Goal: Use online tool/utility: Utilize a website feature to perform a specific function

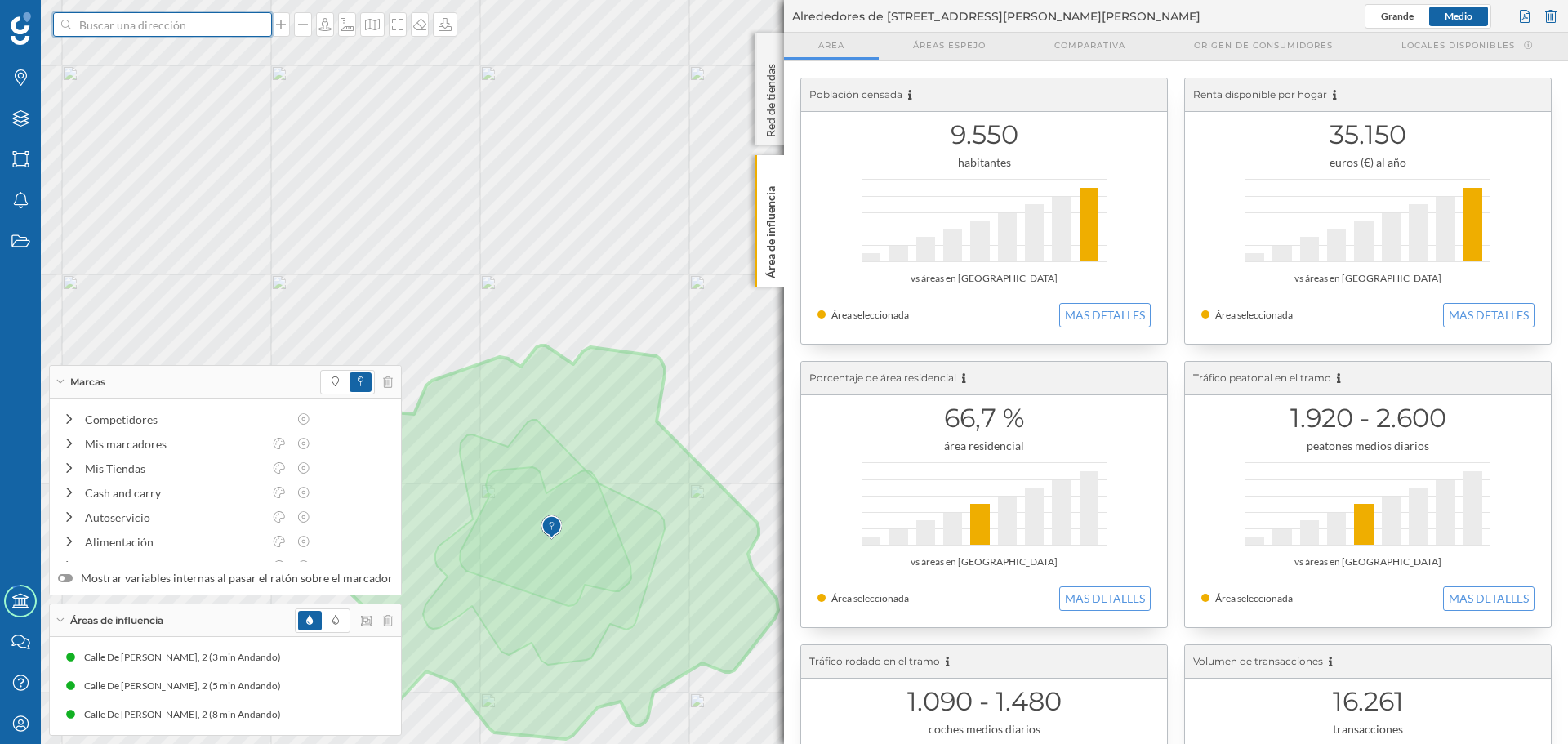
click at [200, 15] on input at bounding box center [162, 24] width 183 height 24
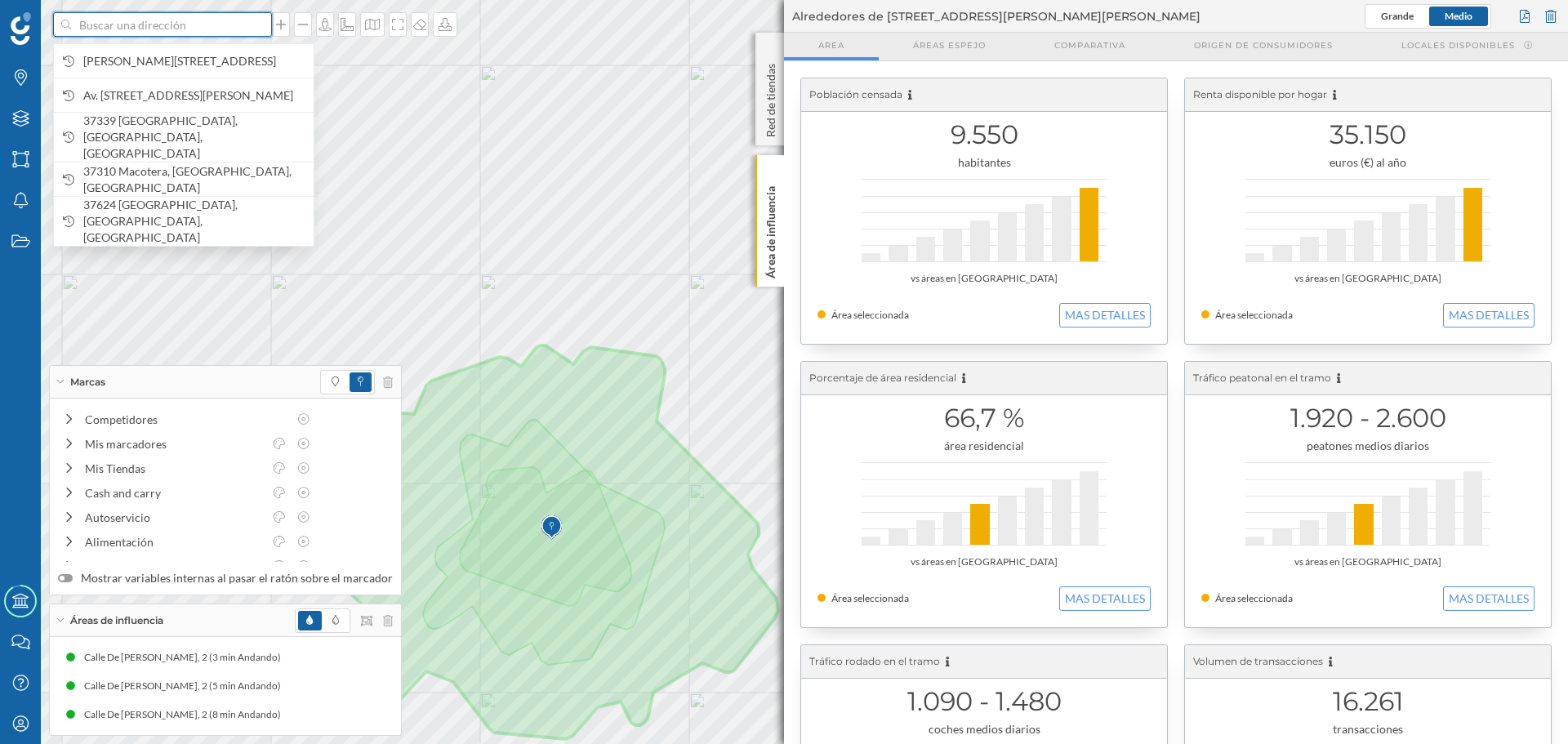
paste input "[URL][DOMAIN_NAME]"
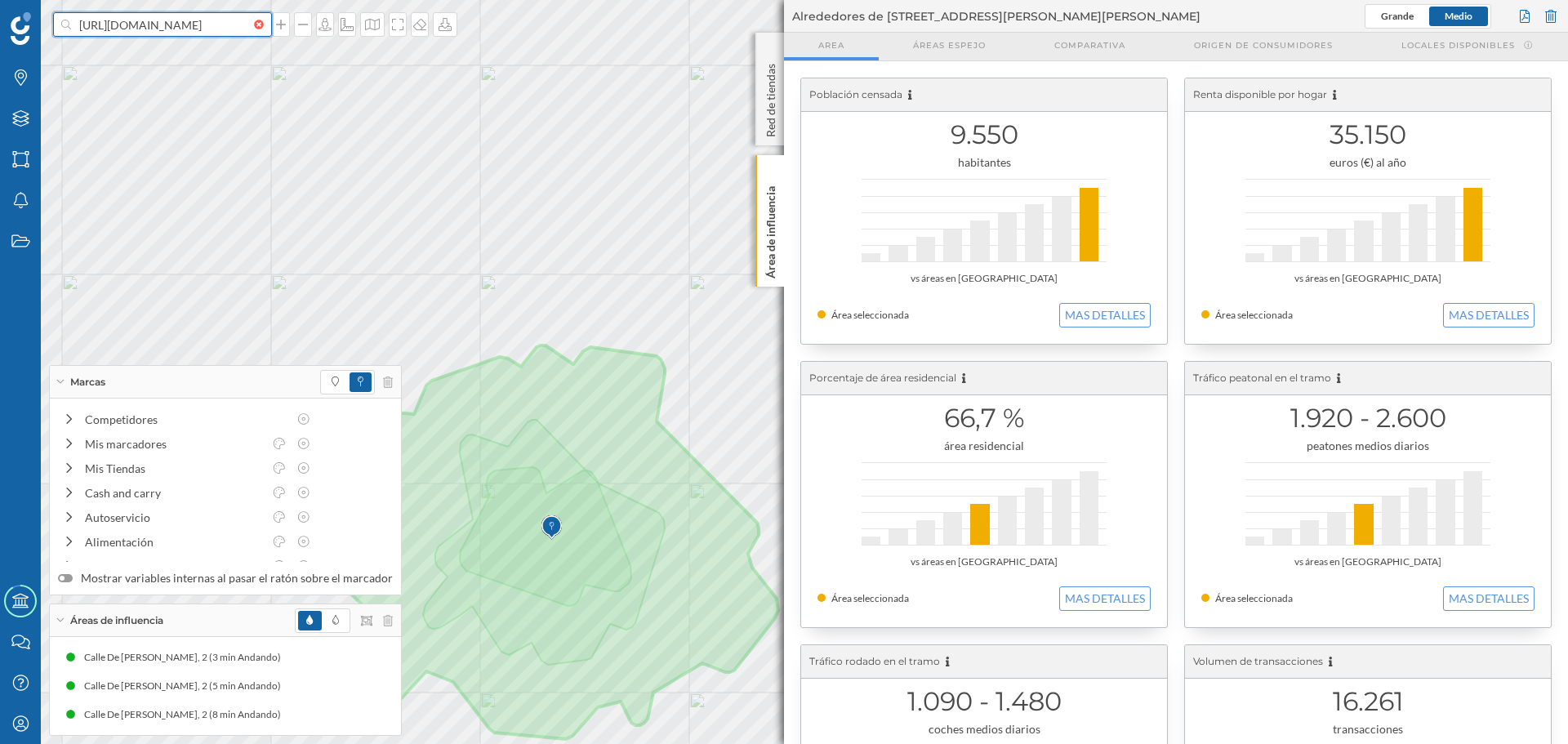
scroll to position [0, 66]
type input "[URL][DOMAIN_NAME]"
click at [257, 33] on div at bounding box center [163, 24] width 219 height 24
click at [254, 33] on input "[URL][DOMAIN_NAME]" at bounding box center [162, 24] width 183 height 24
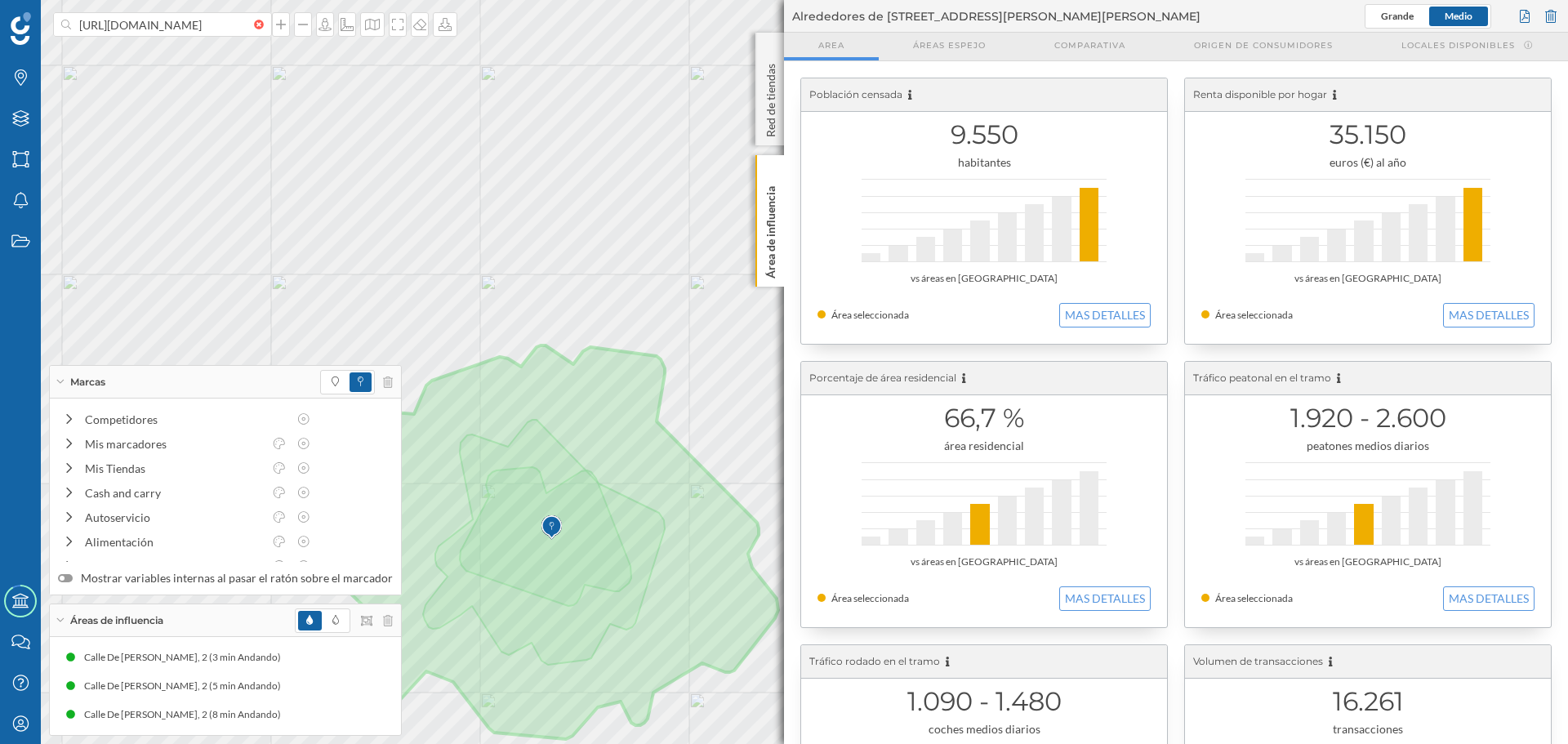
click at [255, 19] on div "[URL][DOMAIN_NAME]" at bounding box center [163, 24] width 219 height 24
click at [254, 19] on input "[URL][DOMAIN_NAME]" at bounding box center [162, 24] width 183 height 24
click at [254, 23] on div at bounding box center [263, 24] width 18 height 10
click at [253, 23] on input at bounding box center [162, 24] width 183 height 24
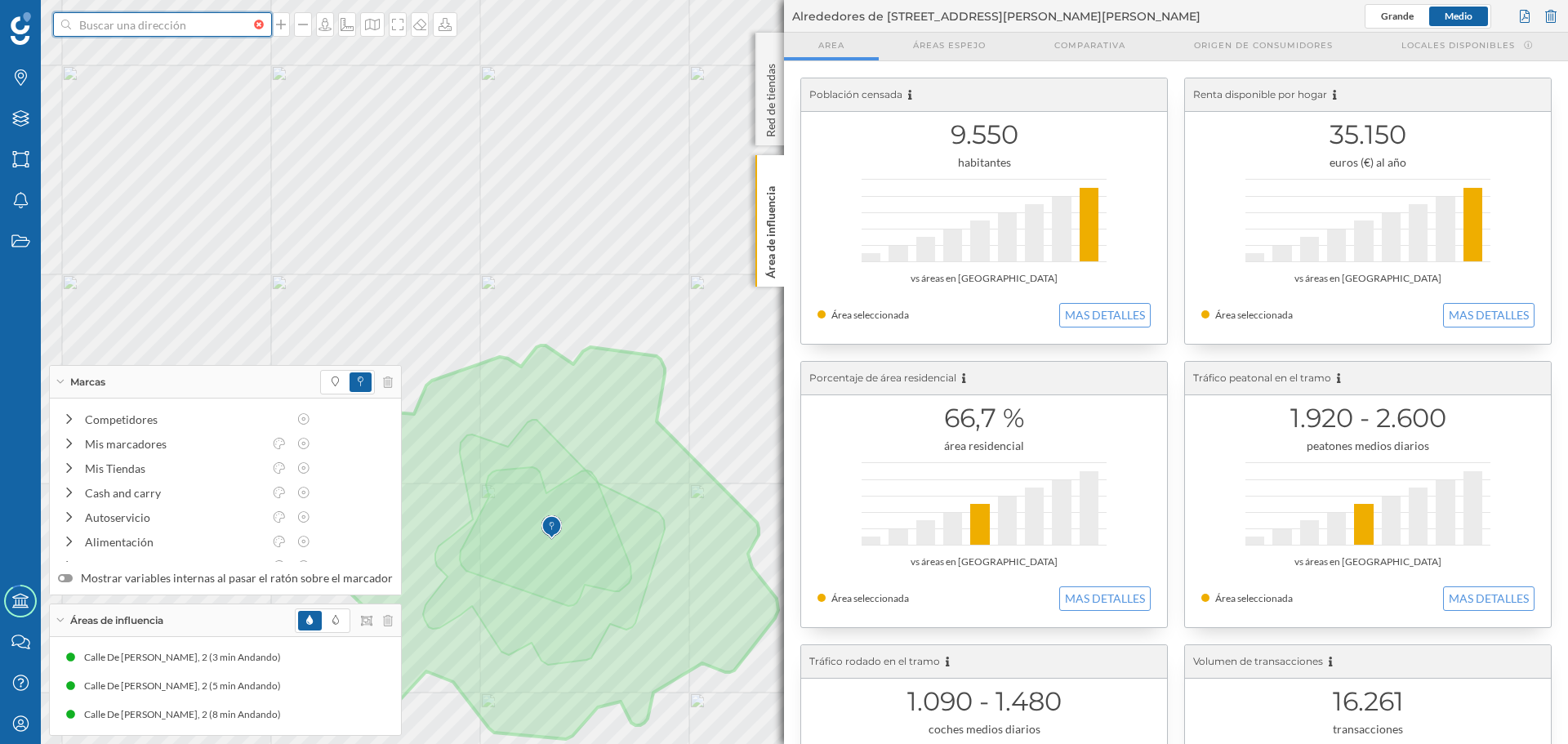
scroll to position [0, 0]
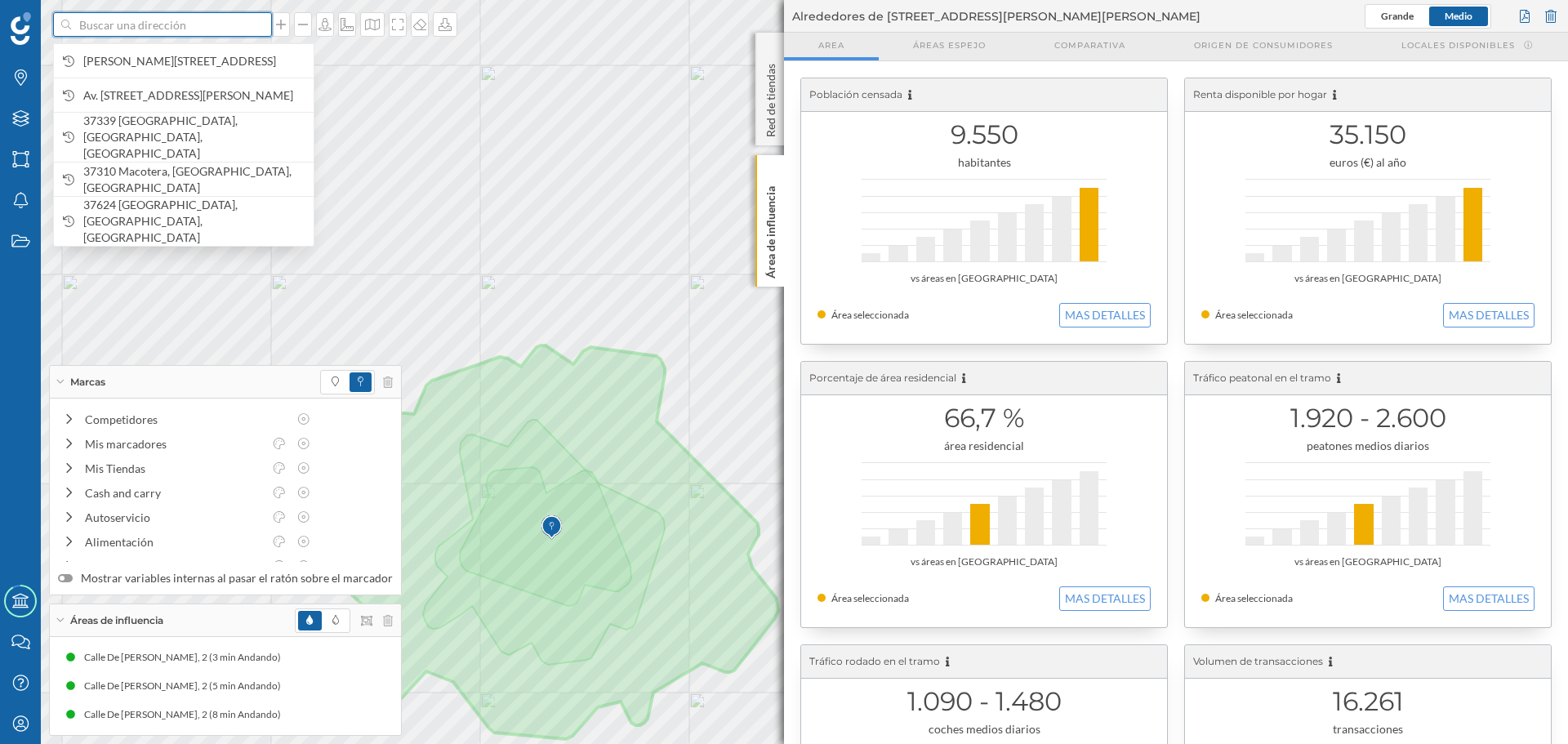
click at [203, 23] on input at bounding box center [162, 24] width 183 height 24
paste input "[PERSON_NAME][STREET_ADDRESS][PERSON_NAME]"
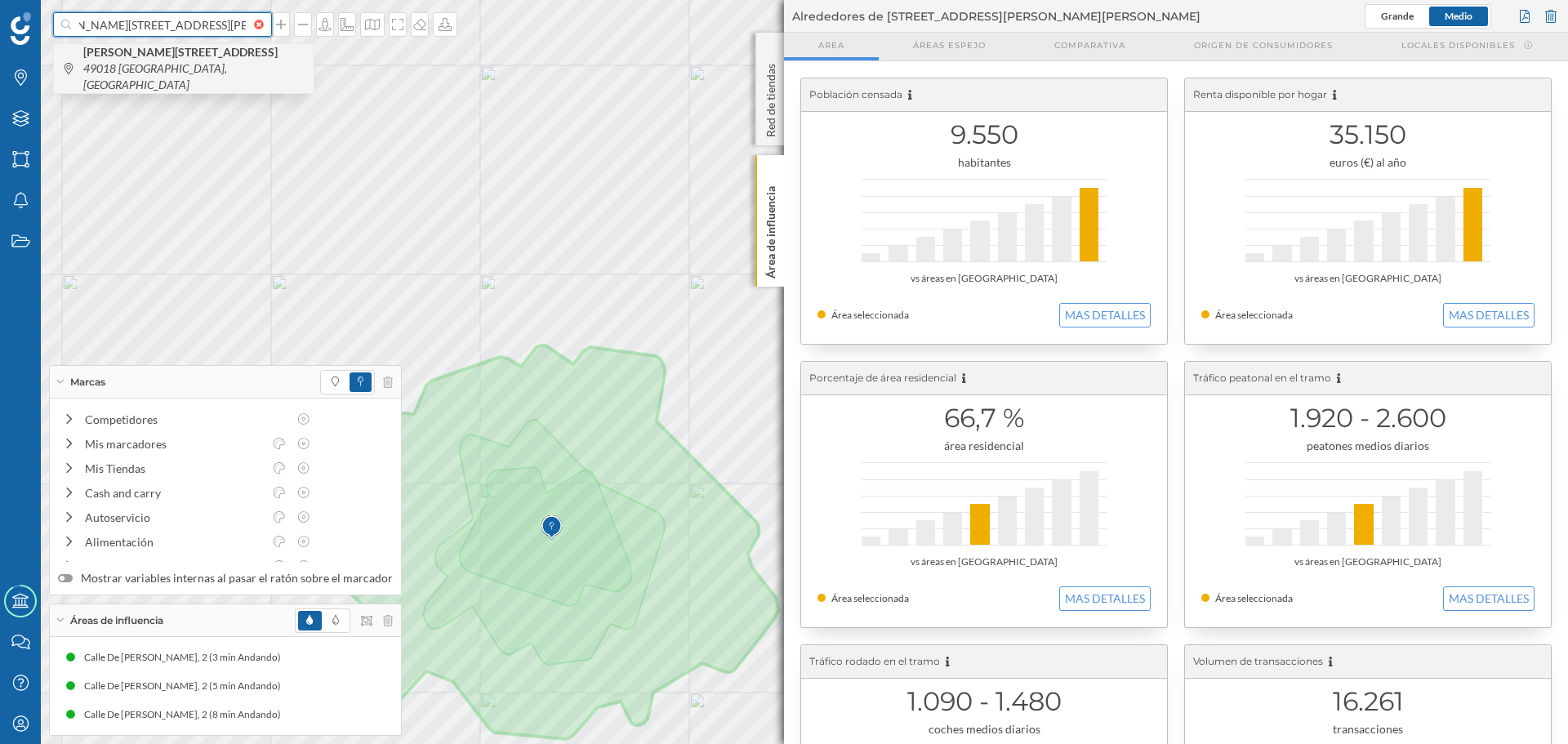
type input "[PERSON_NAME][STREET_ADDRESS][PERSON_NAME]"
click at [214, 70] on span "[PERSON_NAME][STREET_ADDRESS]" at bounding box center [195, 68] width 222 height 49
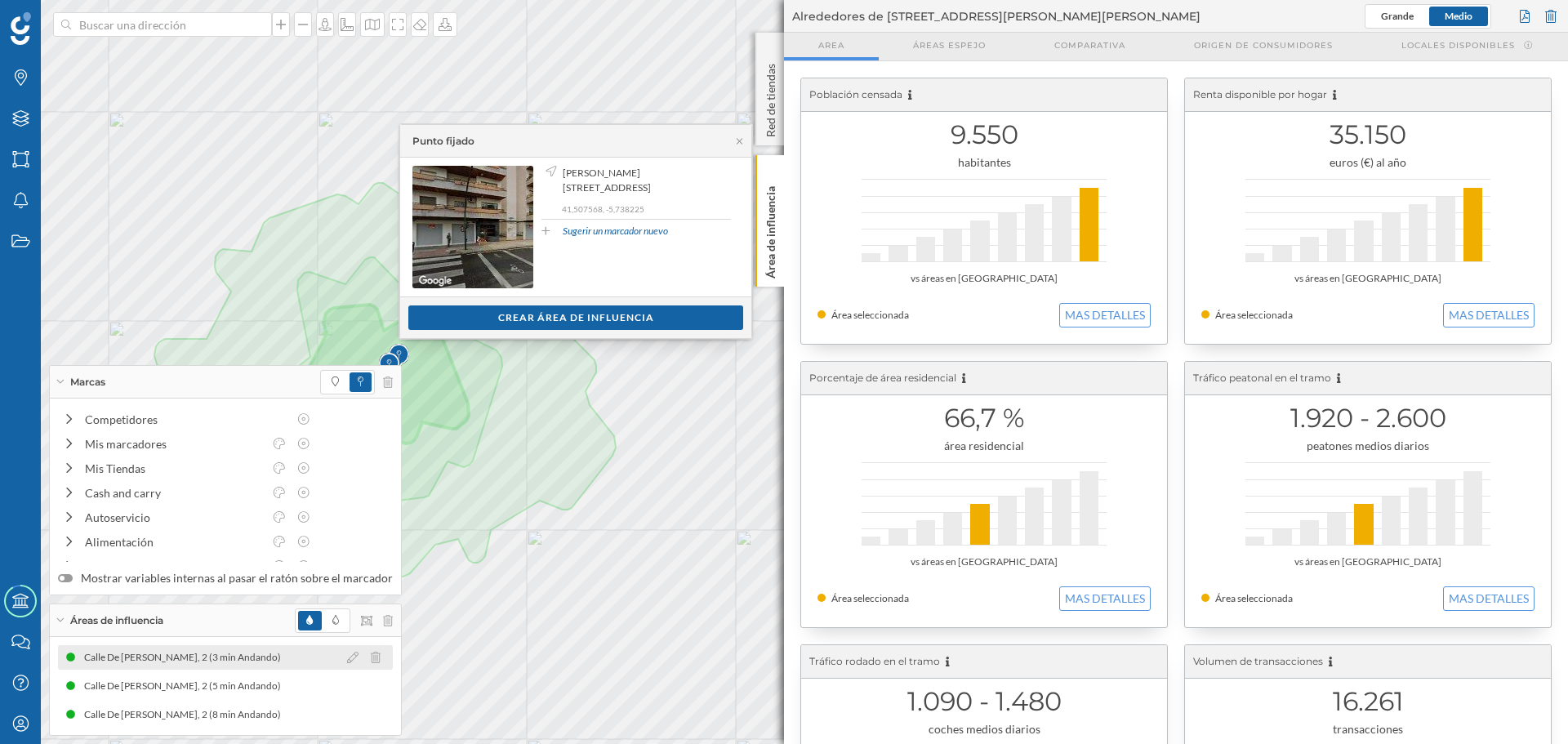
click at [233, 660] on div "Calle De [PERSON_NAME], 2 (3 min Andando)" at bounding box center [186, 657] width 205 height 17
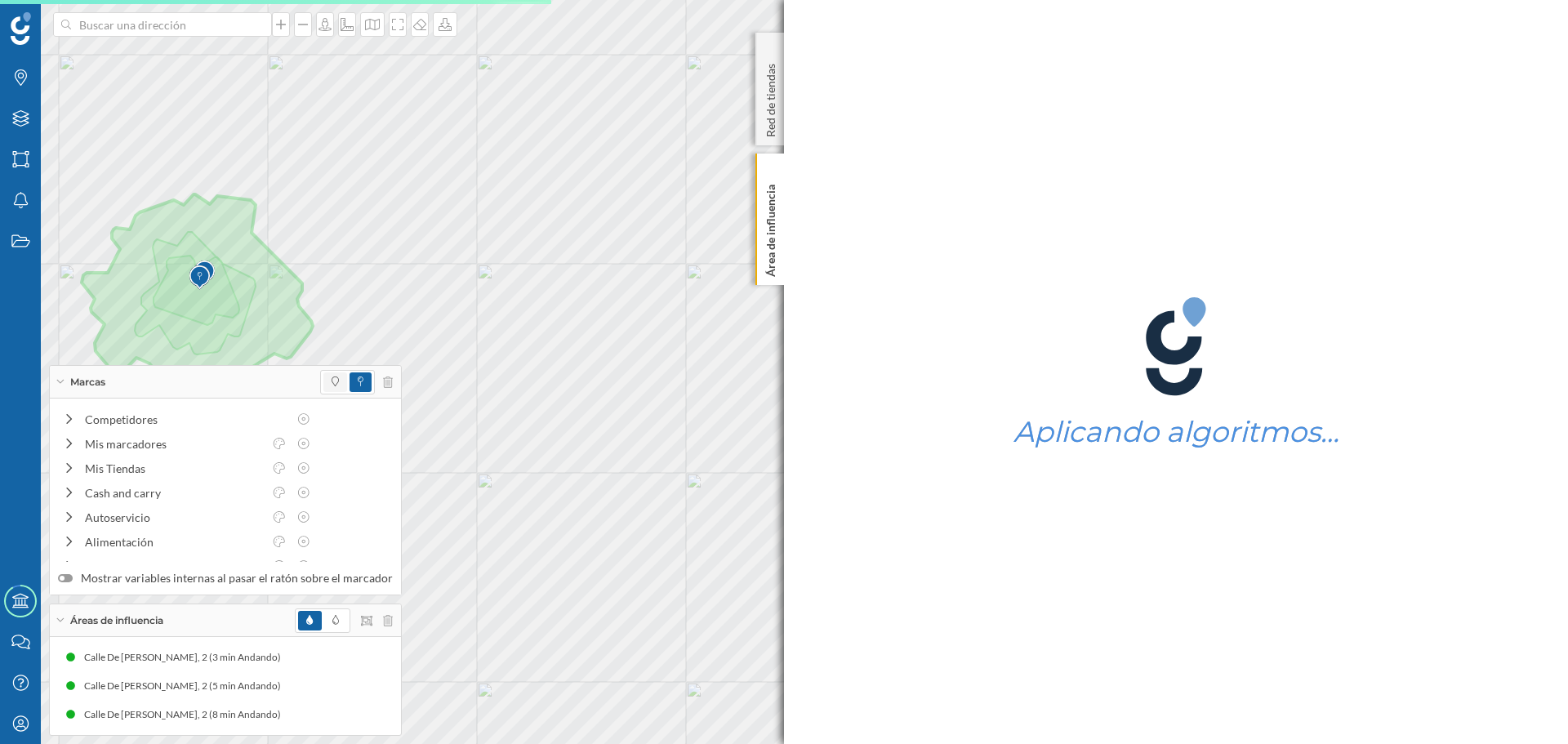
click at [323, 385] on span at bounding box center [335, 382] width 23 height 19
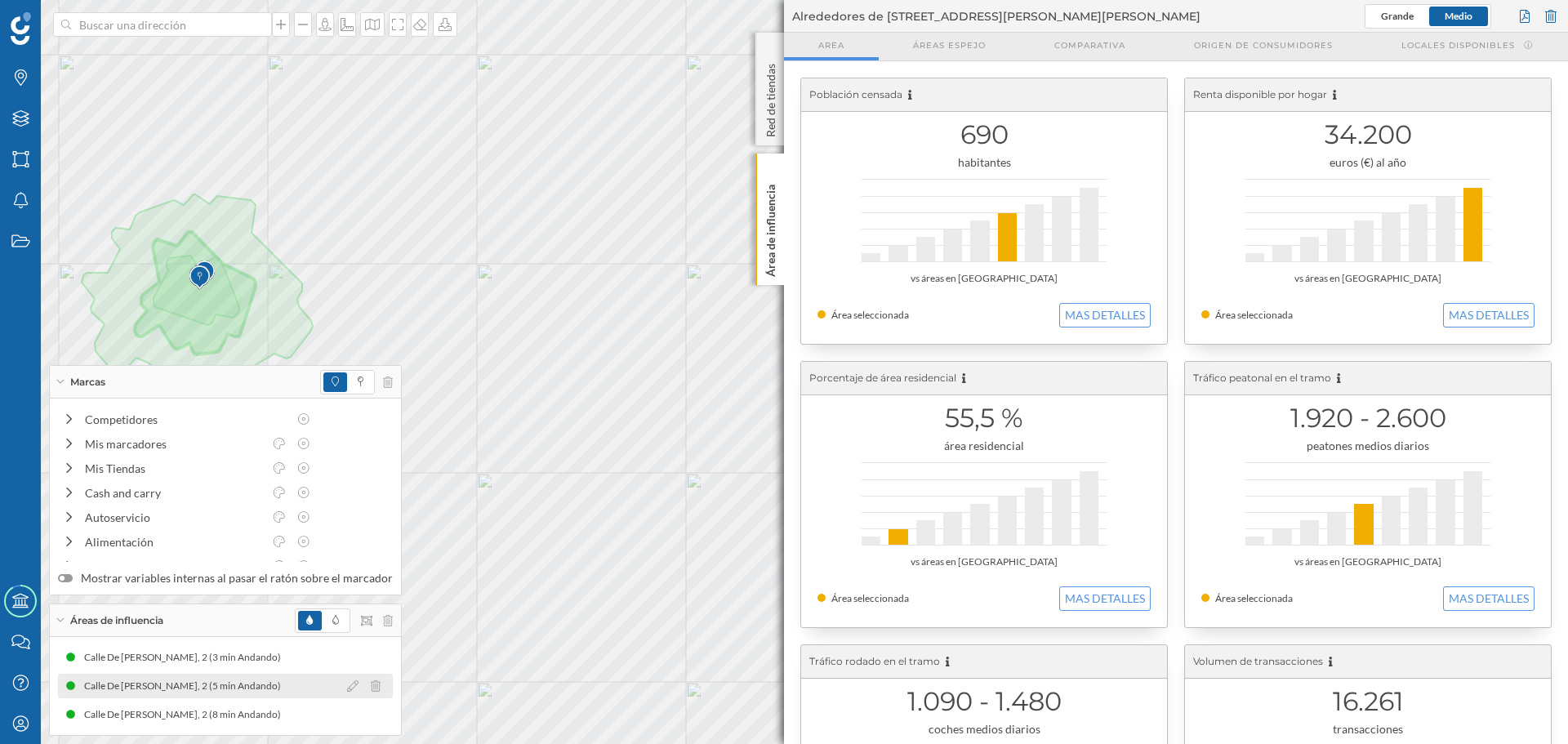
click at [250, 685] on div "Calle De [PERSON_NAME], 2 (5 min Andando)" at bounding box center [186, 686] width 205 height 17
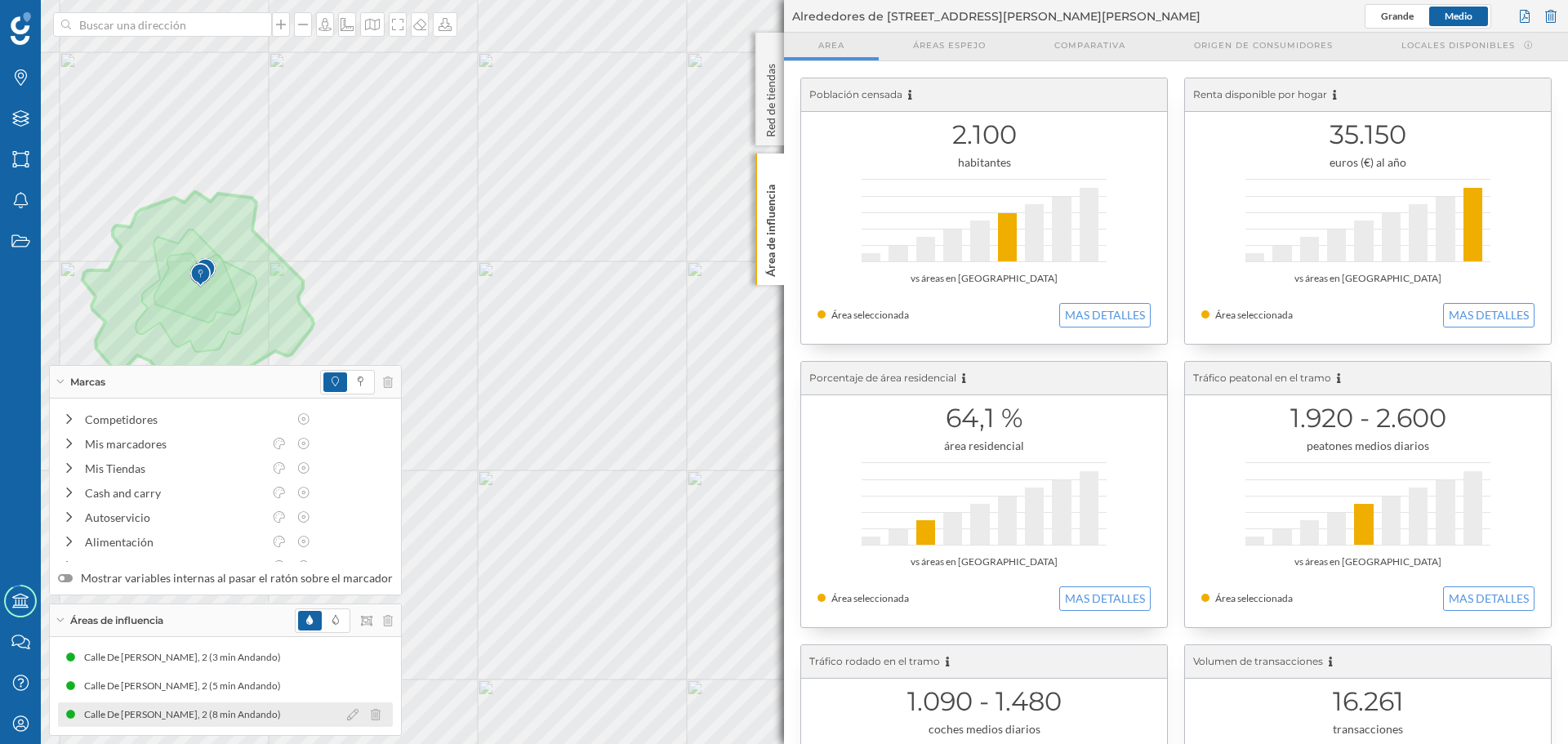
click at [266, 708] on div "Calle De [PERSON_NAME], 2 (8 min Andando)" at bounding box center [186, 715] width 205 height 17
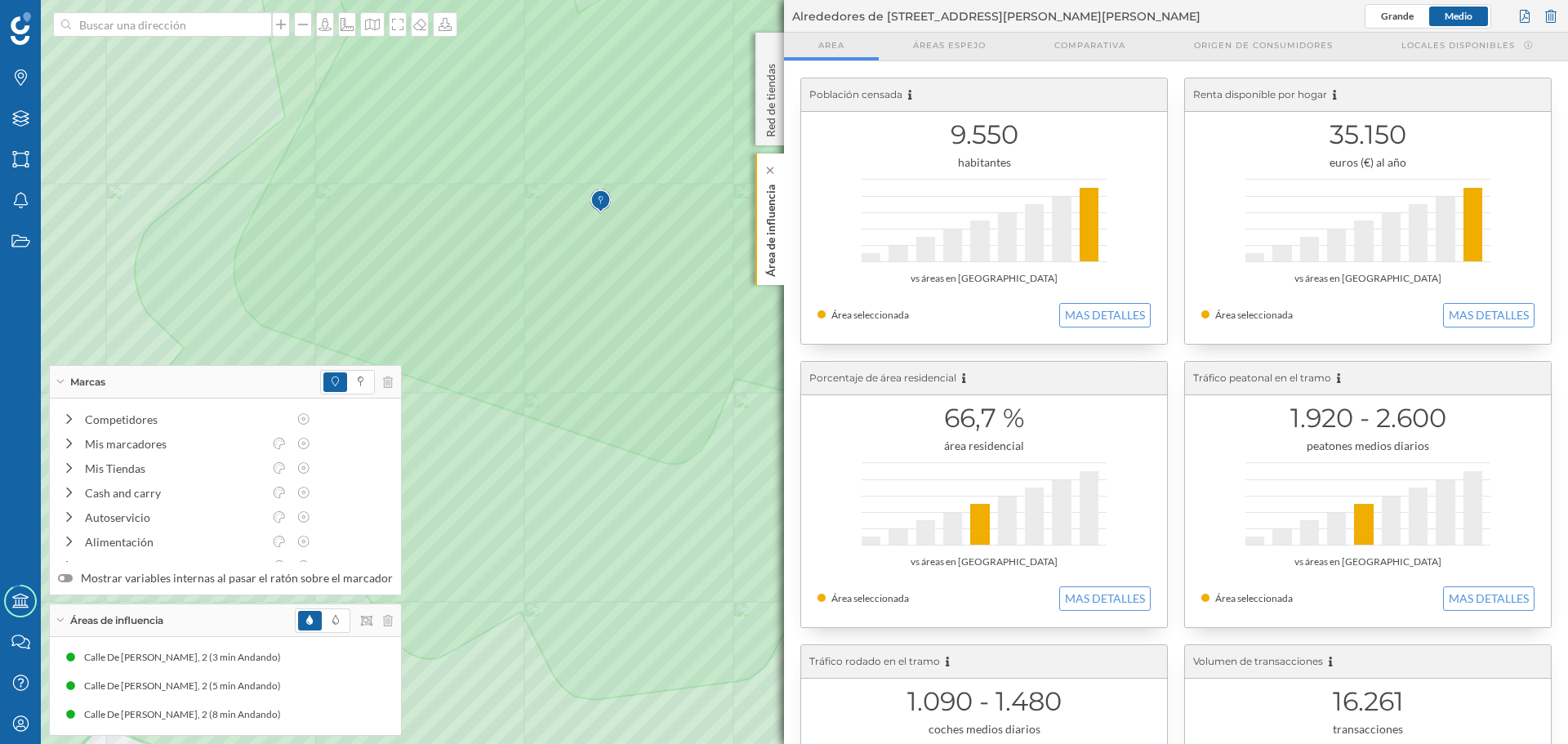
click at [779, 239] on div "Área de influencia" at bounding box center [770, 219] width 28 height 131
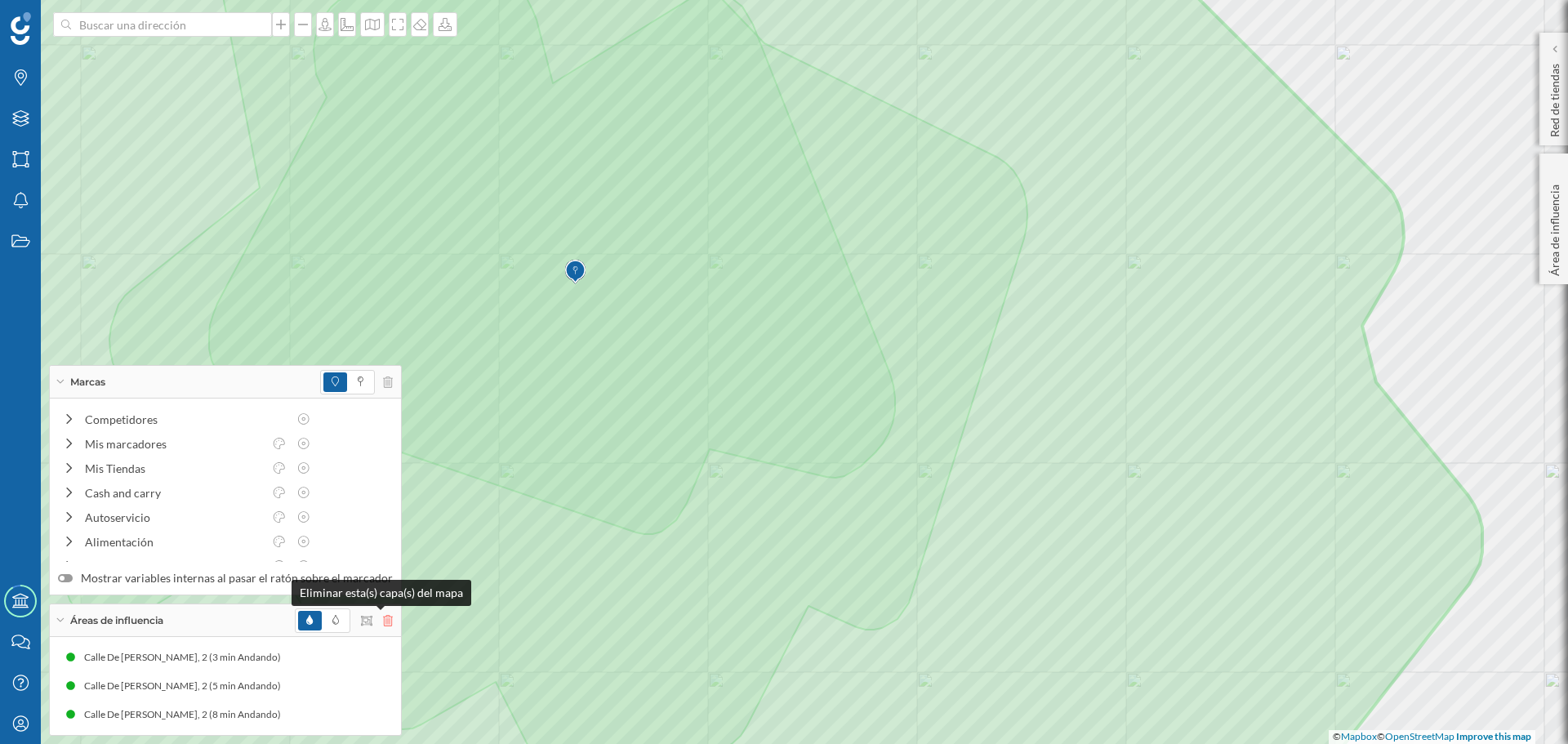
click at [383, 620] on icon at bounding box center [388, 620] width 10 height 12
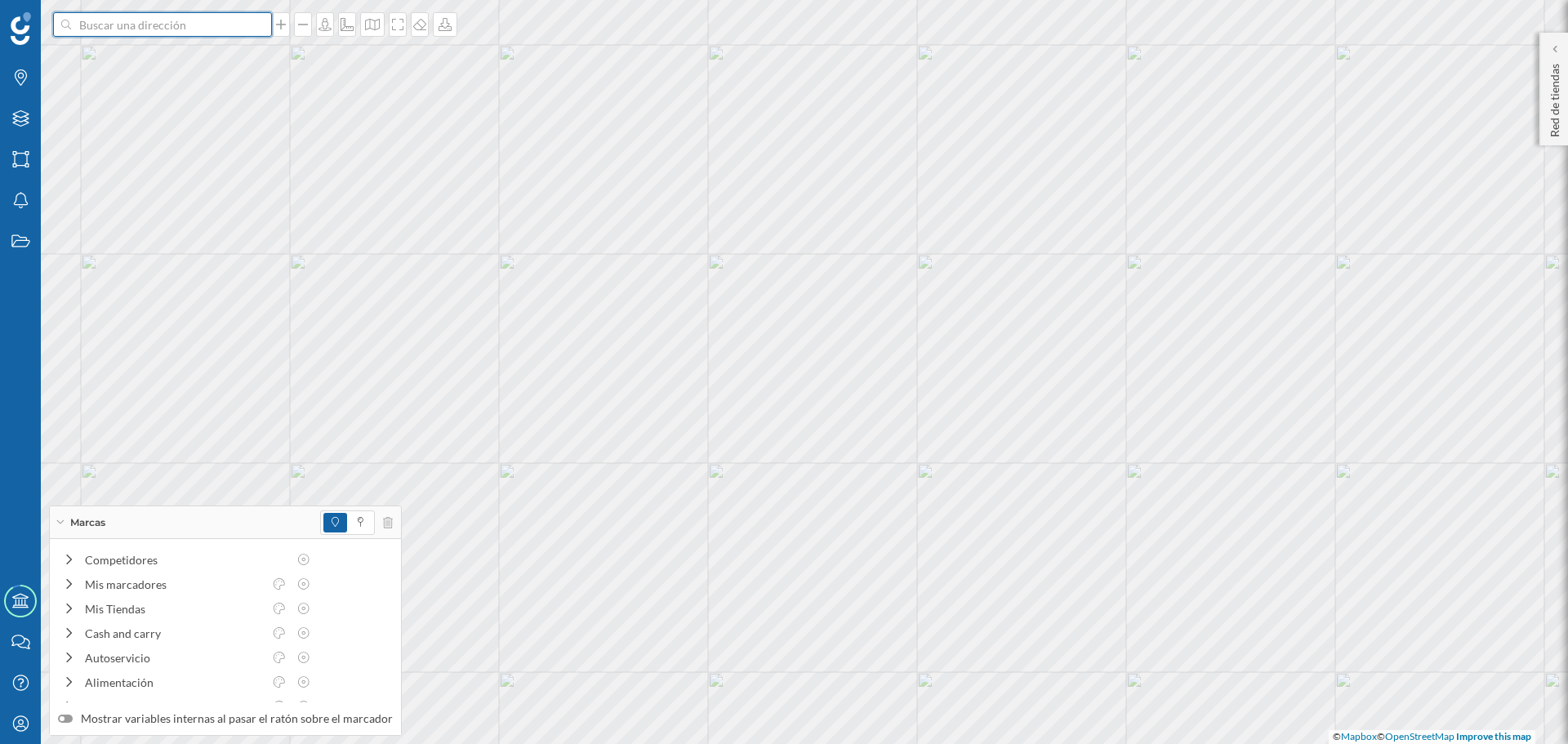
click at [245, 26] on input at bounding box center [162, 24] width 183 height 24
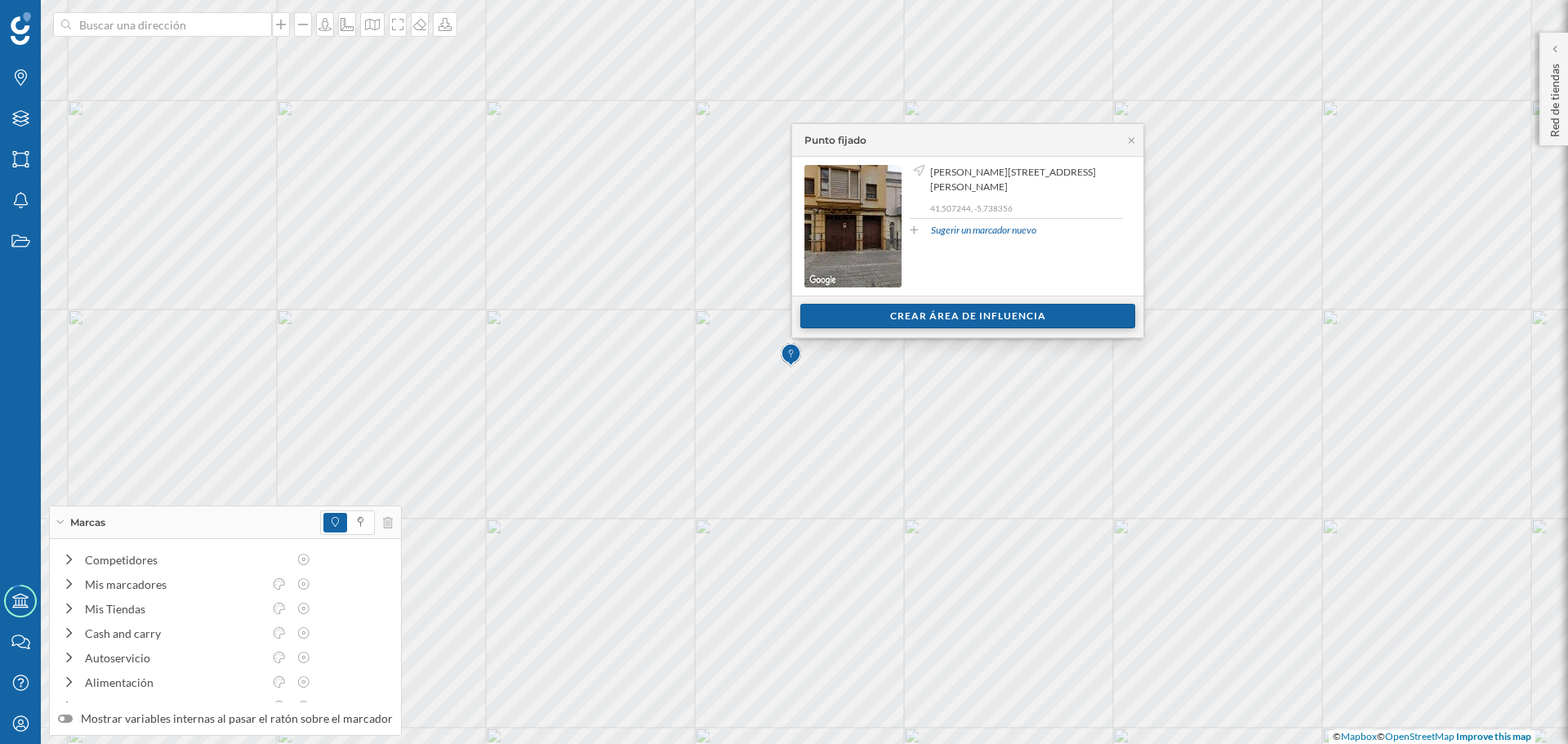
click at [870, 313] on div "Crear área de influencia" at bounding box center [967, 316] width 335 height 24
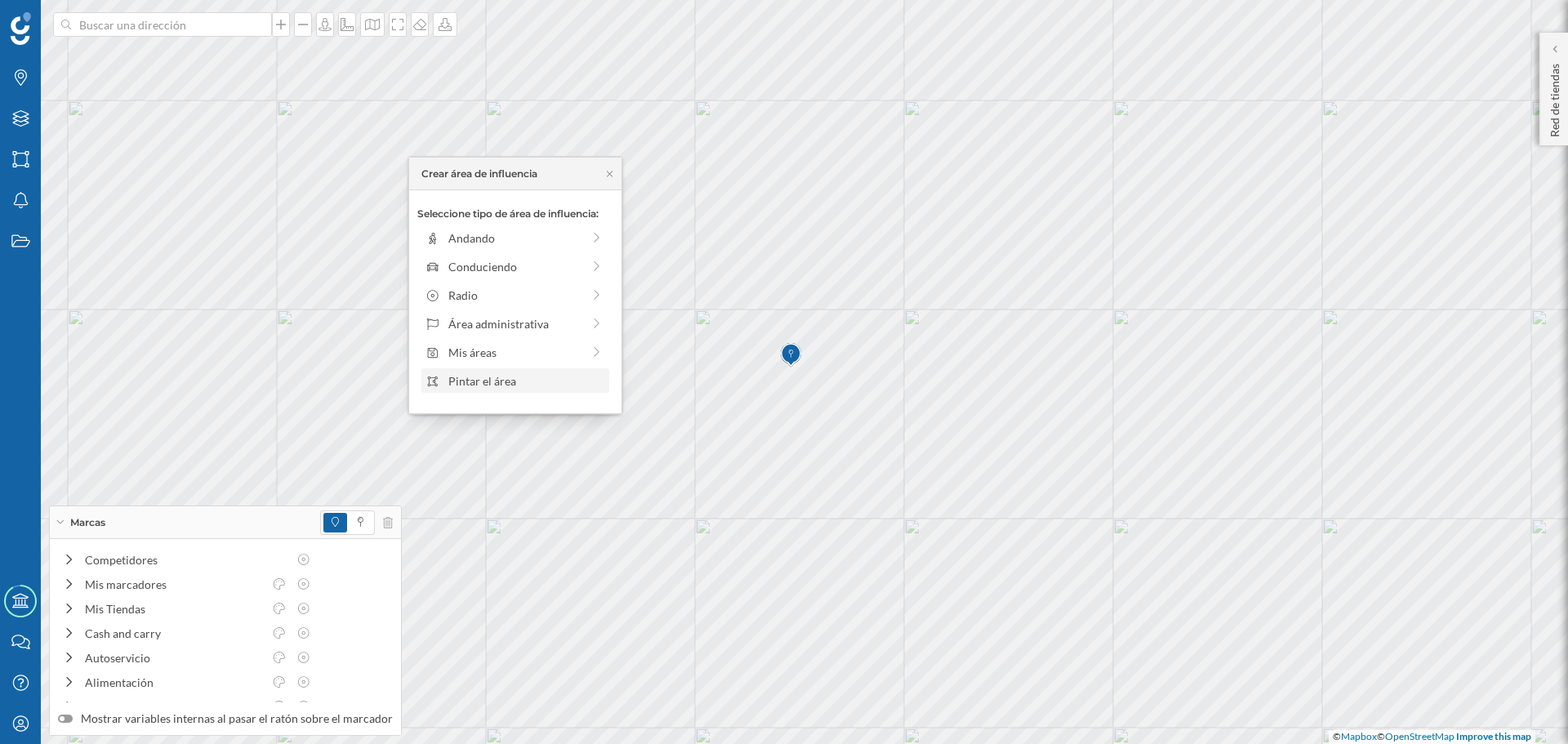
click at [514, 377] on div "Pintar el área" at bounding box center [526, 381] width 156 height 18
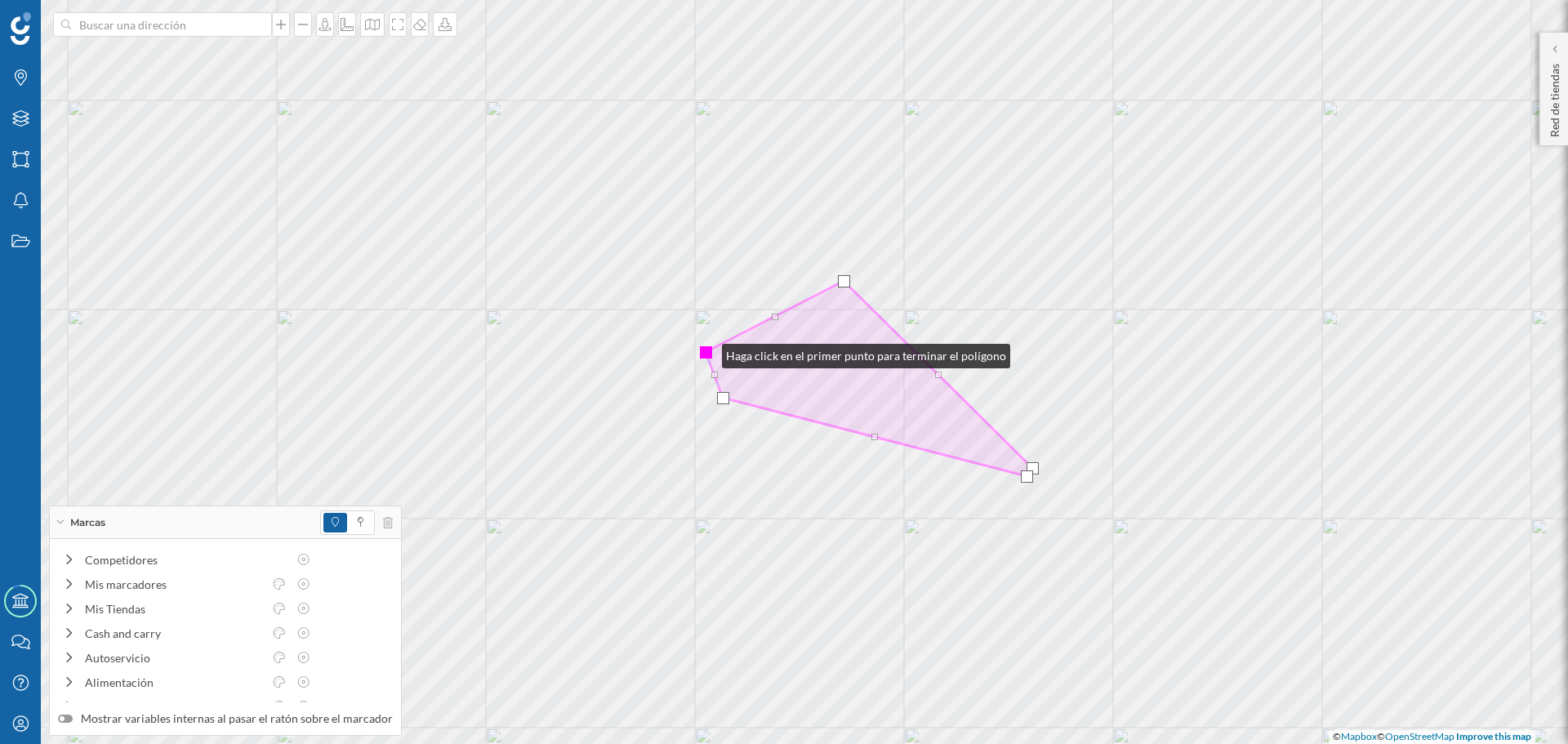
click at [706, 352] on div at bounding box center [706, 352] width 13 height 13
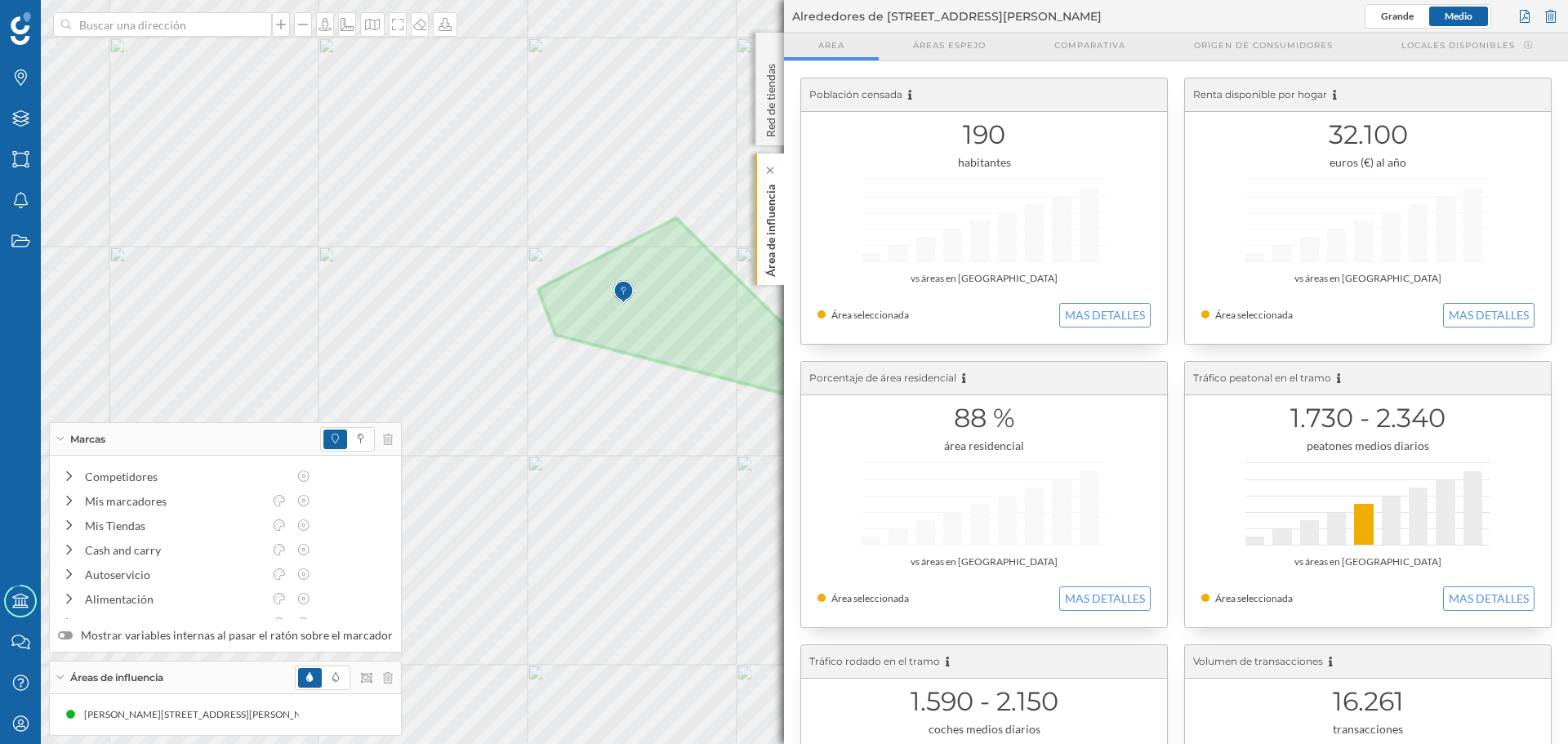
click at [765, 250] on p "Área de influencia" at bounding box center [771, 227] width 17 height 99
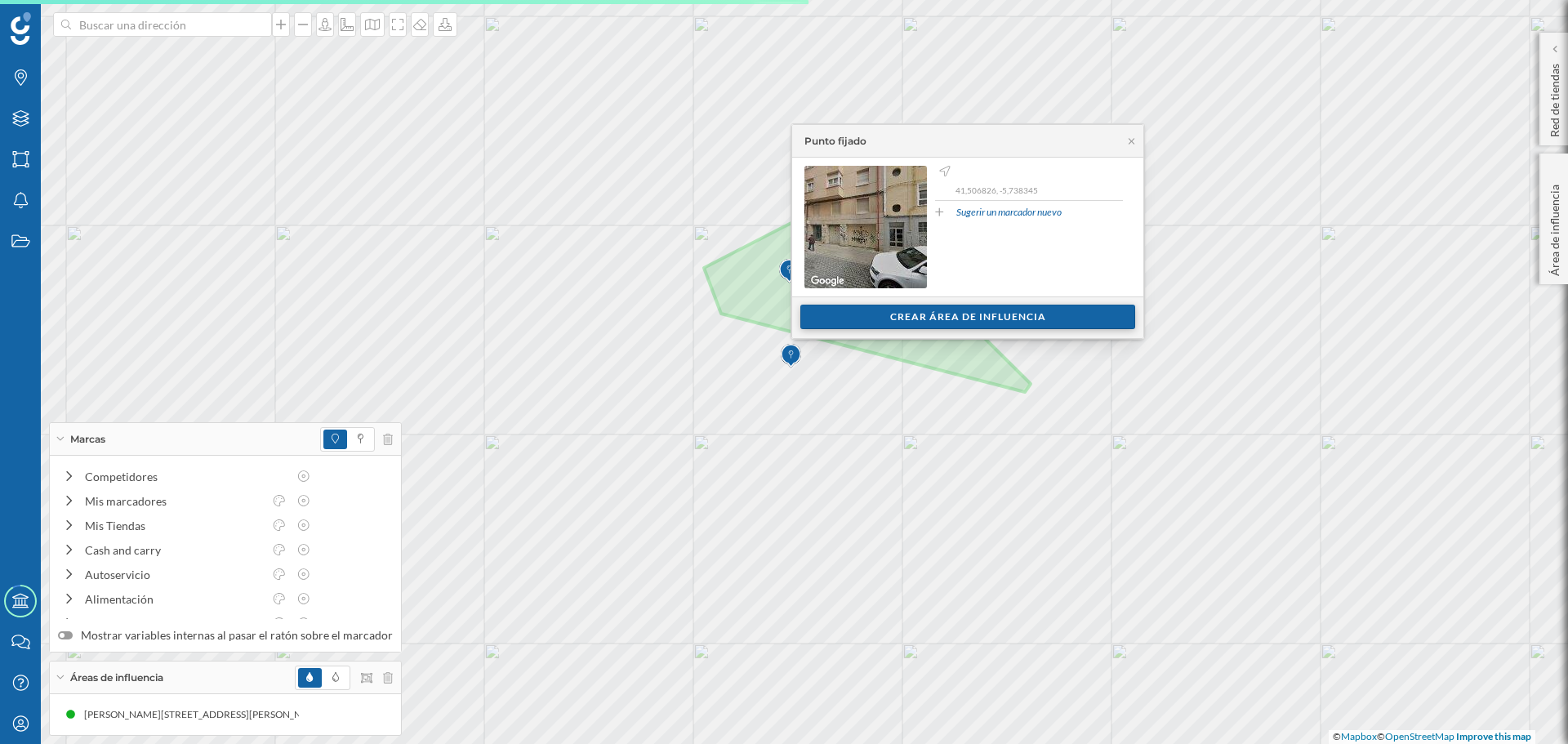
click at [842, 322] on div "Crear área de influencia" at bounding box center [967, 316] width 335 height 24
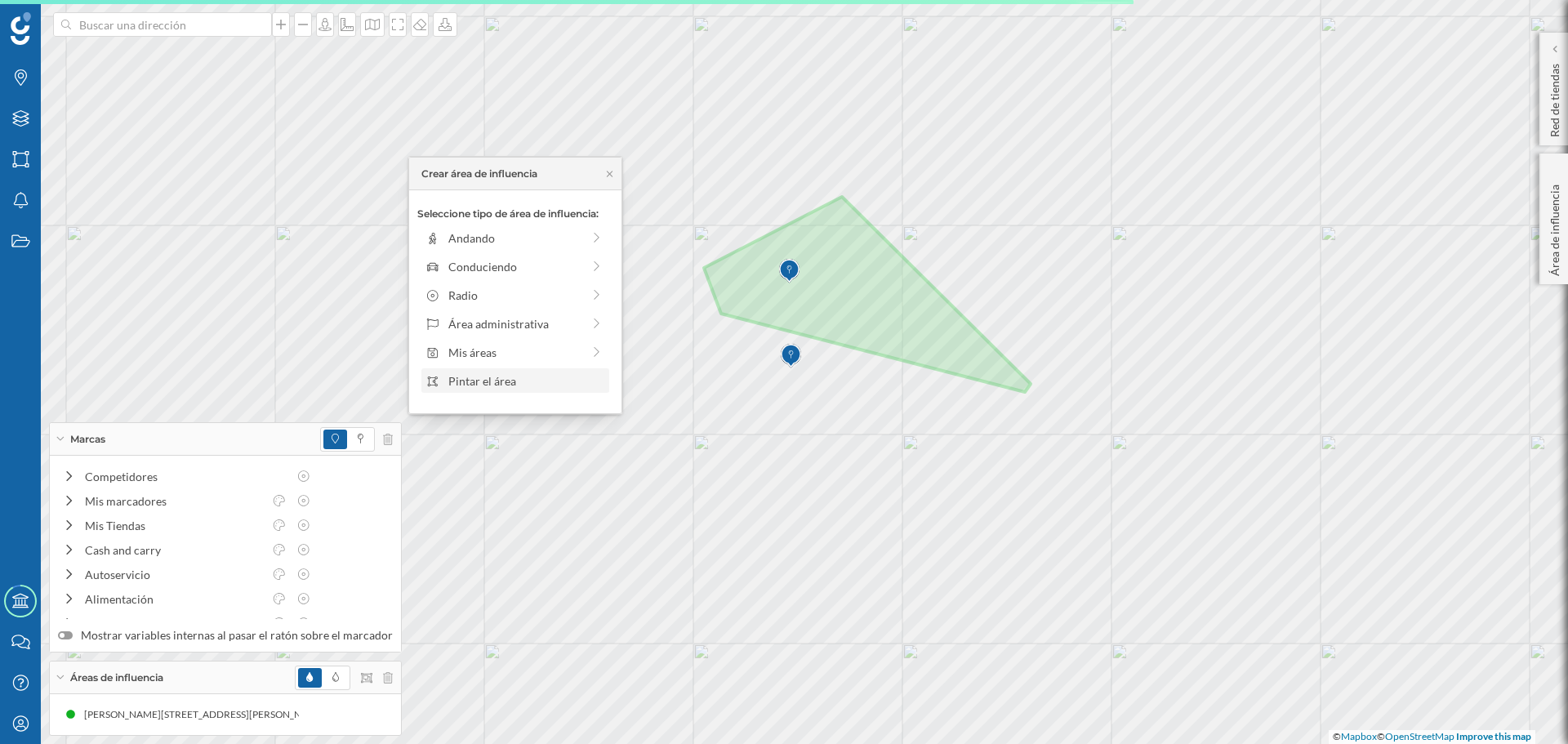
click at [520, 372] on div "Pintar el área" at bounding box center [526, 381] width 156 height 18
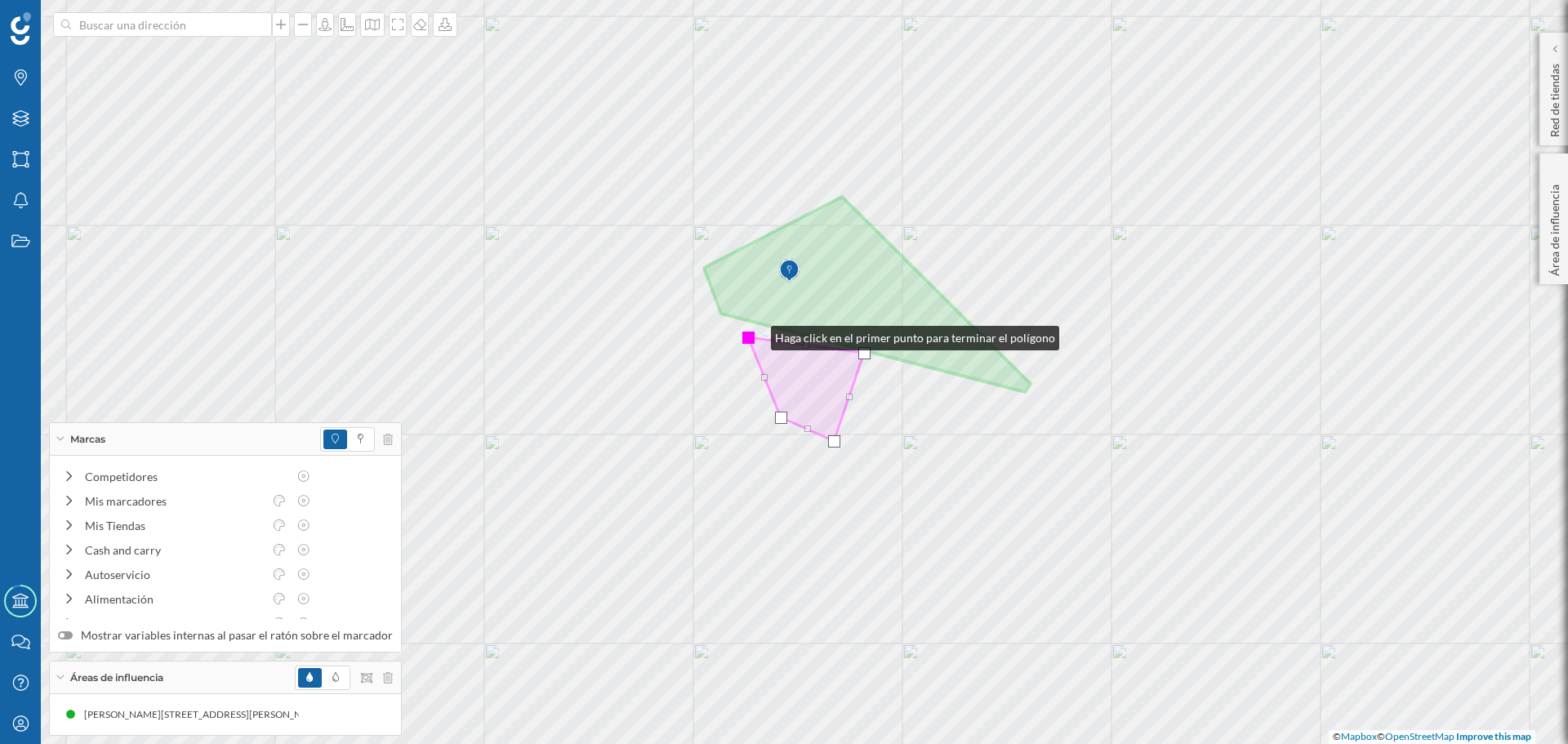
click at [752, 334] on div at bounding box center [748, 337] width 13 height 13
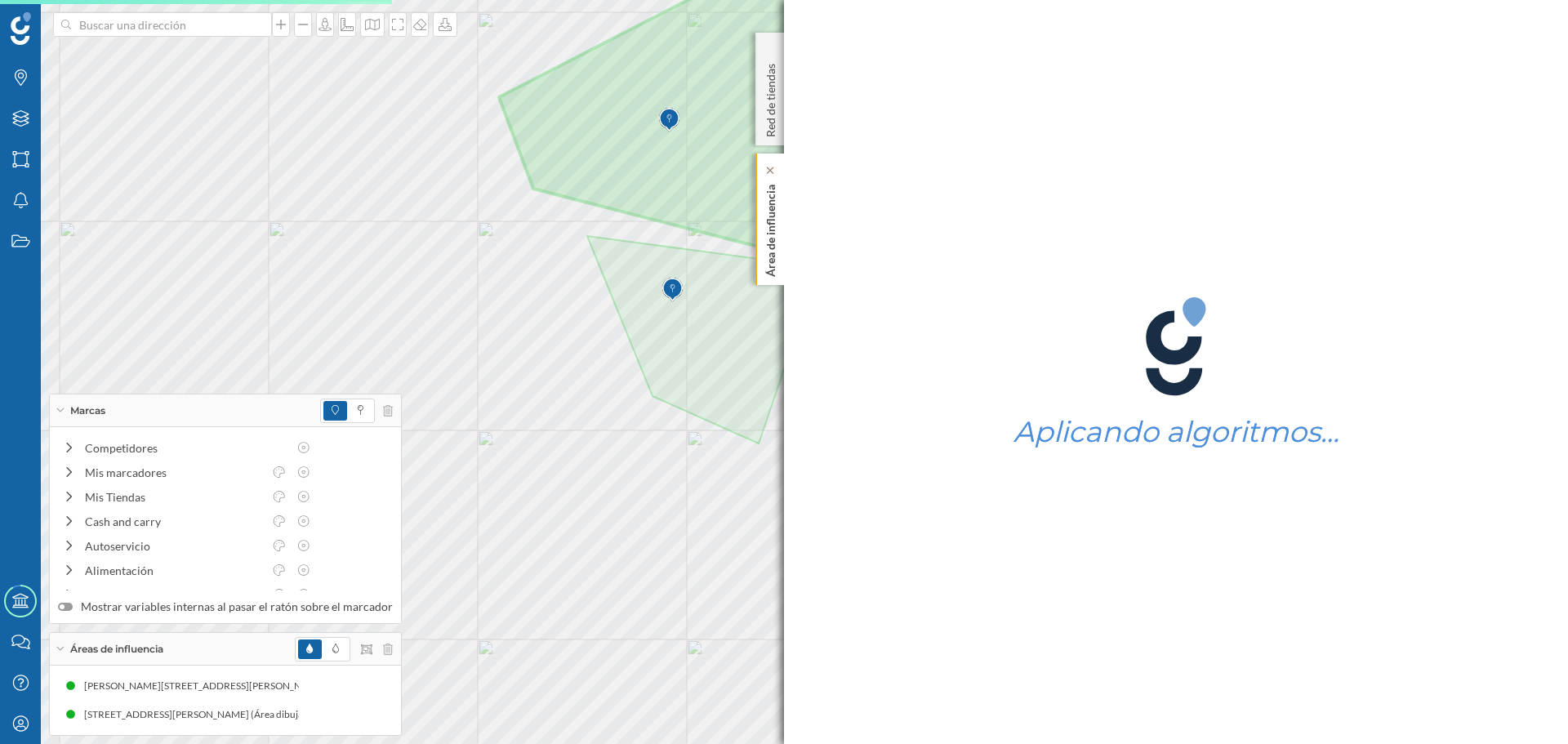
click at [770, 254] on p "Área de influencia" at bounding box center [771, 227] width 17 height 99
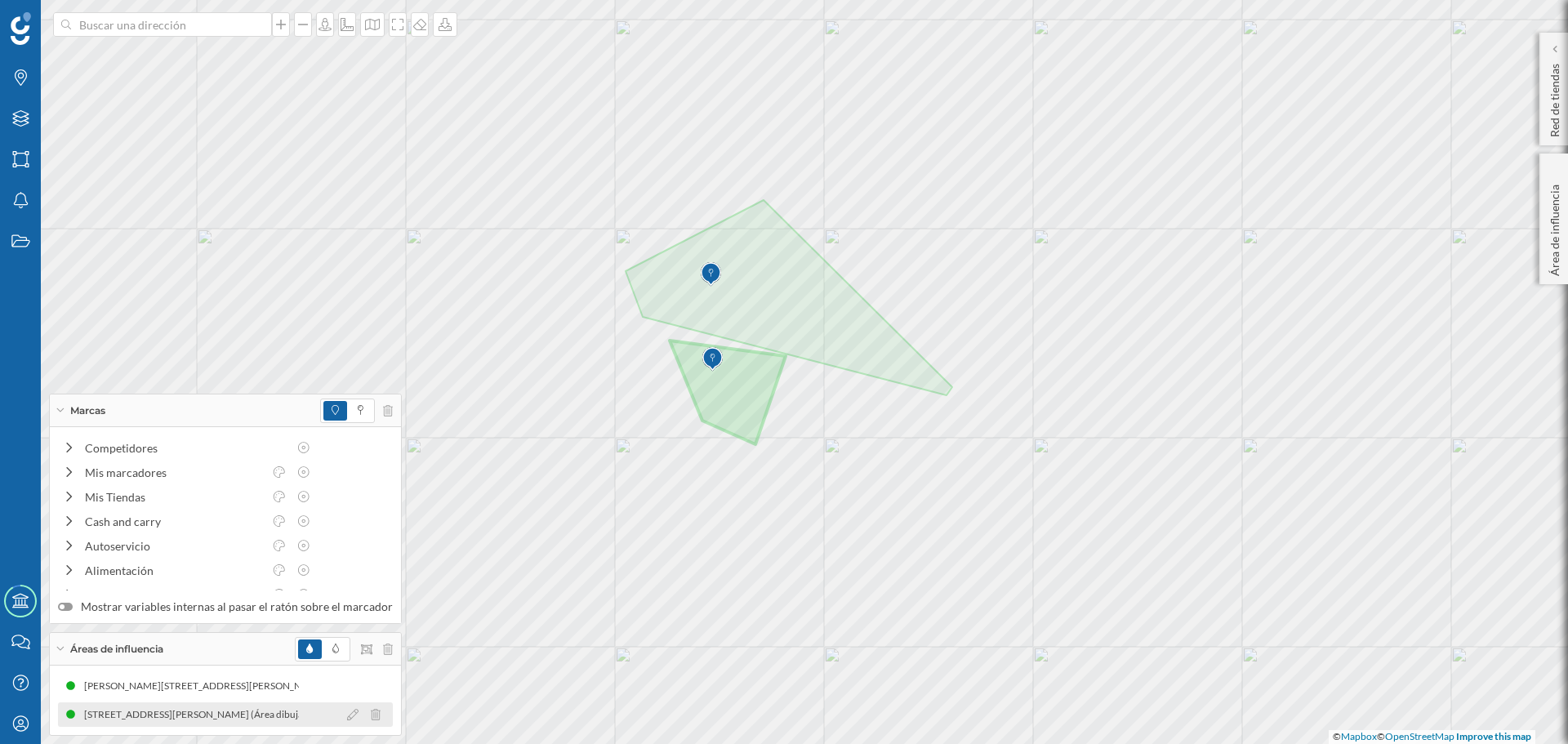
click at [206, 722] on div "[STREET_ADDRESS][PERSON_NAME] (Área dibujada)" at bounding box center [225, 714] width 335 height 24
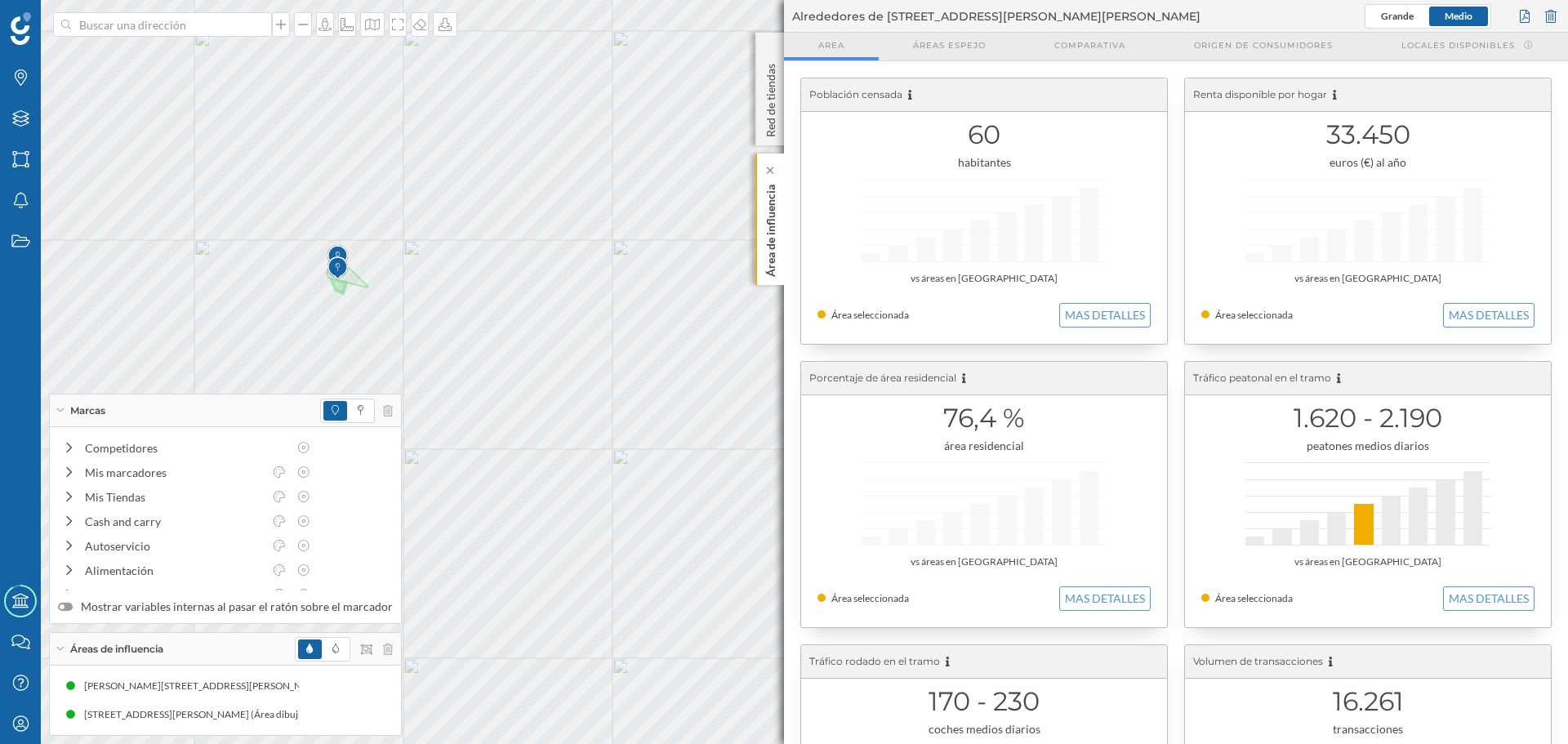
click at [767, 256] on p "Área de influencia" at bounding box center [771, 227] width 17 height 99
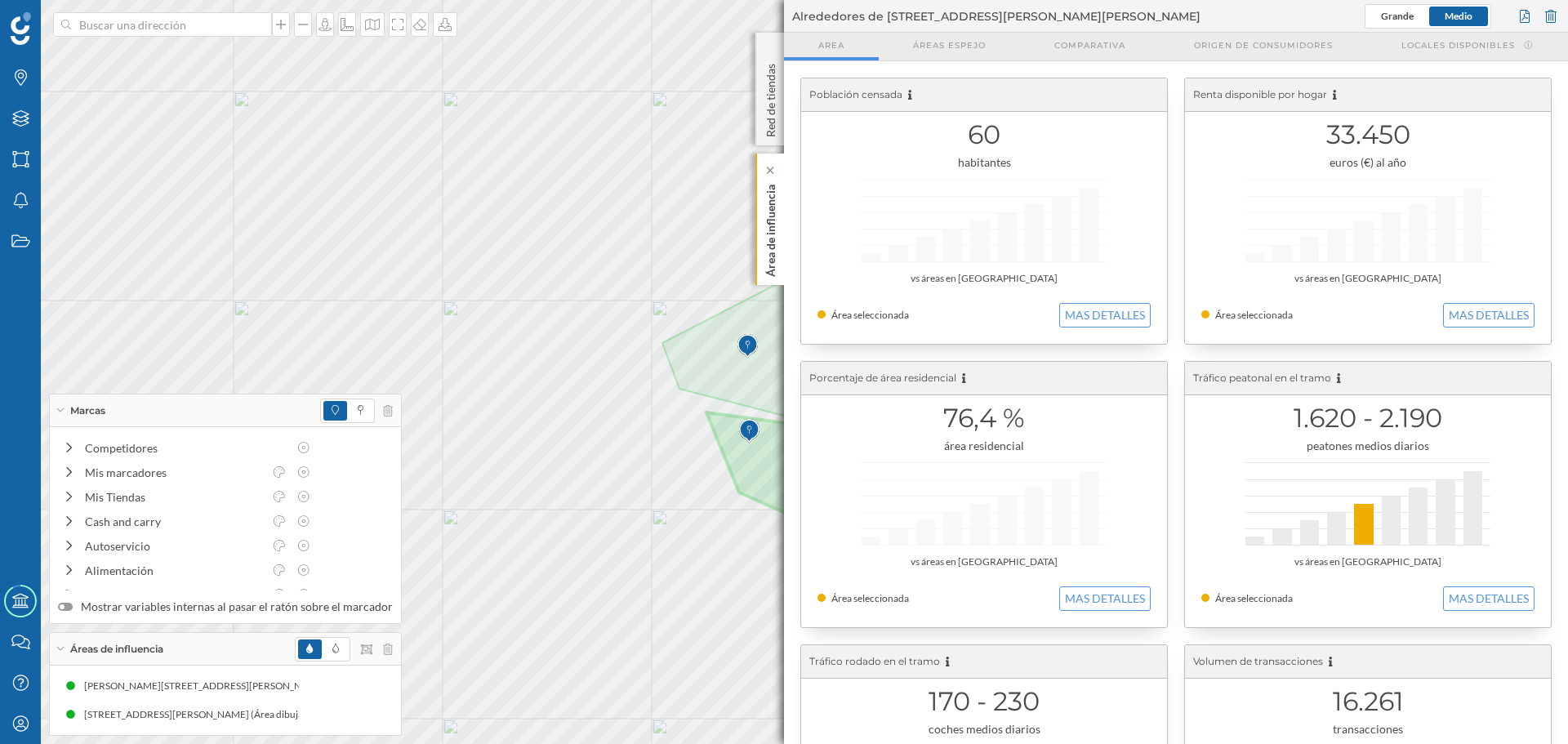
click at [776, 253] on p "Área de influencia" at bounding box center [771, 227] width 17 height 99
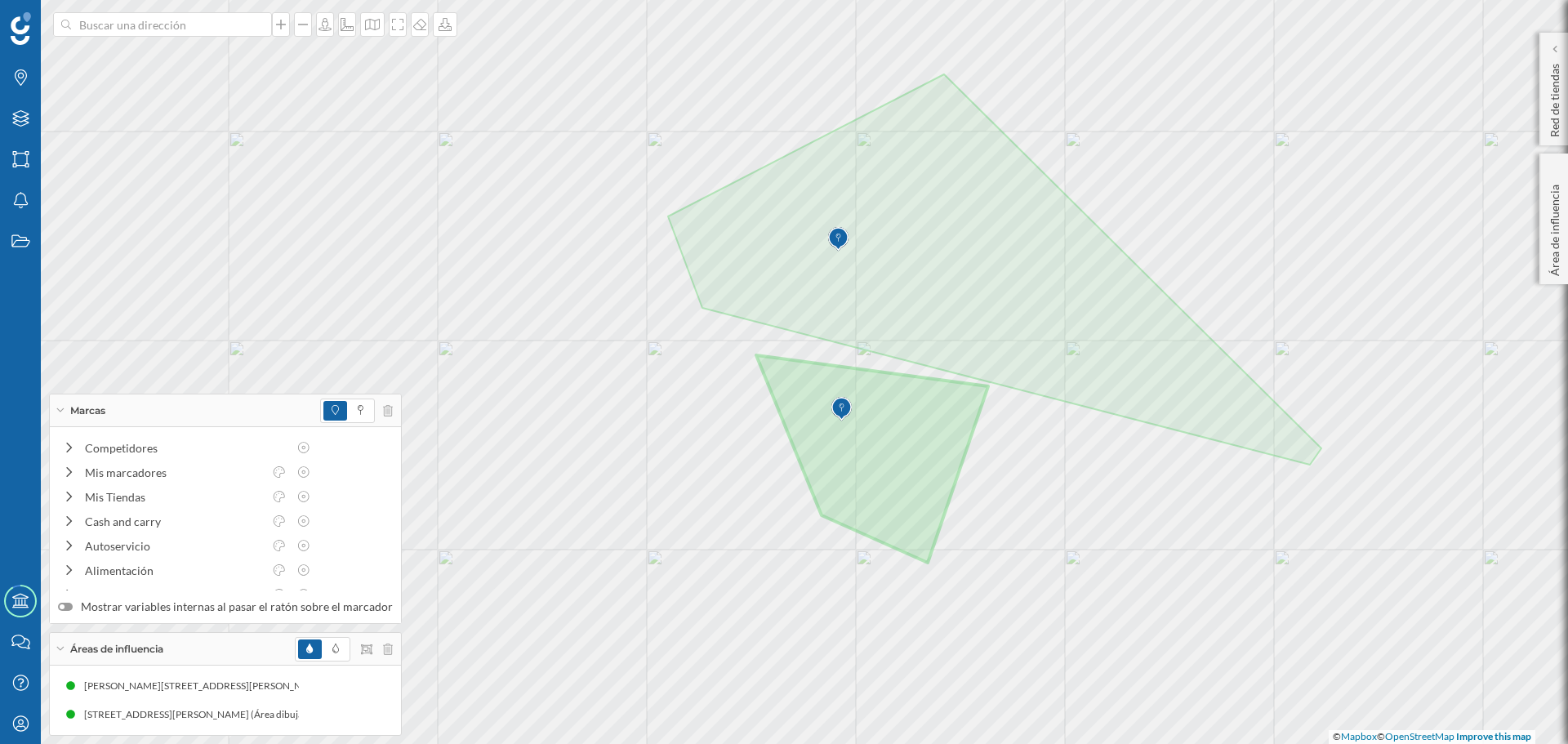
click at [845, 237] on img at bounding box center [838, 239] width 20 height 33
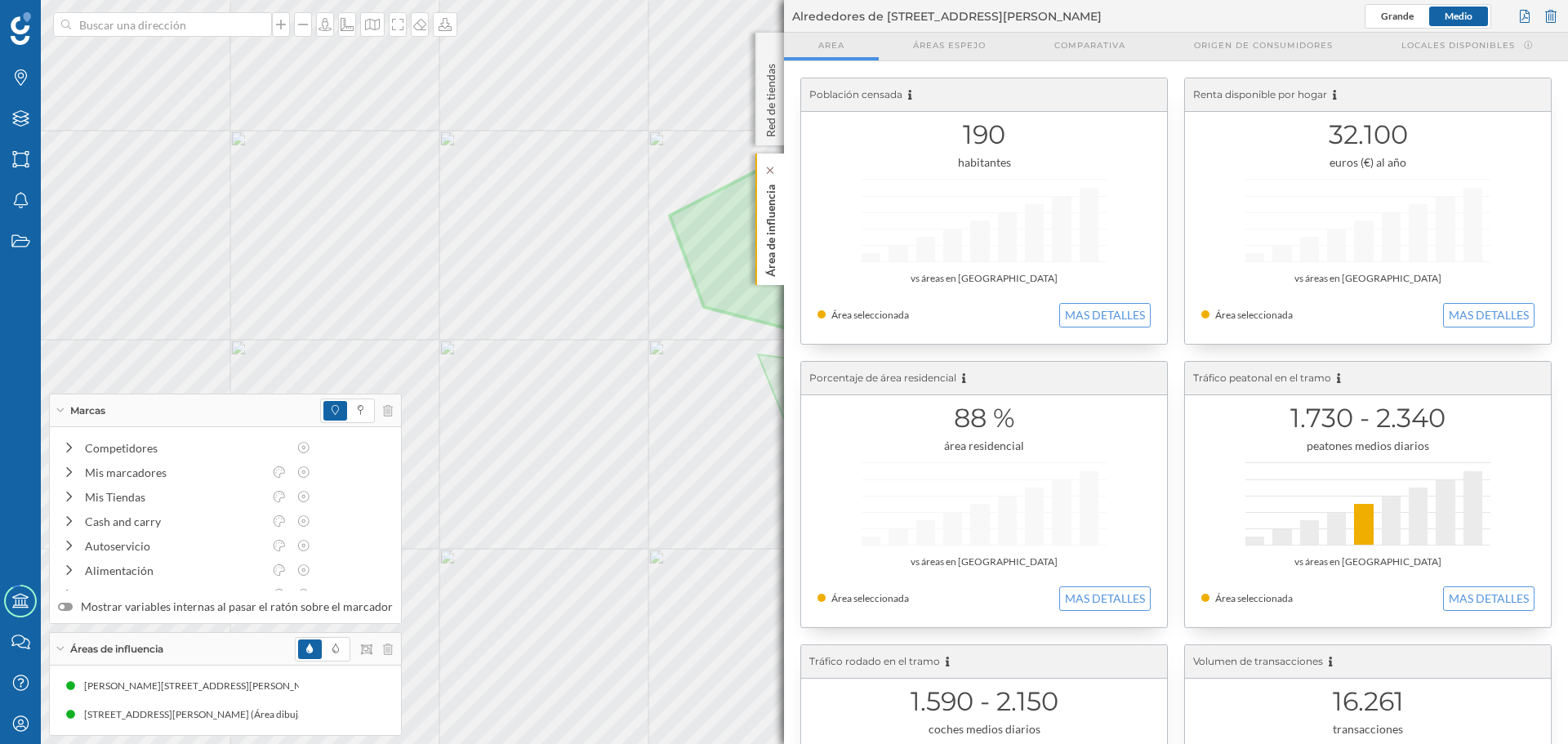
click at [780, 256] on div "Área de influencia" at bounding box center [770, 219] width 28 height 131
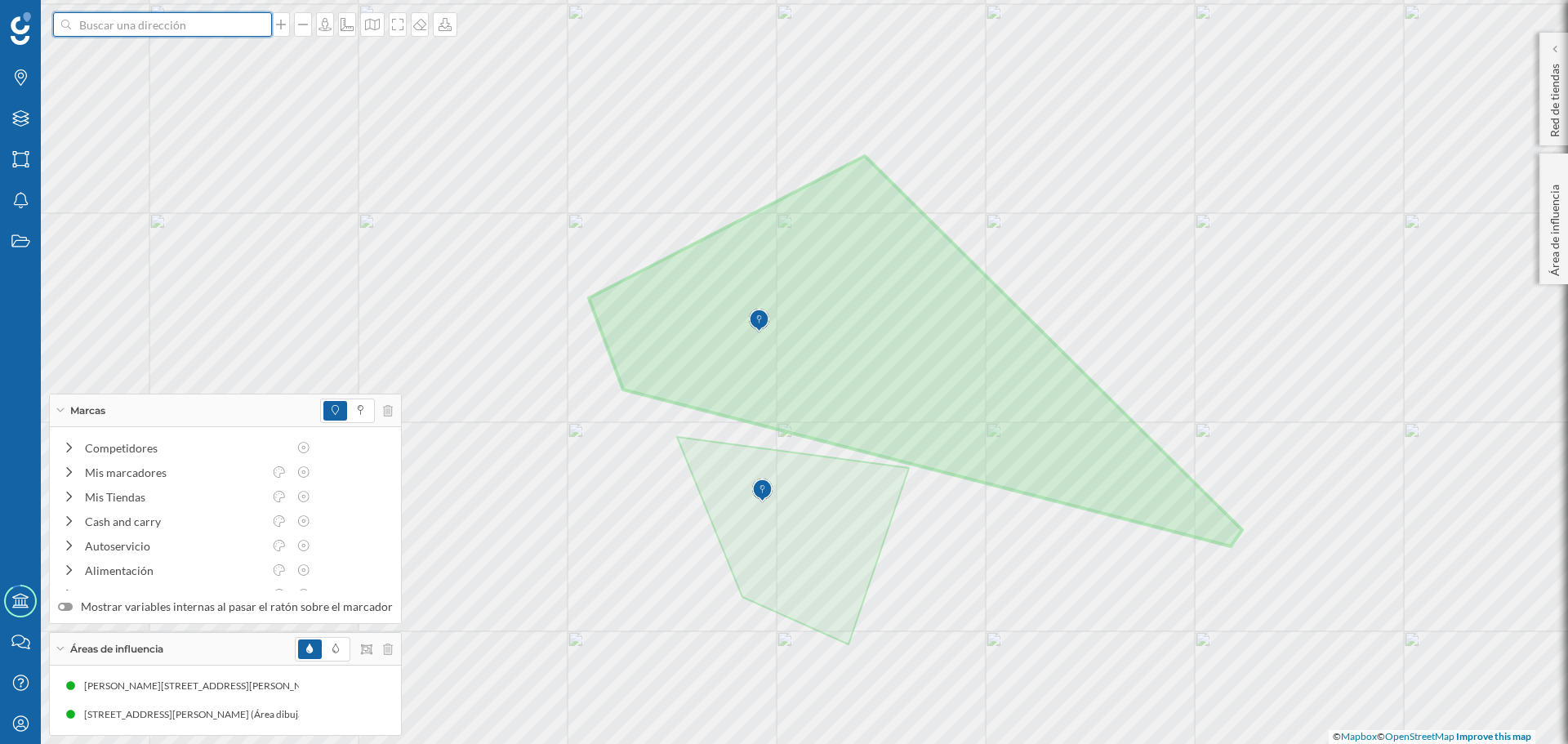
click at [164, 23] on input at bounding box center [162, 24] width 183 height 24
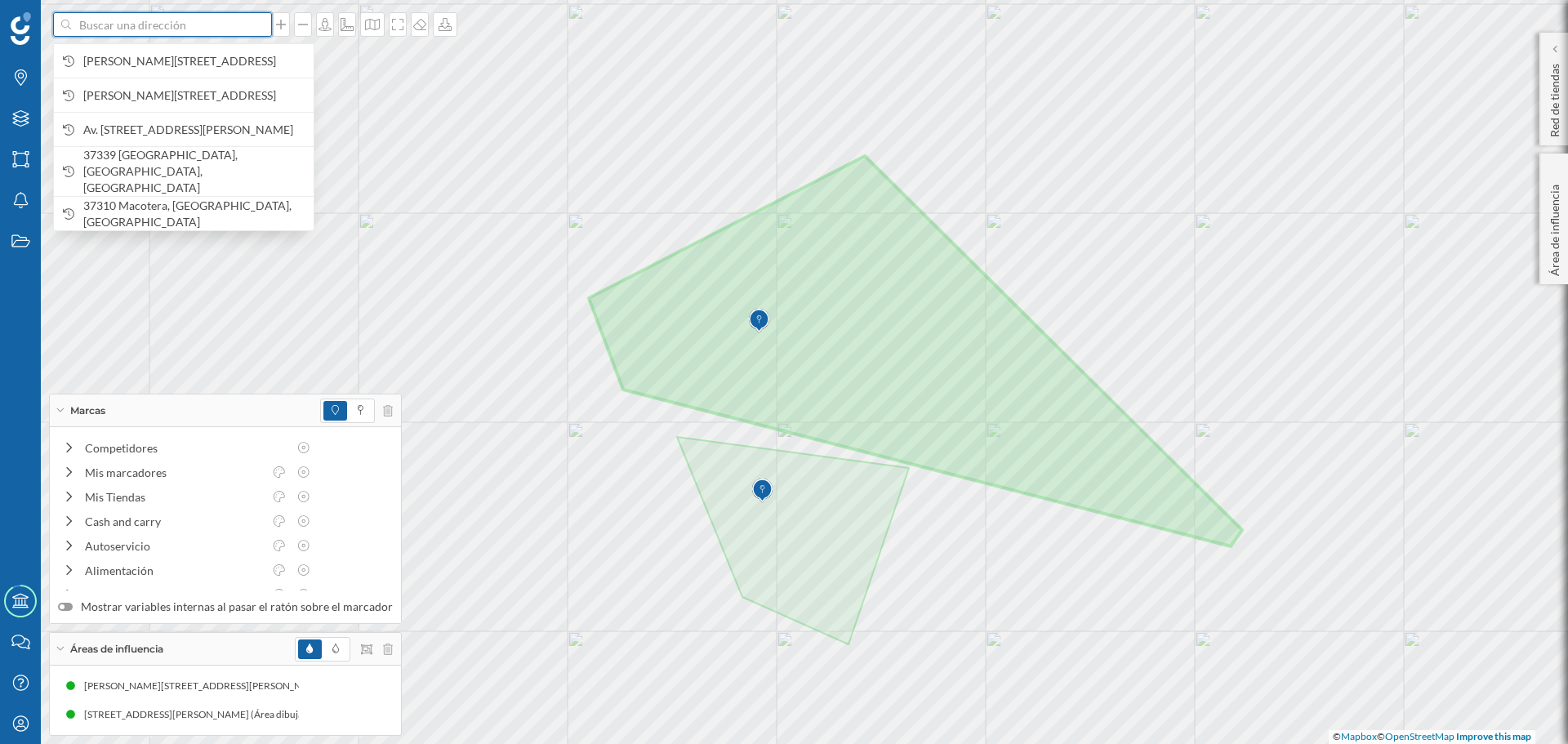
paste input "[PERSON_NAME][STREET_ADDRESS][PERSON_NAME]"
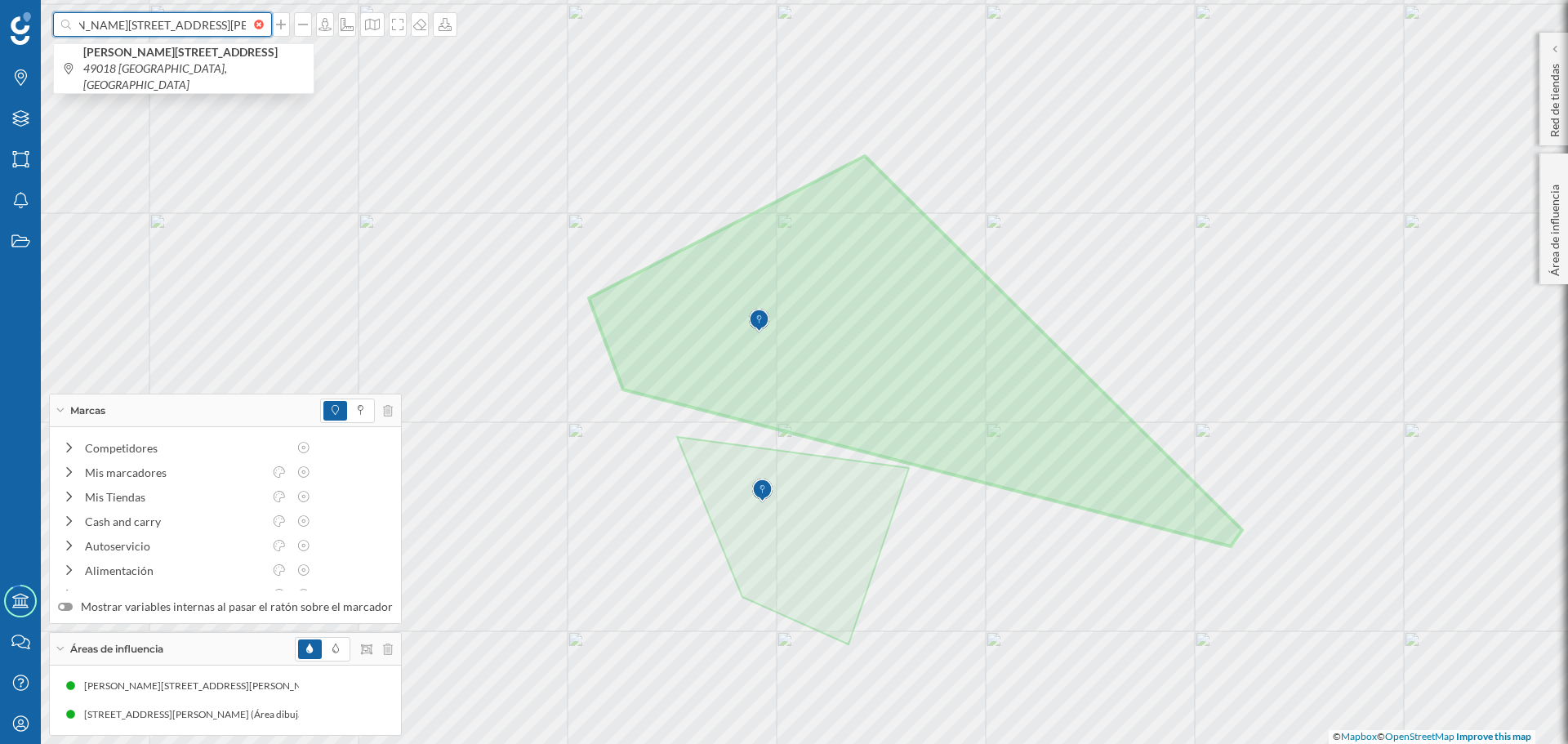
type input "[PERSON_NAME][STREET_ADDRESS][PERSON_NAME]"
click at [377, 655] on div at bounding box center [343, 649] width 98 height 24
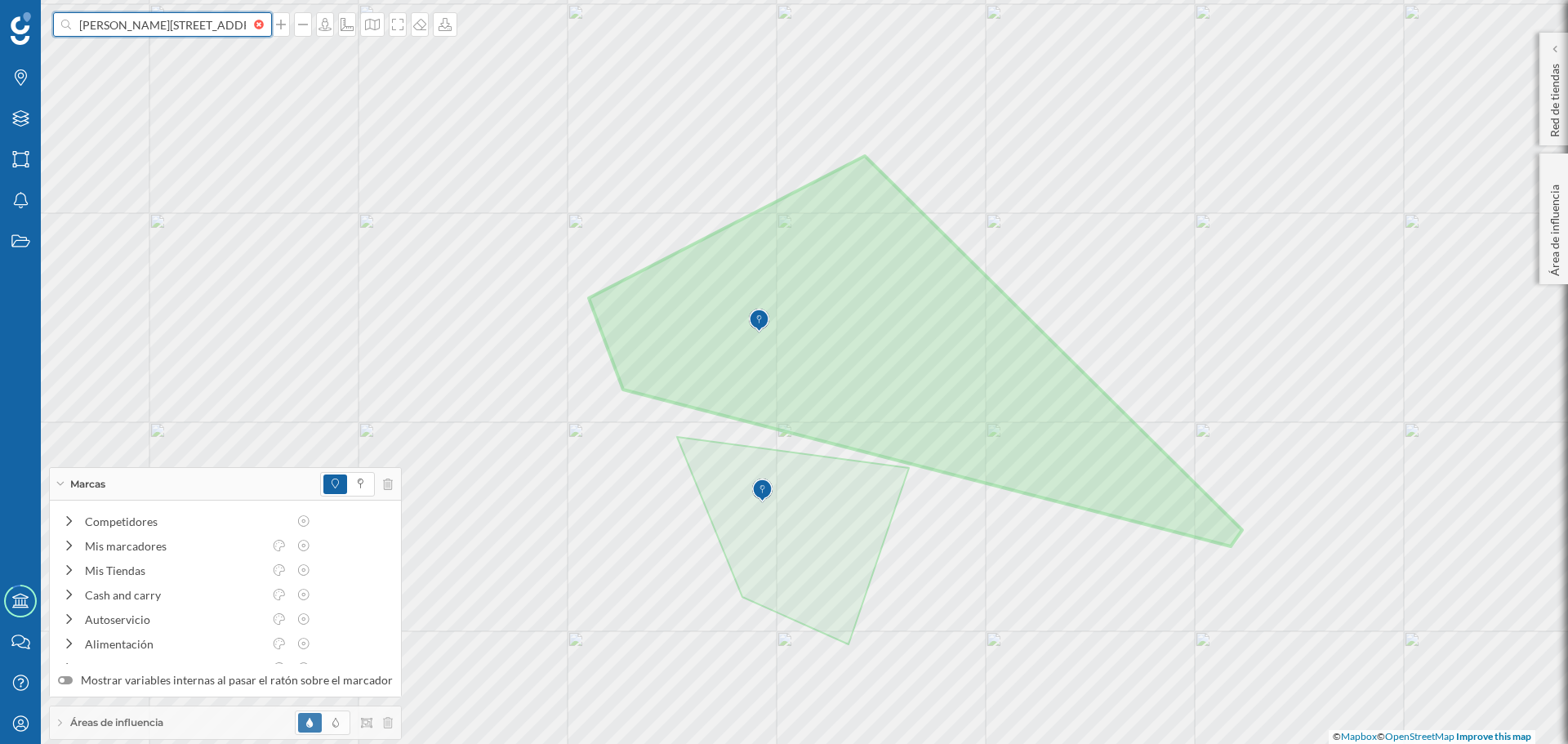
click at [233, 28] on input "[PERSON_NAME][STREET_ADDRESS][PERSON_NAME]" at bounding box center [162, 24] width 183 height 24
click at [240, 61] on span "[PERSON_NAME][STREET_ADDRESS]" at bounding box center [195, 68] width 222 height 49
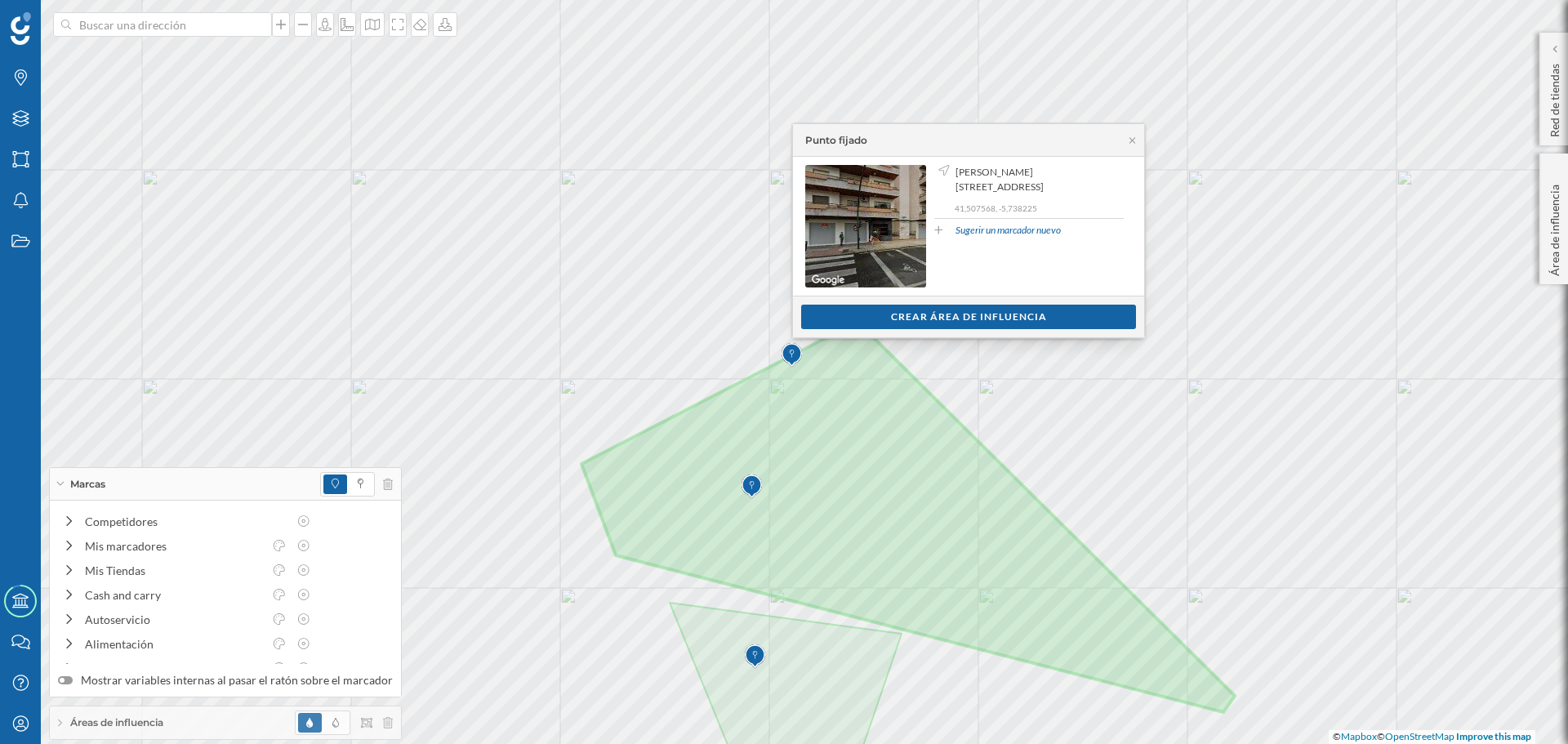
click at [246, 729] on div "Áreas de influencia" at bounding box center [225, 722] width 352 height 33
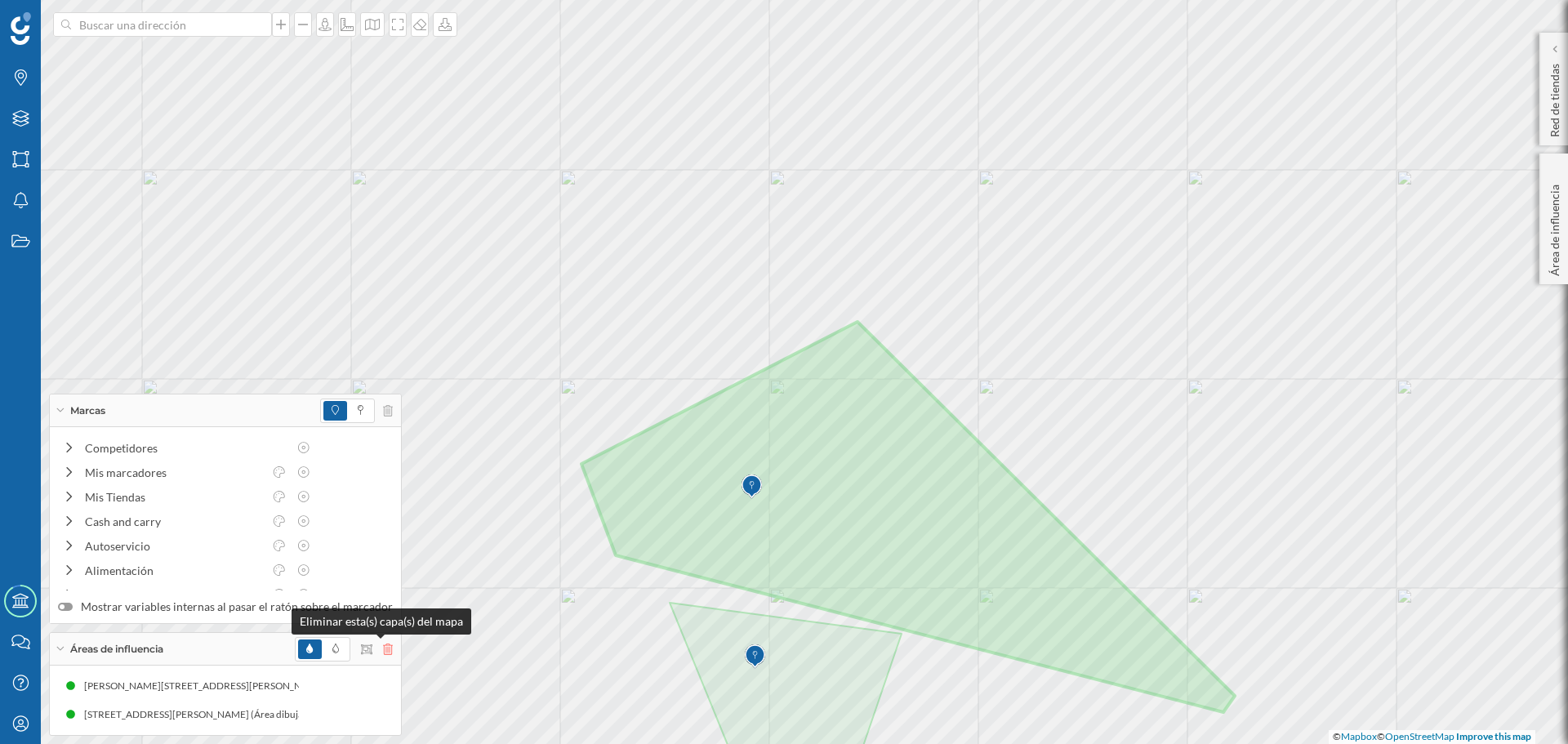
click at [383, 649] on icon at bounding box center [388, 650] width 10 height 12
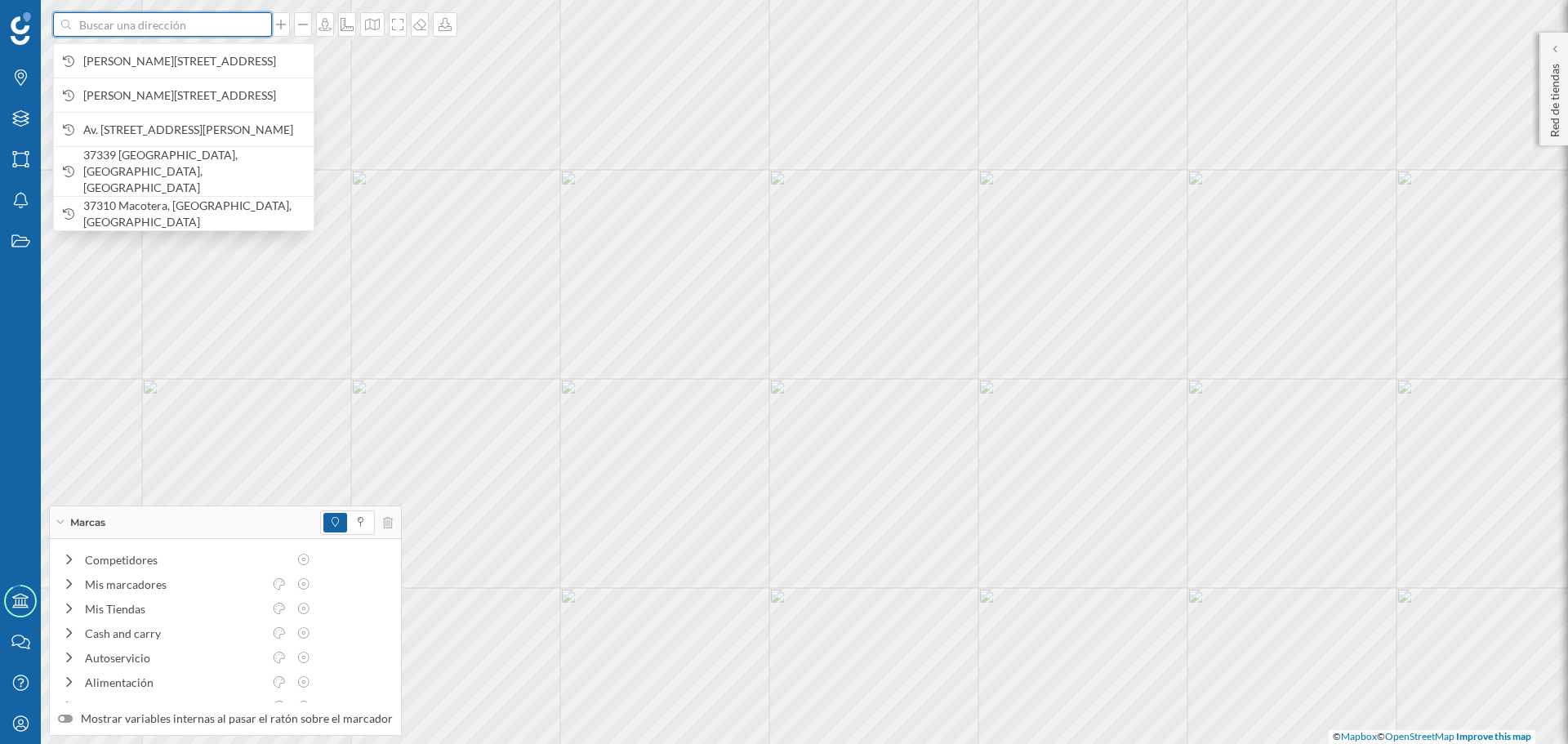
click at [171, 27] on input at bounding box center [162, 24] width 183 height 24
drag, startPoint x: 171, startPoint y: 27, endPoint x: 142, endPoint y: 65, distance: 47.8
click at [142, 65] on span "[PERSON_NAME][STREET_ADDRESS]" at bounding box center [195, 62] width 222 height 17
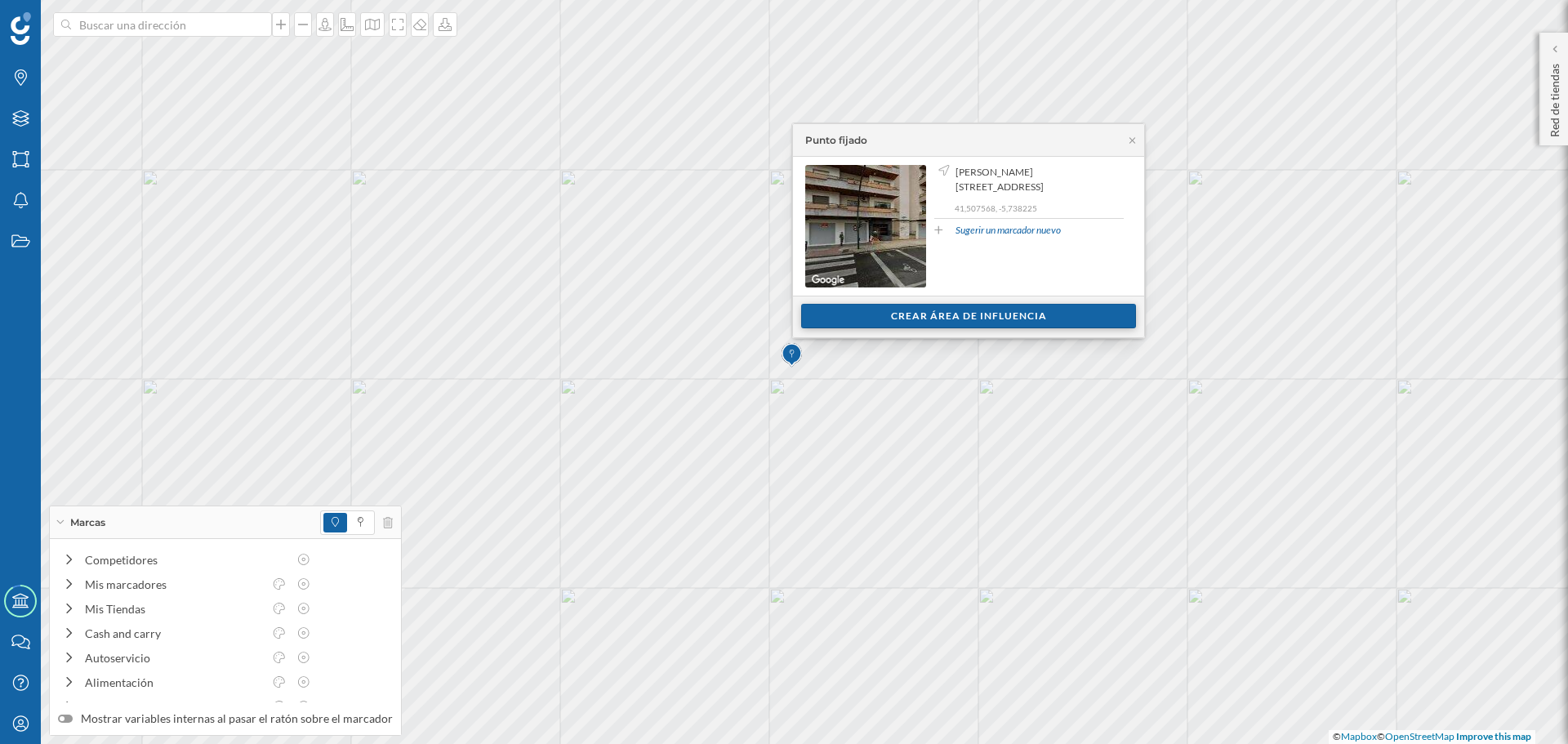
click at [832, 319] on div "Crear área de influencia" at bounding box center [968, 316] width 335 height 24
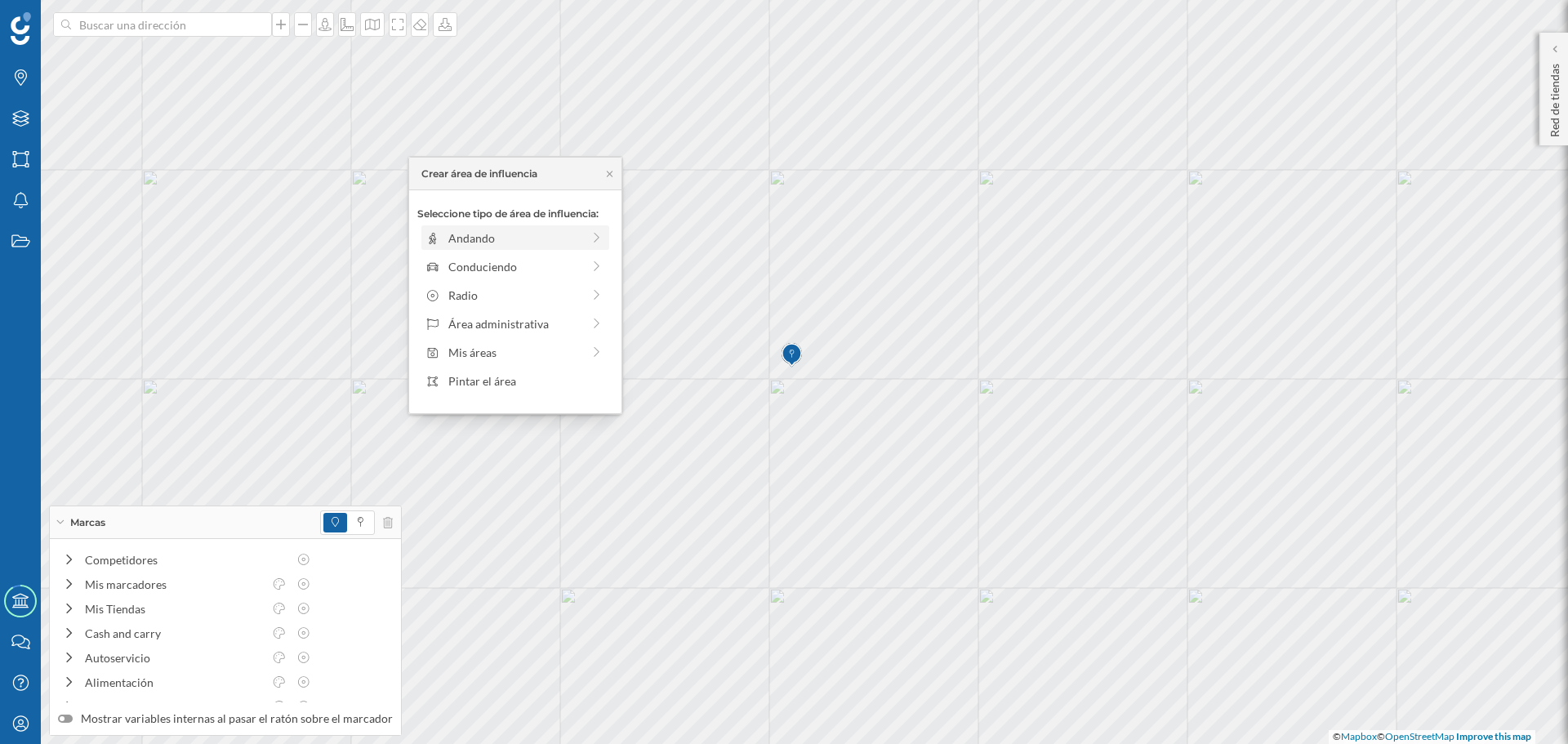
click at [544, 242] on div "Andando" at bounding box center [514, 238] width 133 height 18
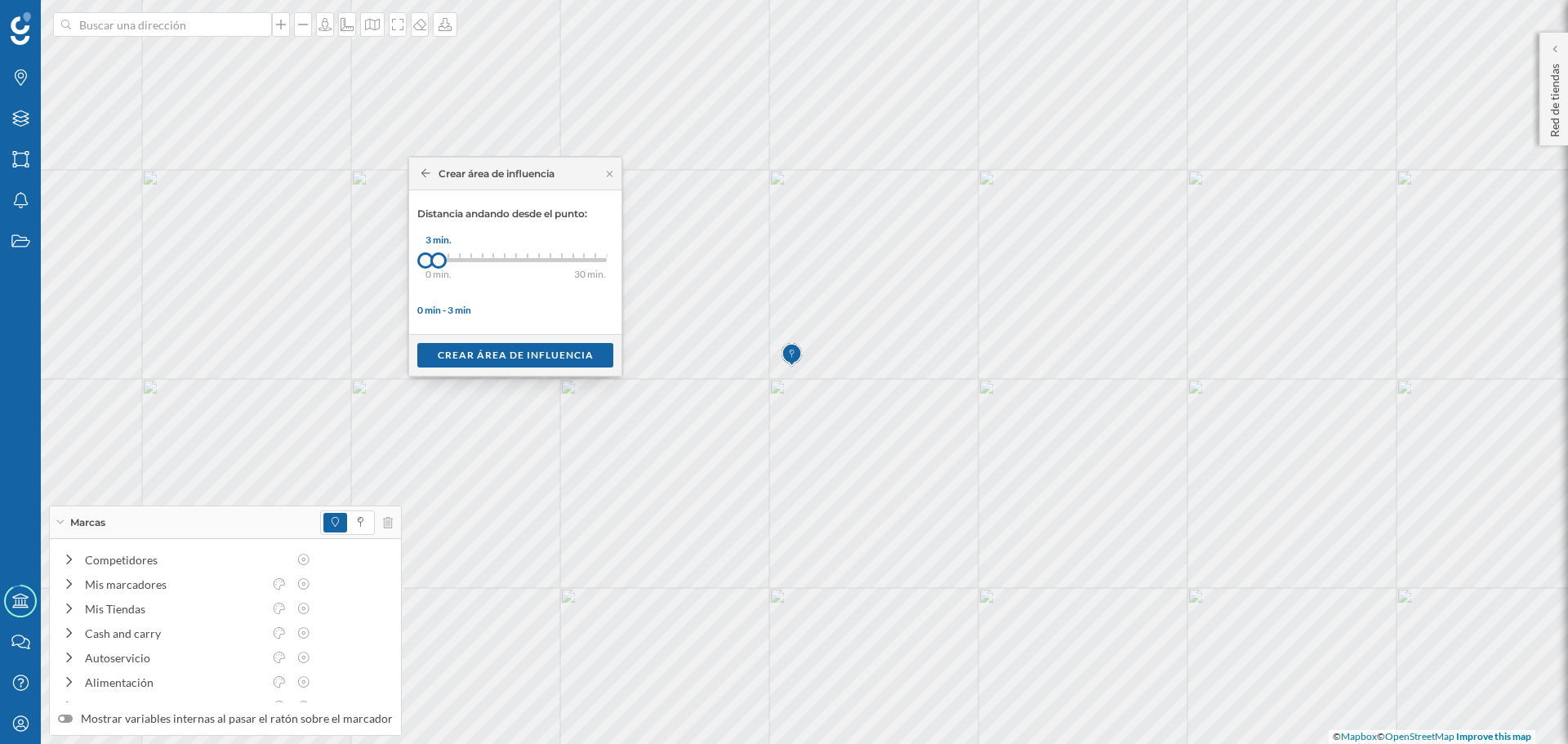
click at [438, 261] on div at bounding box center [438, 261] width 17 height 17
click at [495, 354] on div "Crear área de influencia" at bounding box center [515, 354] width 196 height 24
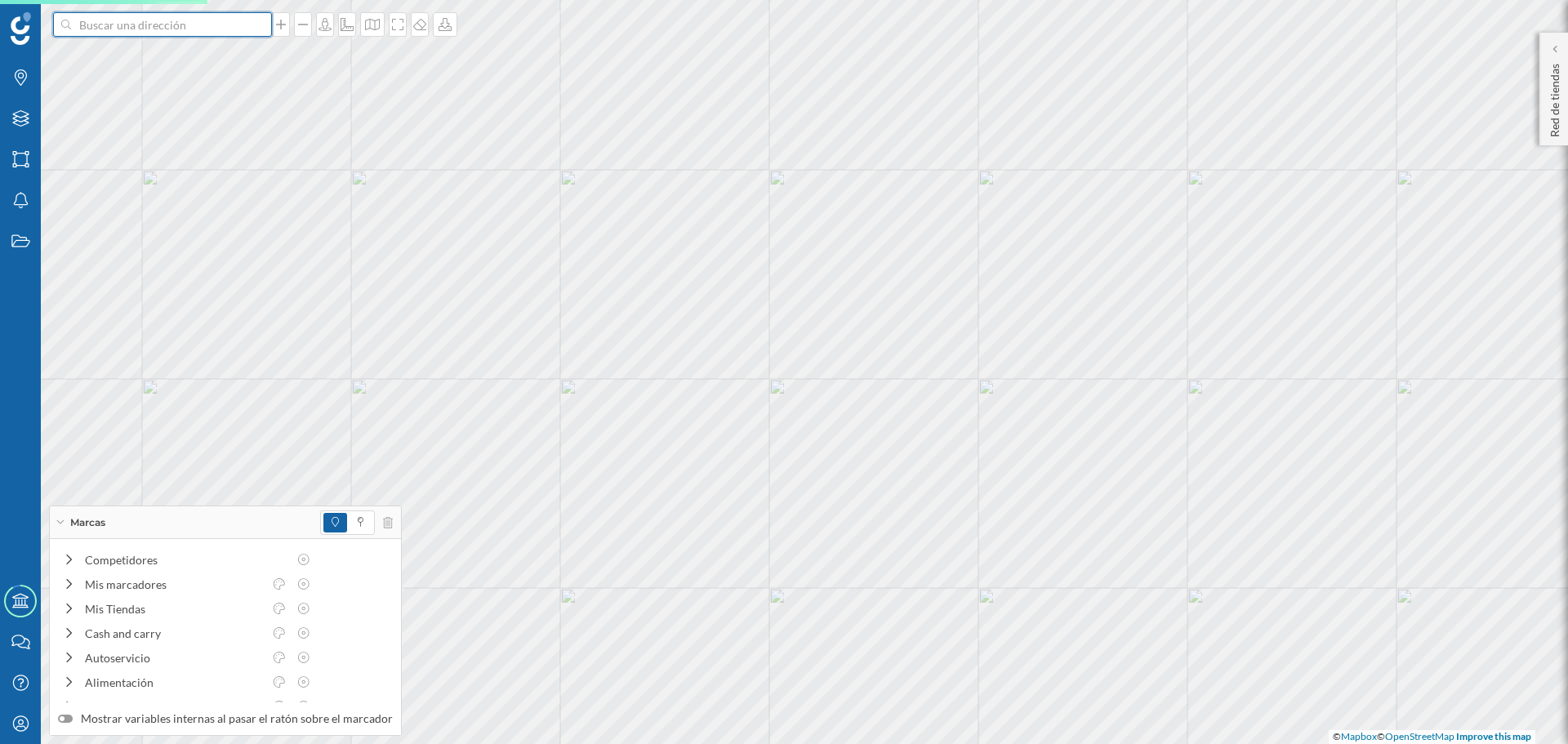
click at [168, 31] on input at bounding box center [162, 24] width 183 height 24
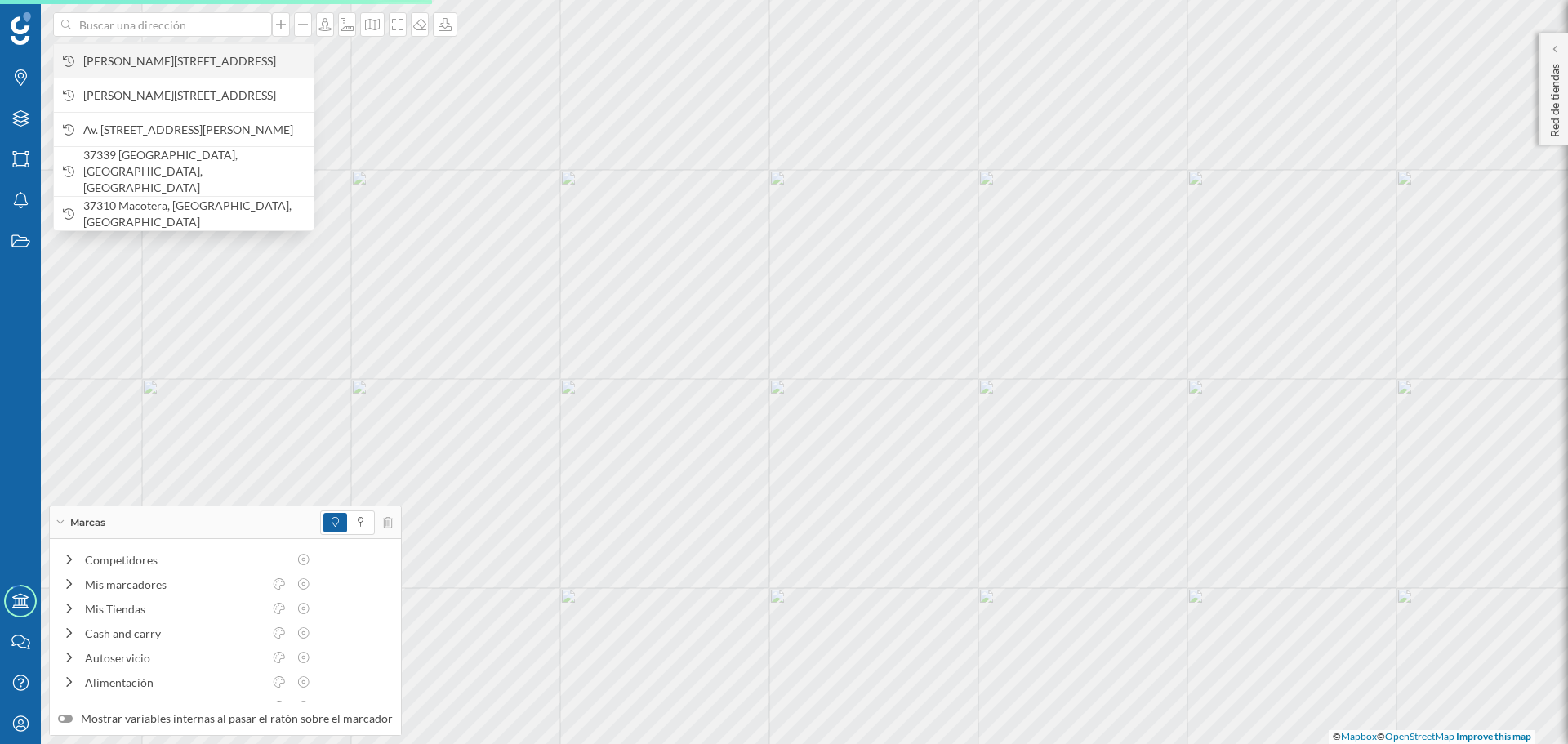
click at [181, 54] on span "[PERSON_NAME][STREET_ADDRESS]" at bounding box center [195, 62] width 222 height 17
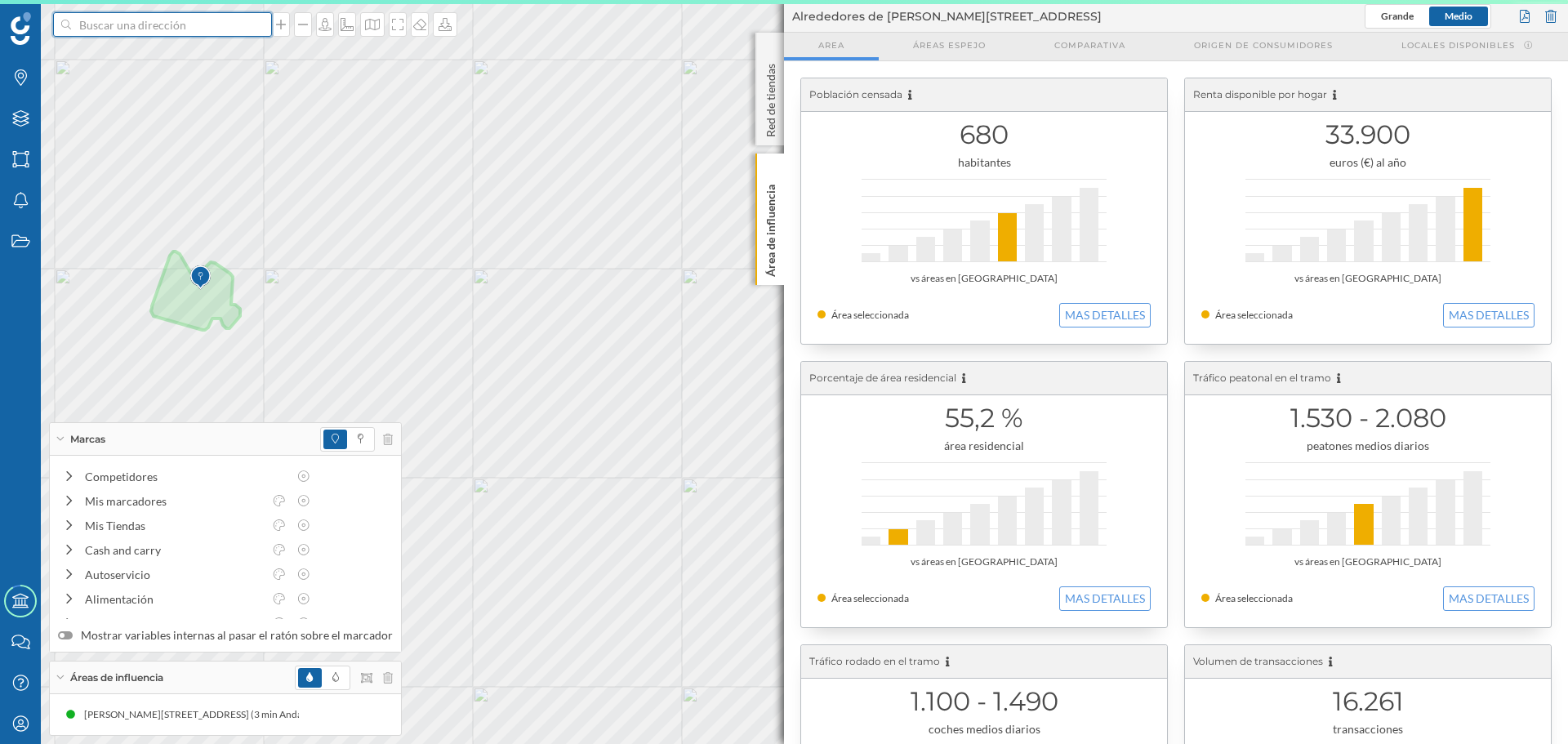
click at [160, 36] on input at bounding box center [162, 24] width 183 height 24
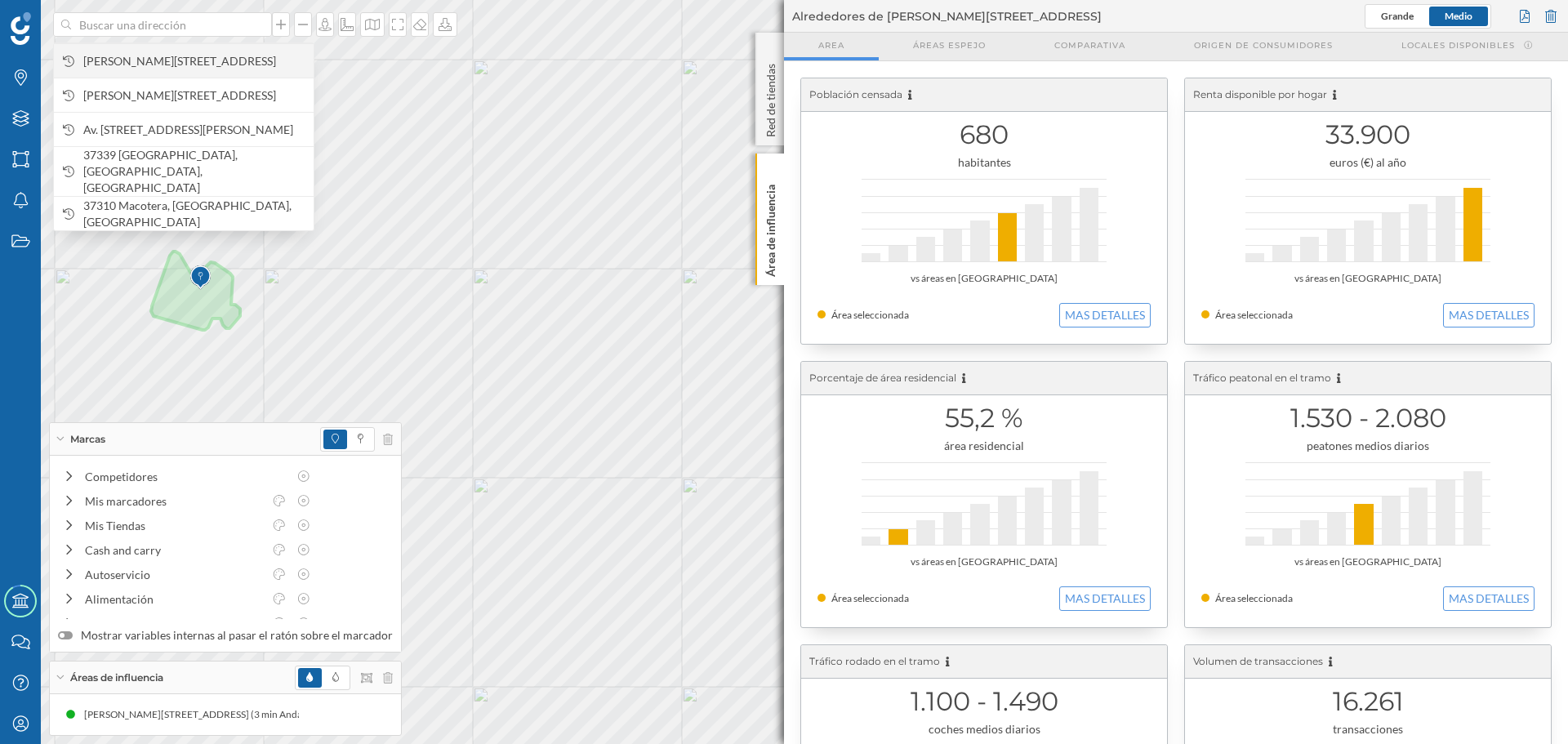
click at [180, 68] on span "[PERSON_NAME][STREET_ADDRESS]" at bounding box center [195, 62] width 222 height 17
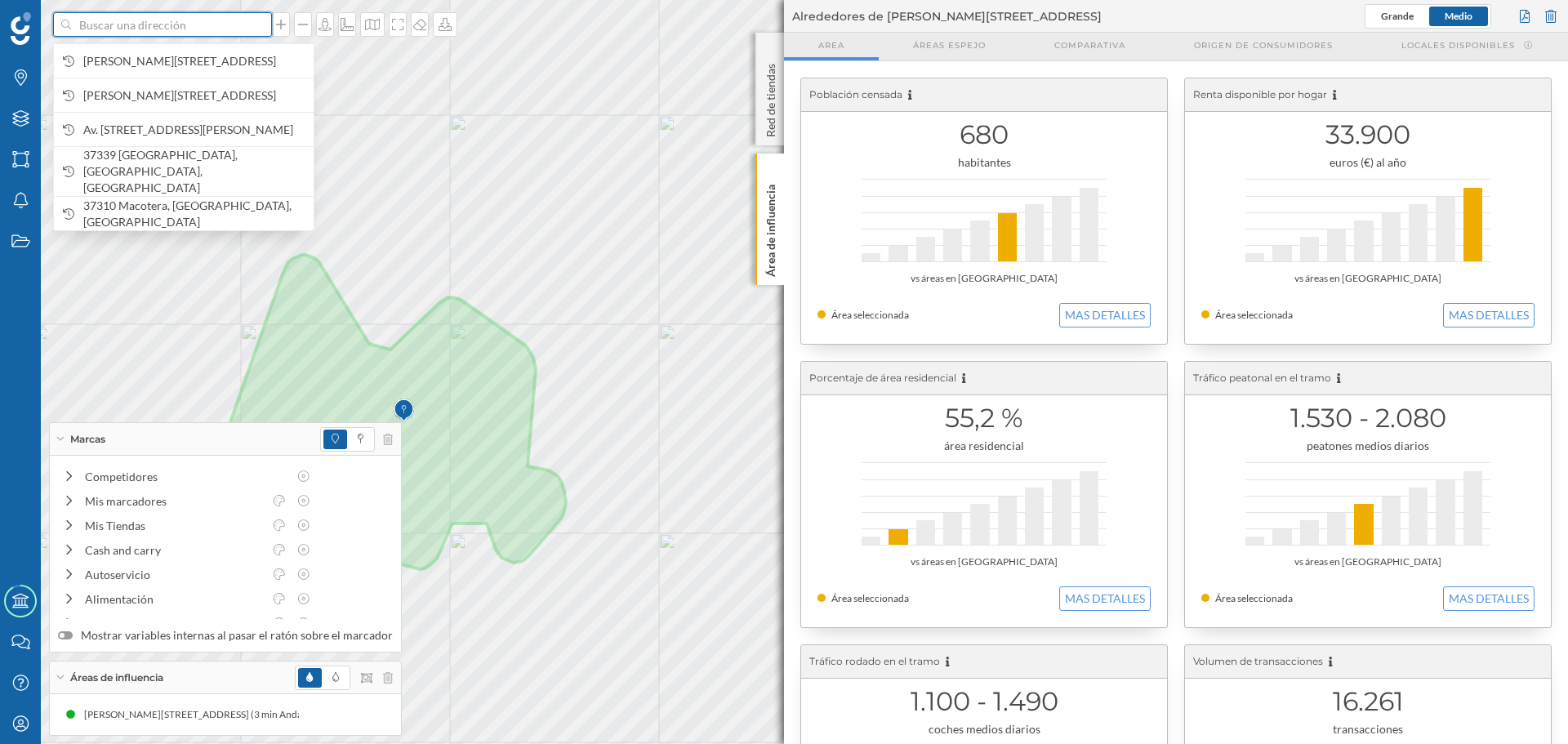
click at [215, 14] on input at bounding box center [162, 24] width 183 height 24
click at [217, 53] on span "[PERSON_NAME][STREET_ADDRESS]" at bounding box center [195, 62] width 222 height 17
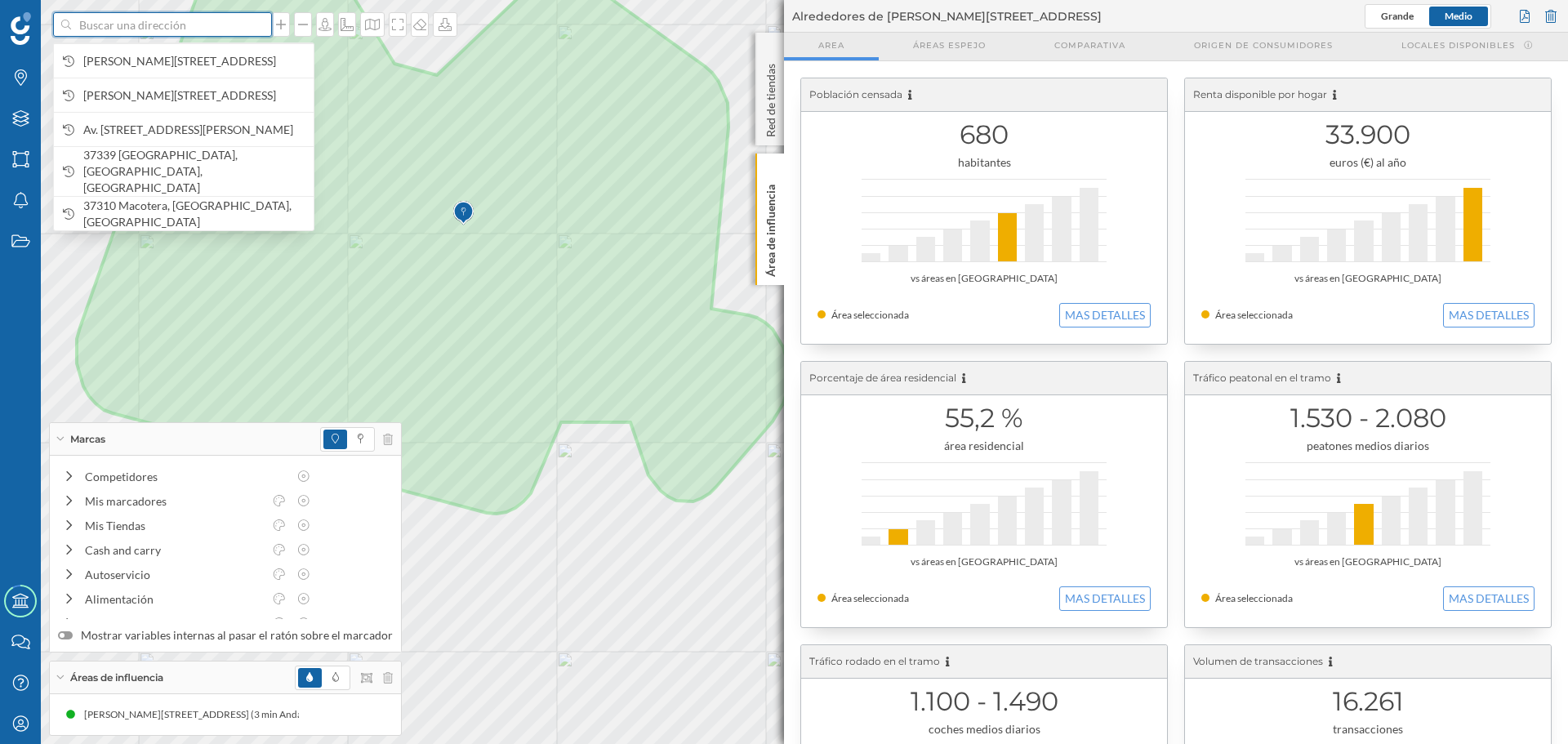
click at [204, 25] on input at bounding box center [162, 24] width 183 height 24
click at [205, 60] on span "[PERSON_NAME][STREET_ADDRESS]" at bounding box center [195, 62] width 222 height 17
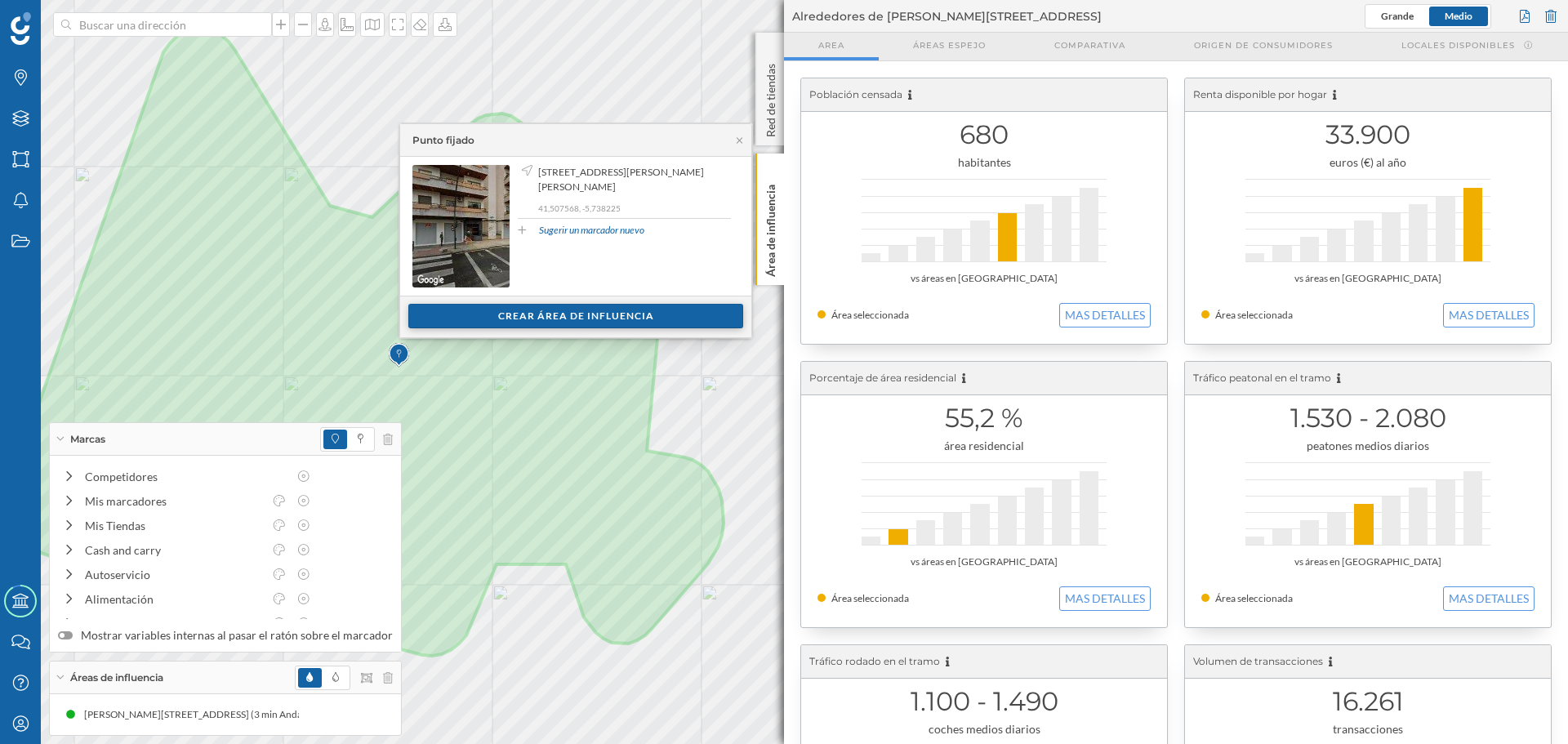
click at [453, 313] on div "Crear área de influencia" at bounding box center [575, 316] width 335 height 24
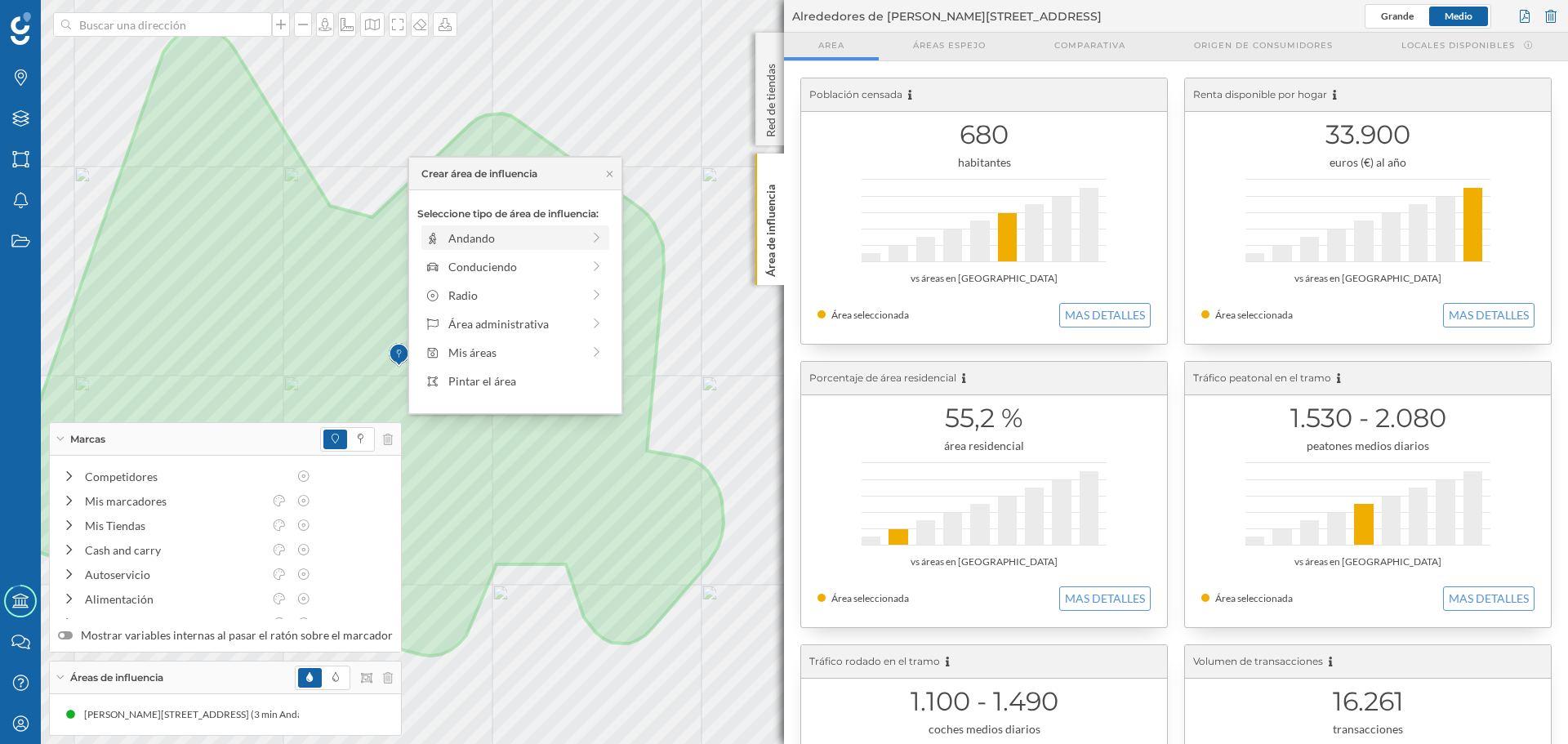
click at [454, 245] on div "Andando" at bounding box center [514, 238] width 133 height 18
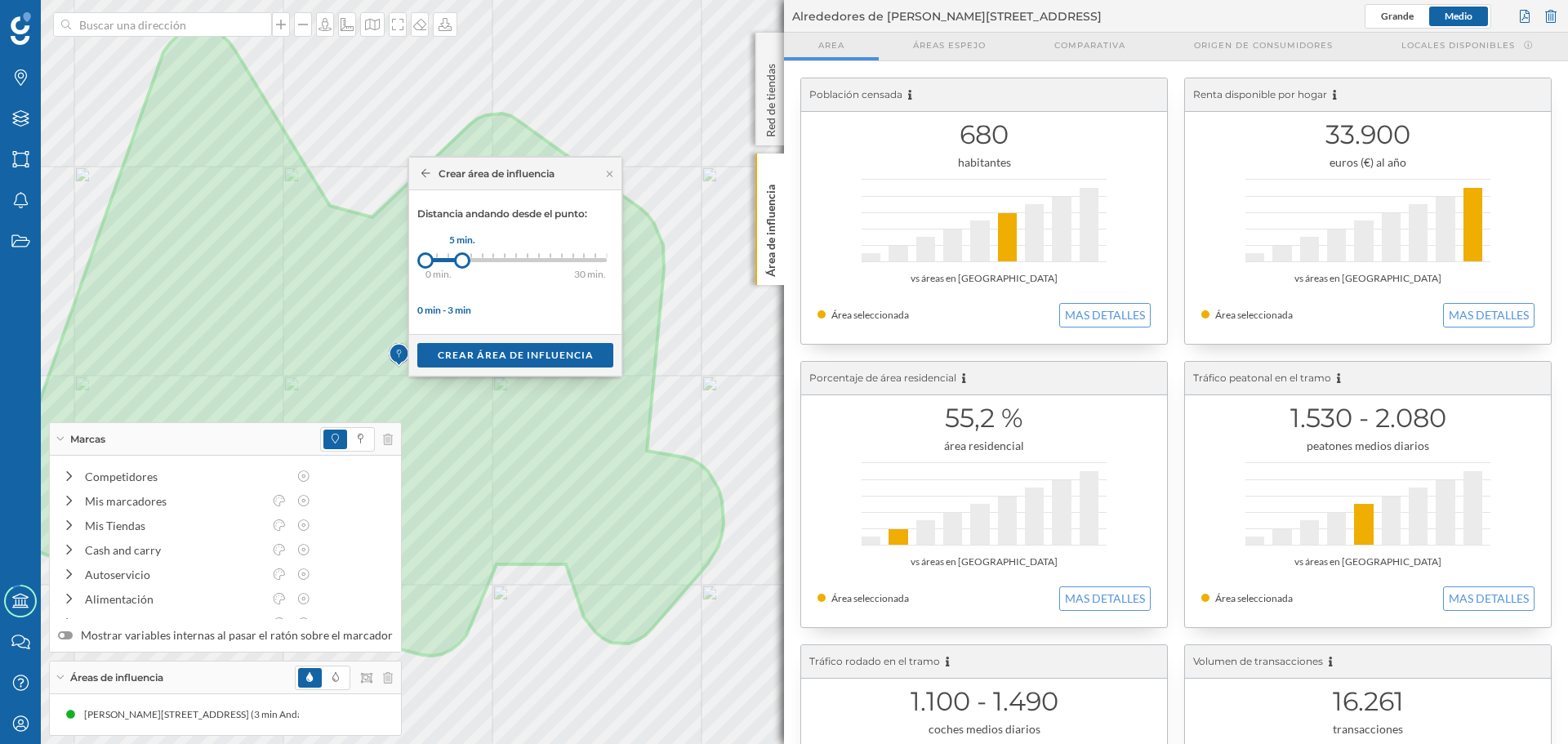
drag, startPoint x: 436, startPoint y: 262, endPoint x: 463, endPoint y: 260, distance: 27.1
click at [463, 260] on div at bounding box center [463, 261] width 17 height 17
click at [489, 357] on div "Crear área de influencia" at bounding box center [515, 354] width 196 height 24
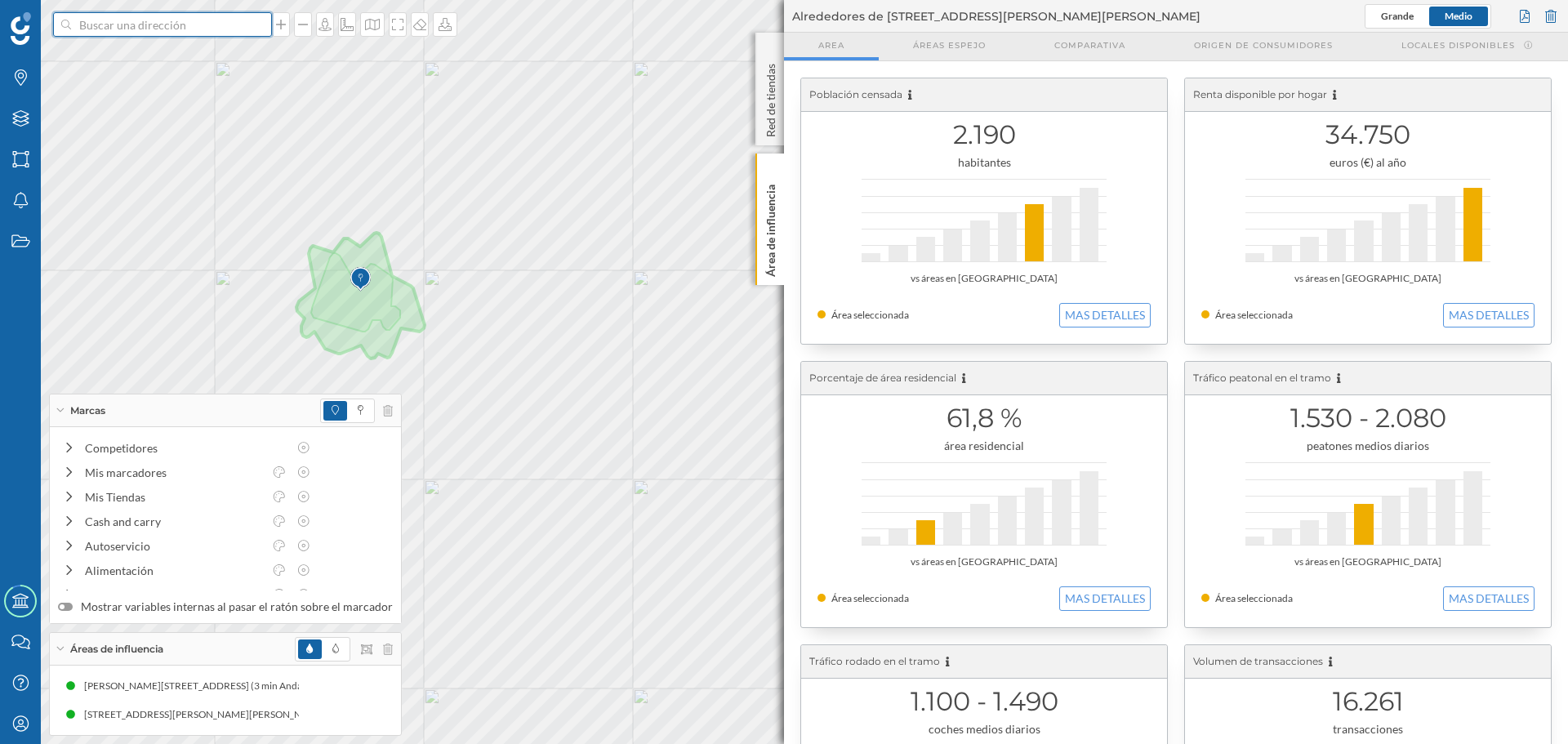
click at [154, 19] on input at bounding box center [162, 24] width 183 height 24
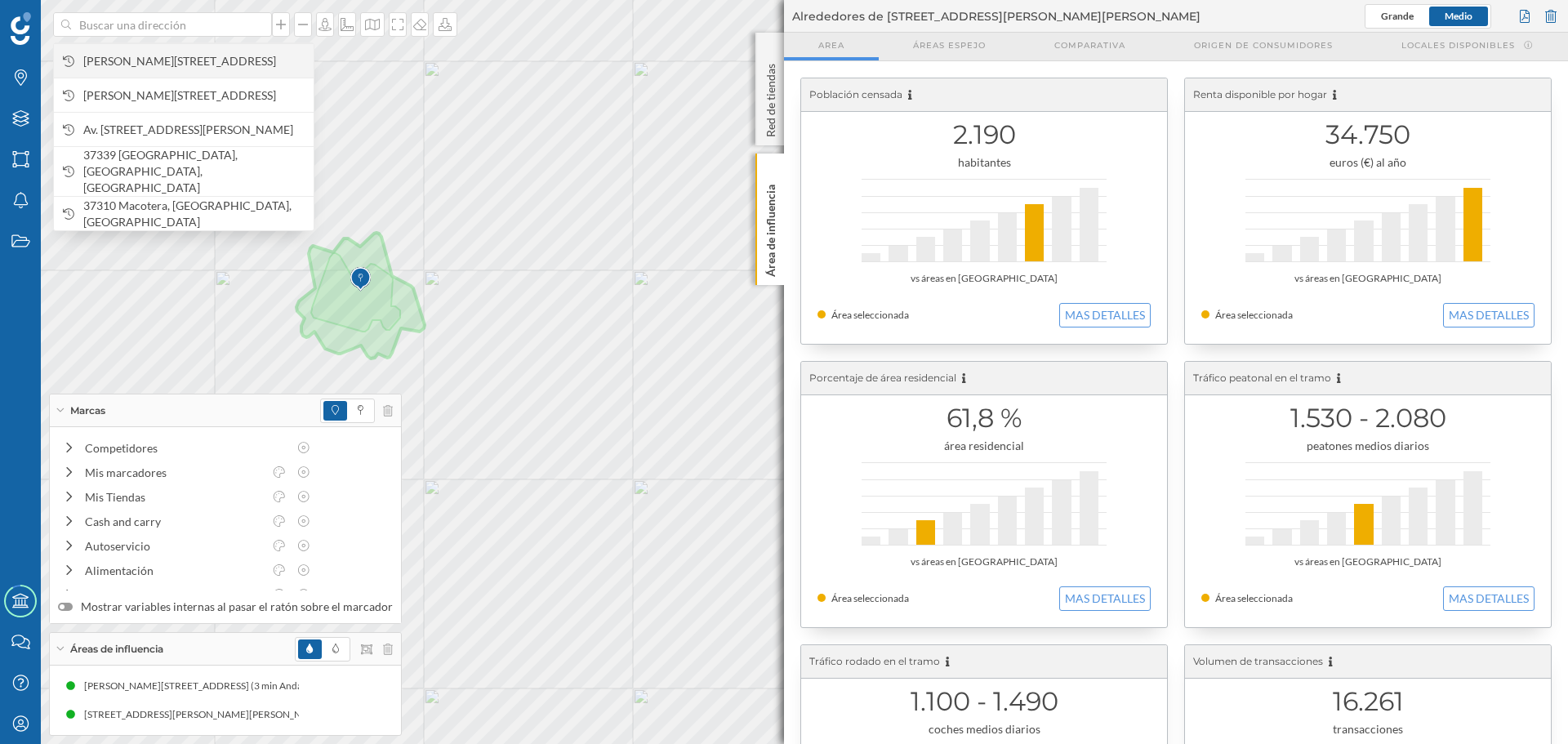
drag, startPoint x: 154, startPoint y: 20, endPoint x: 109, endPoint y: 65, distance: 63.6
click at [109, 65] on span "[PERSON_NAME][STREET_ADDRESS]" at bounding box center [195, 62] width 222 height 17
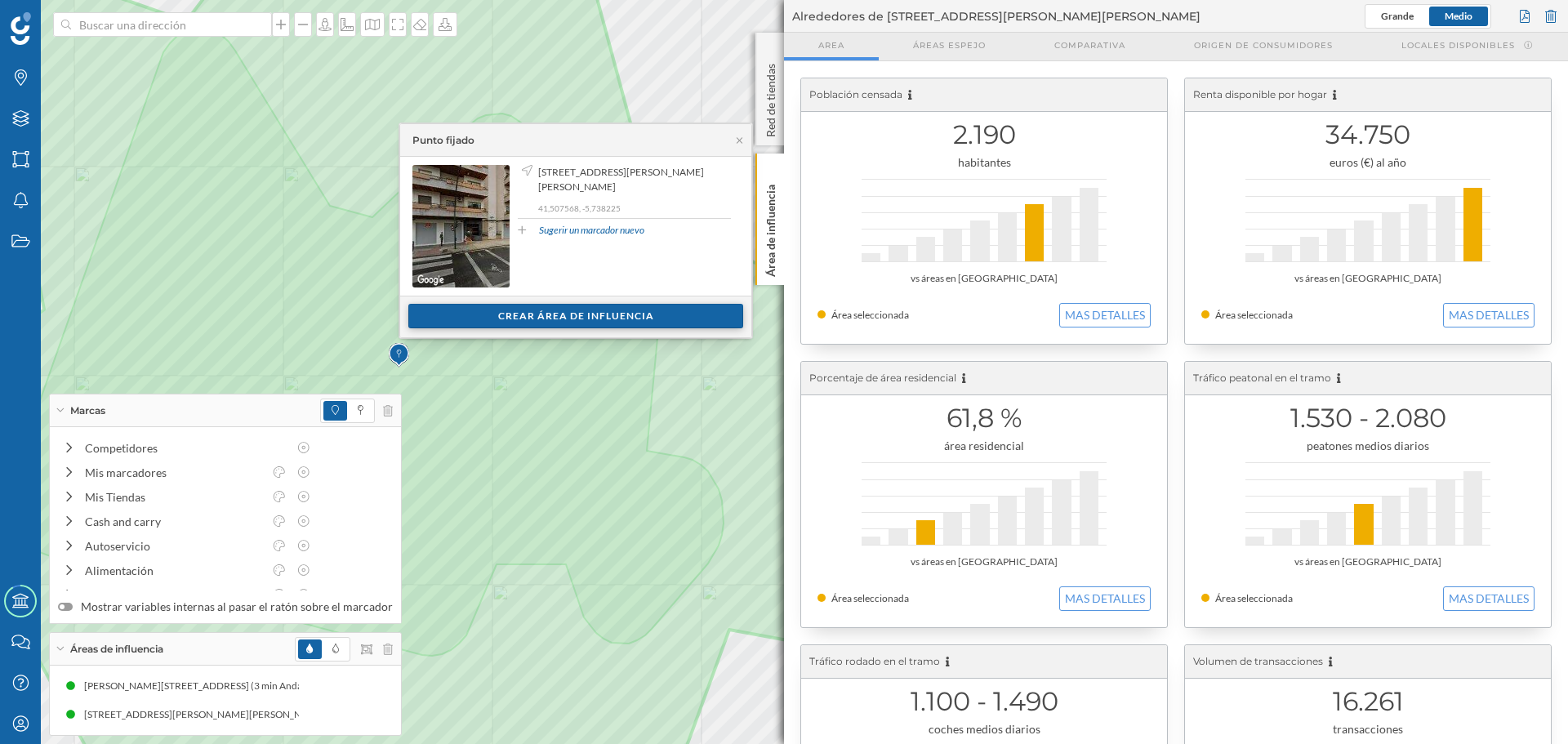
click at [486, 314] on div "Crear área de influencia" at bounding box center [575, 316] width 335 height 24
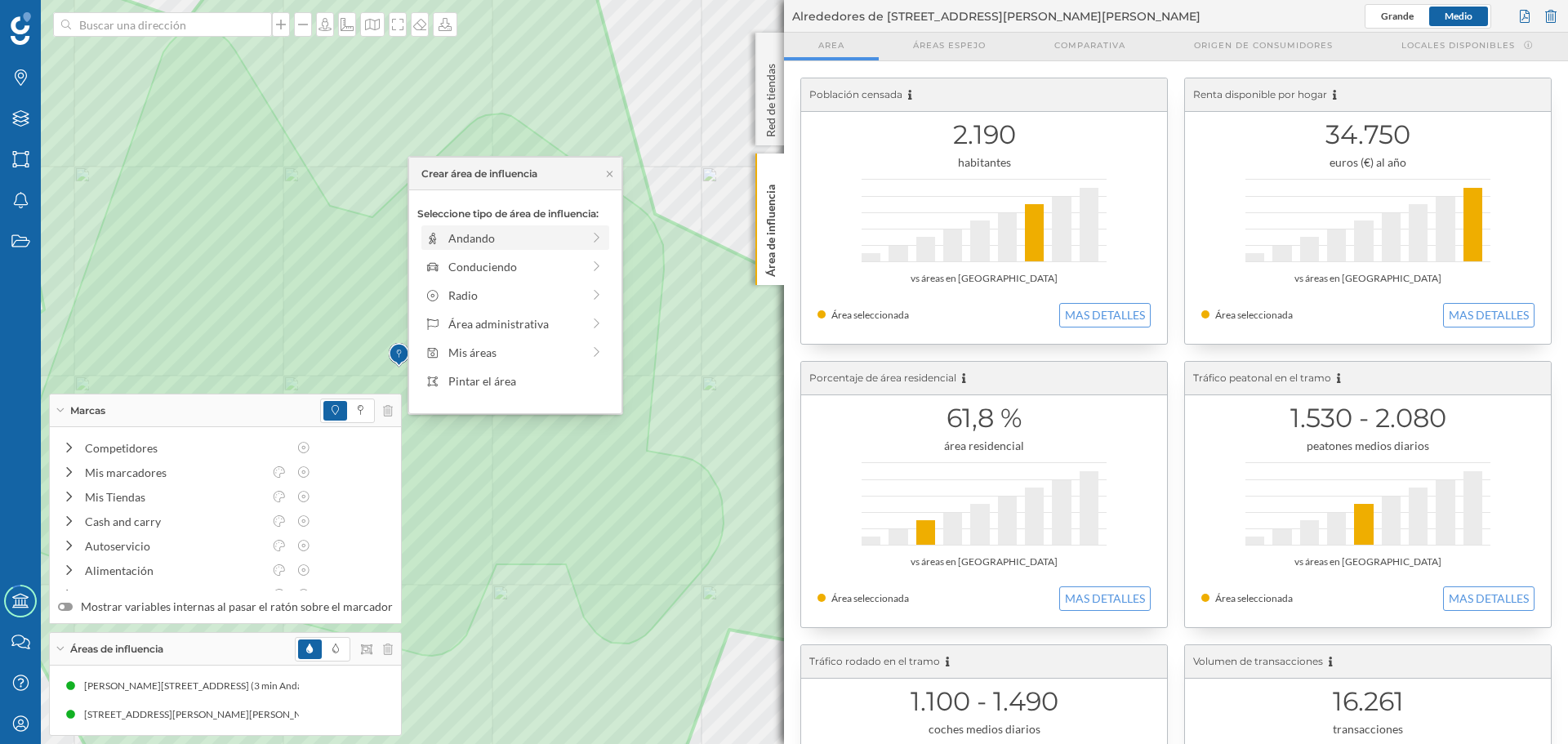
click at [482, 242] on div "Andando" at bounding box center [514, 238] width 133 height 18
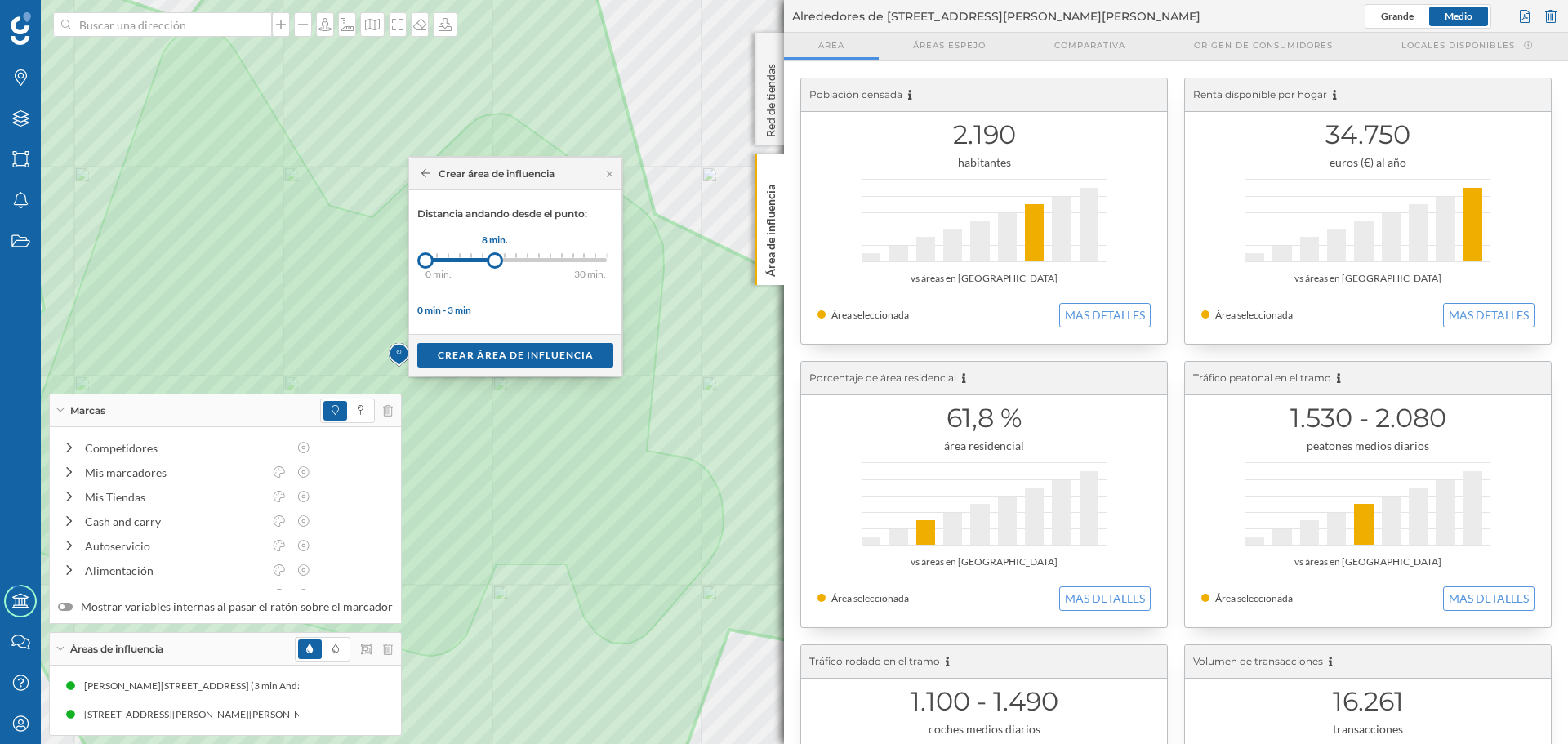
drag, startPoint x: 443, startPoint y: 261, endPoint x: 498, endPoint y: 259, distance: 55.0
click at [498, 259] on div at bounding box center [495, 261] width 17 height 17
click at [518, 358] on div "Crear área de influencia" at bounding box center [515, 354] width 196 height 24
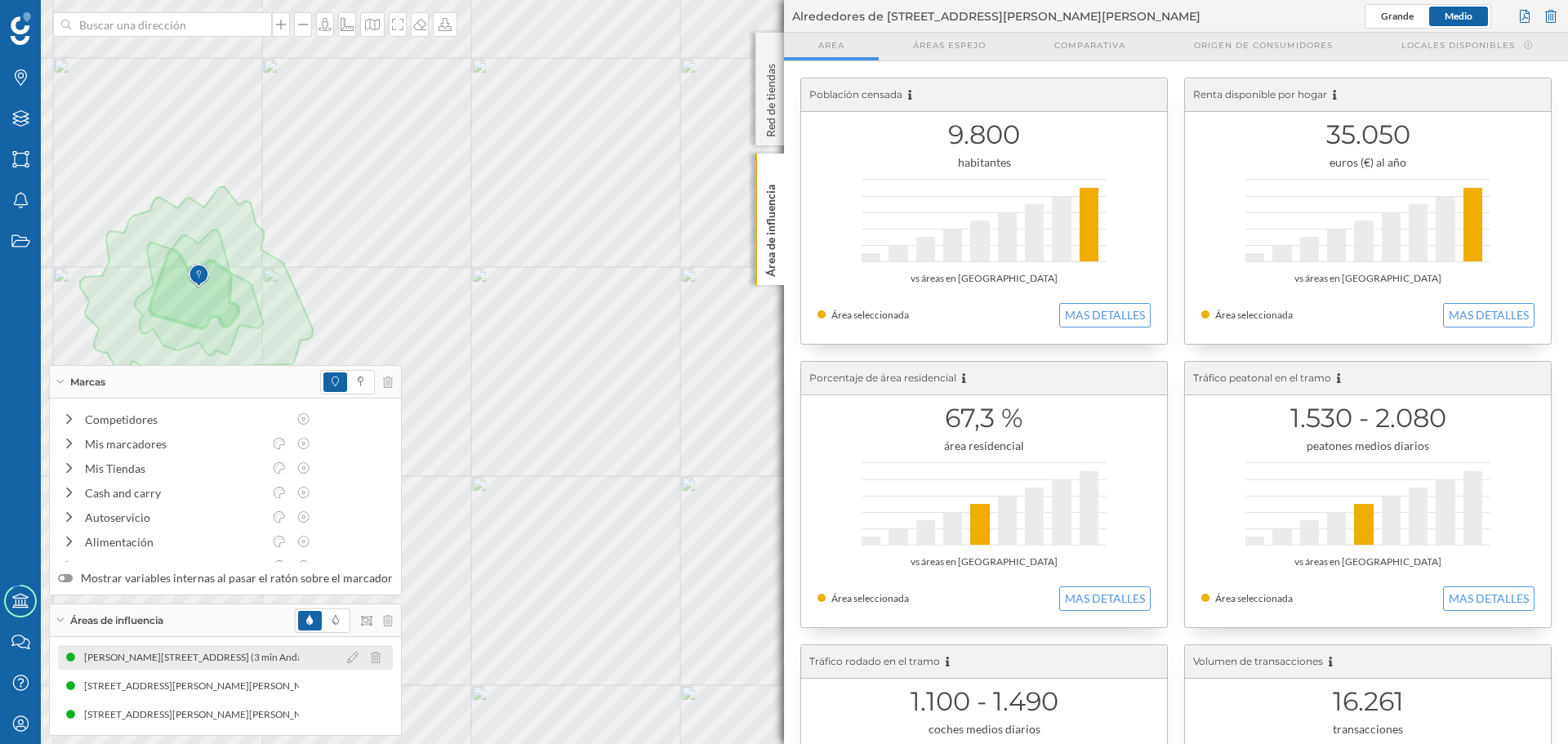
click at [275, 651] on div "[PERSON_NAME][STREET_ADDRESS] (3 min Andando)" at bounding box center [207, 657] width 246 height 17
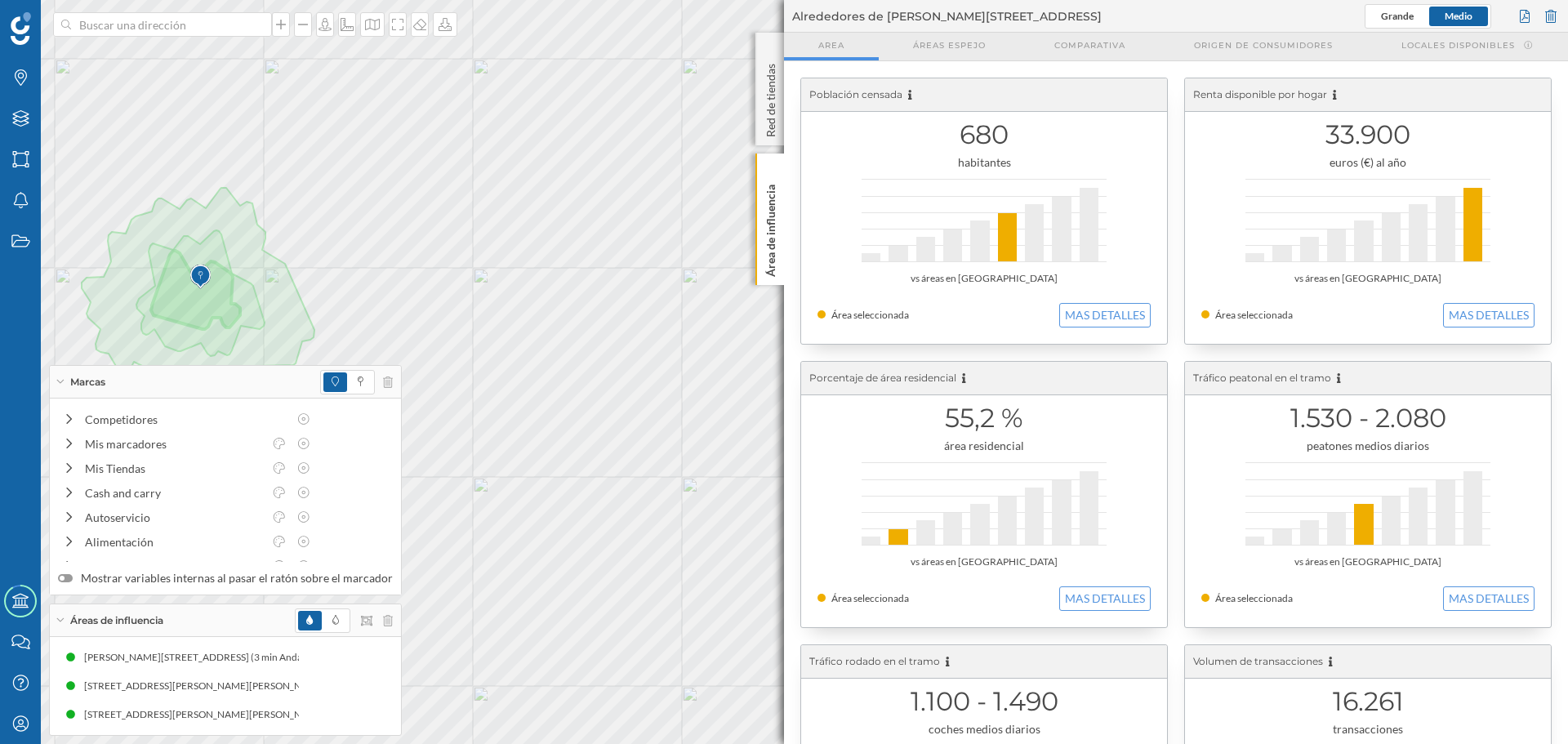
click at [260, 671] on div "[PERSON_NAME][STREET_ADDRESS] (3 min Andando) [PERSON_NAME][STREET_ADDRESS] (3 …" at bounding box center [225, 686] width 335 height 82
click at [260, 678] on div "[STREET_ADDRESS][PERSON_NAME][PERSON_NAME] (5 min Andando)" at bounding box center [245, 686] width 323 height 17
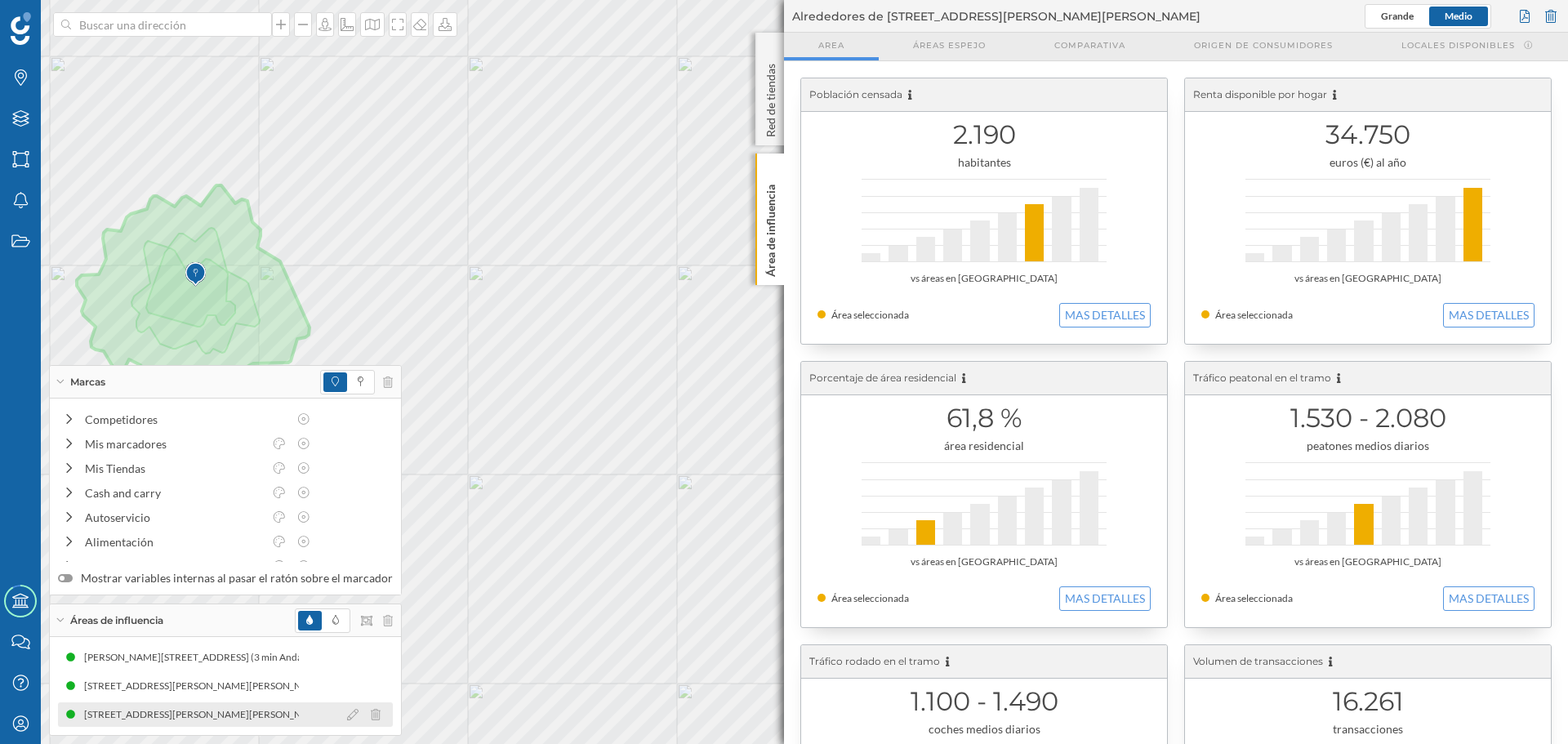
click at [276, 721] on div "[STREET_ADDRESS][PERSON_NAME][PERSON_NAME] (8 min Andando)" at bounding box center [245, 715] width 323 height 17
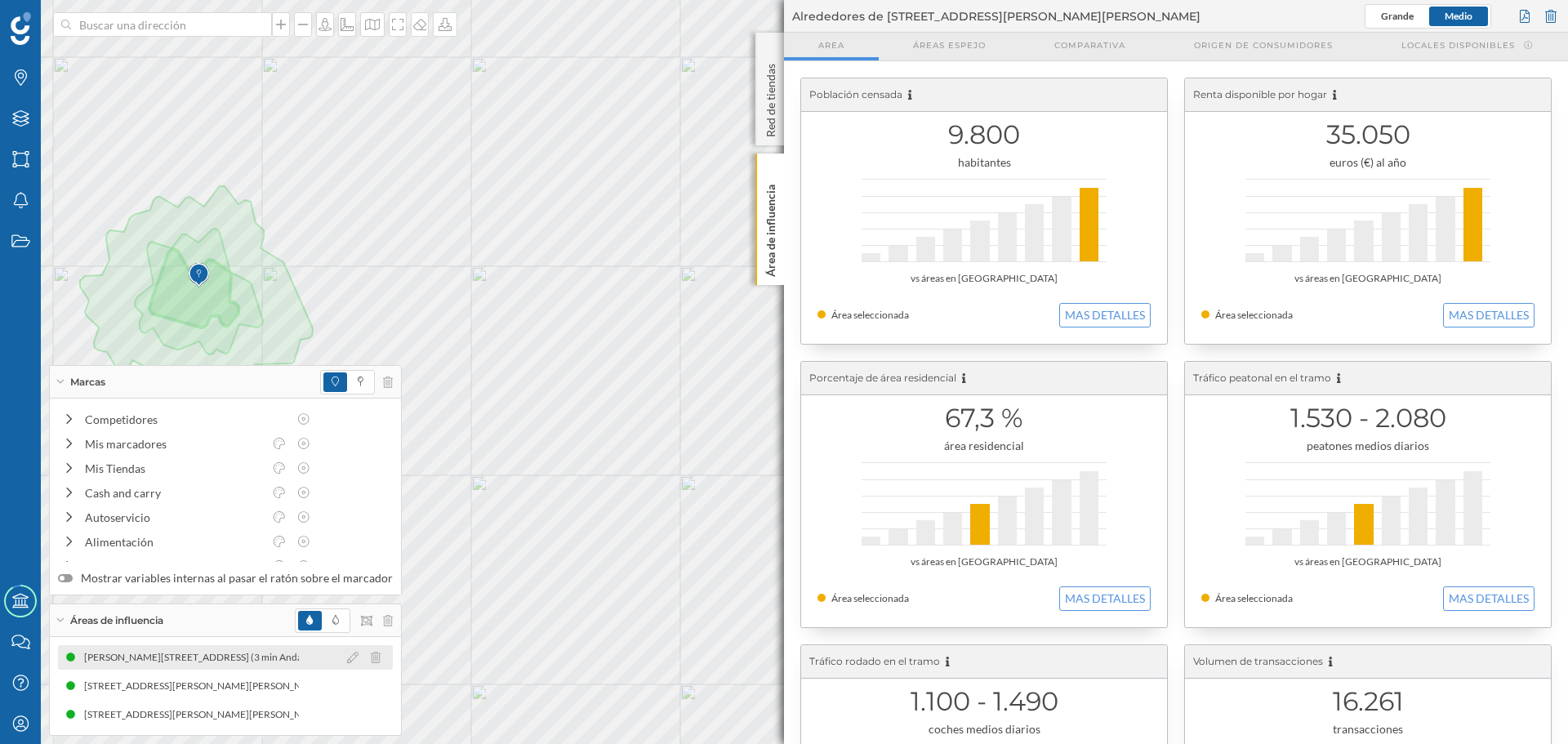
click at [188, 649] on div "[PERSON_NAME][STREET_ADDRESS] (3 min Andando)" at bounding box center [207, 657] width 246 height 17
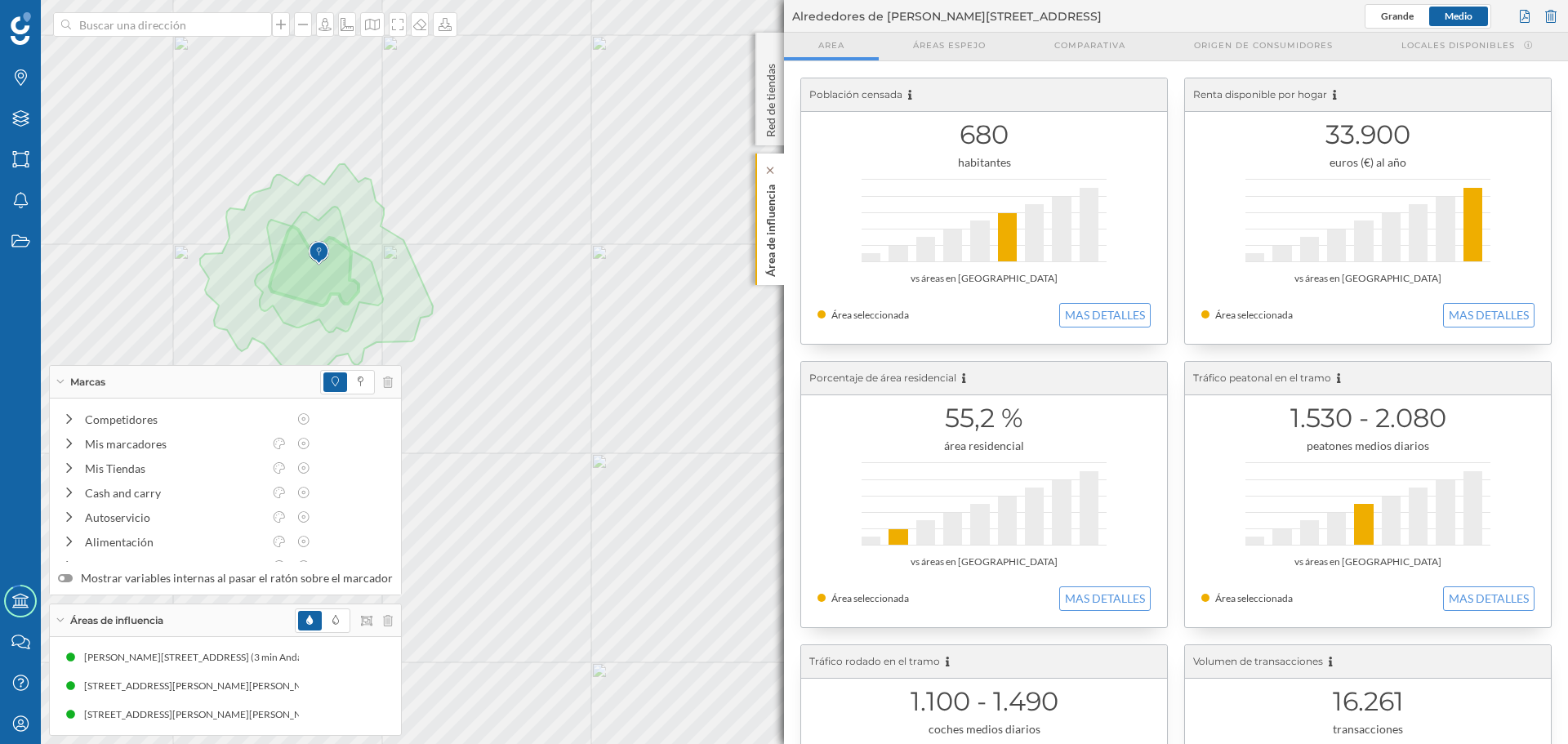
click at [759, 231] on div "Área de influencia" at bounding box center [770, 219] width 28 height 131
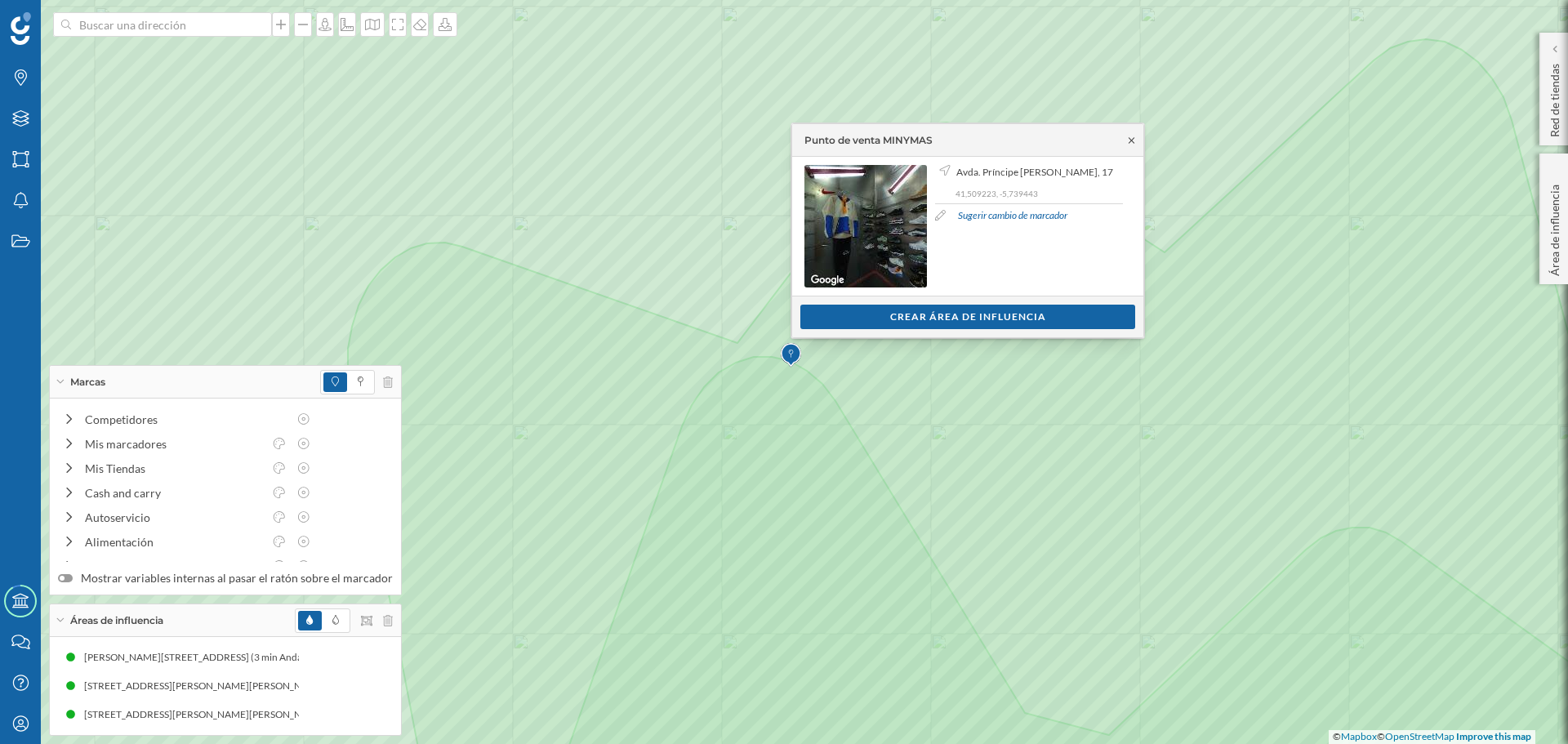
click at [1125, 141] on icon at bounding box center [1131, 140] width 13 height 10
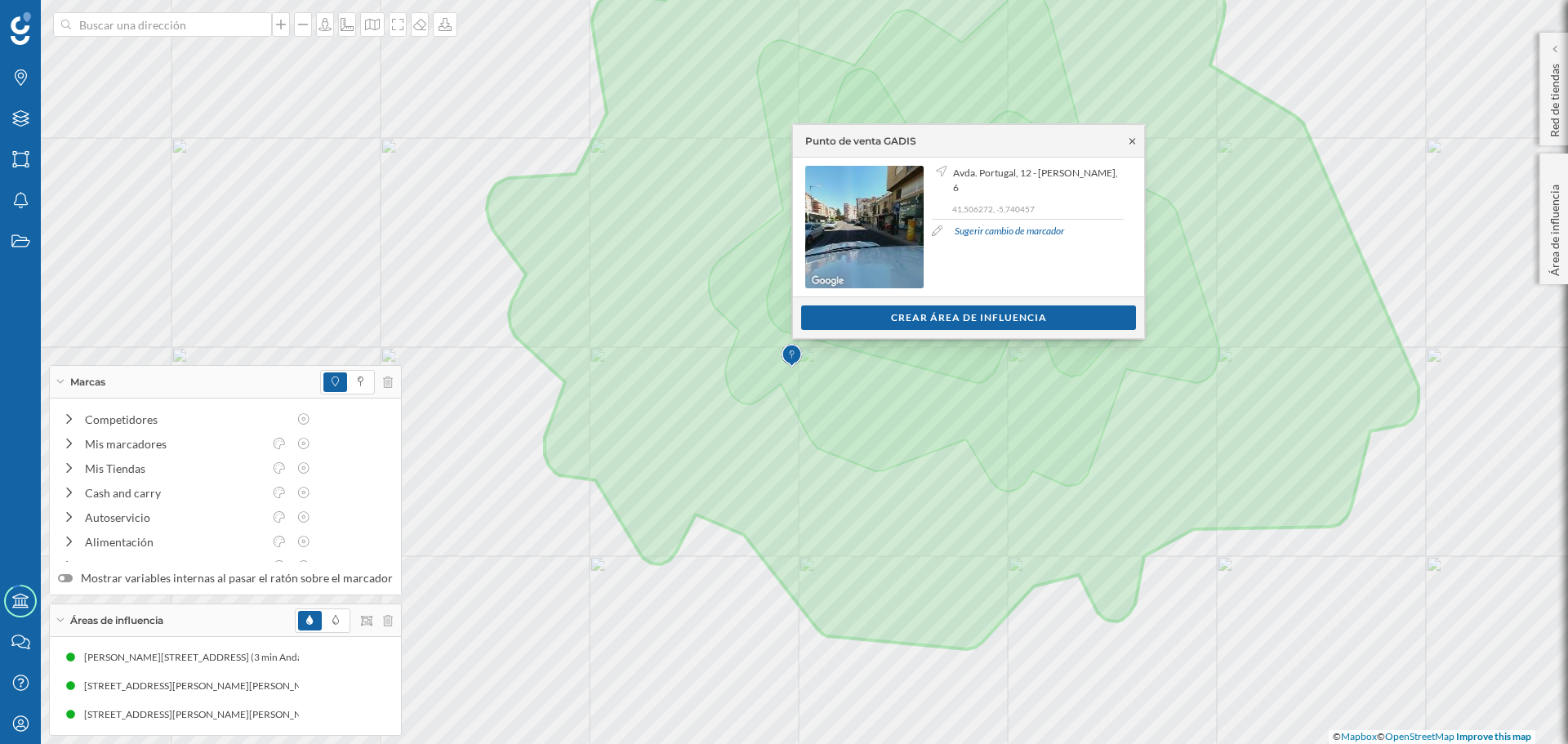
click at [1132, 137] on icon at bounding box center [1132, 141] width 13 height 10
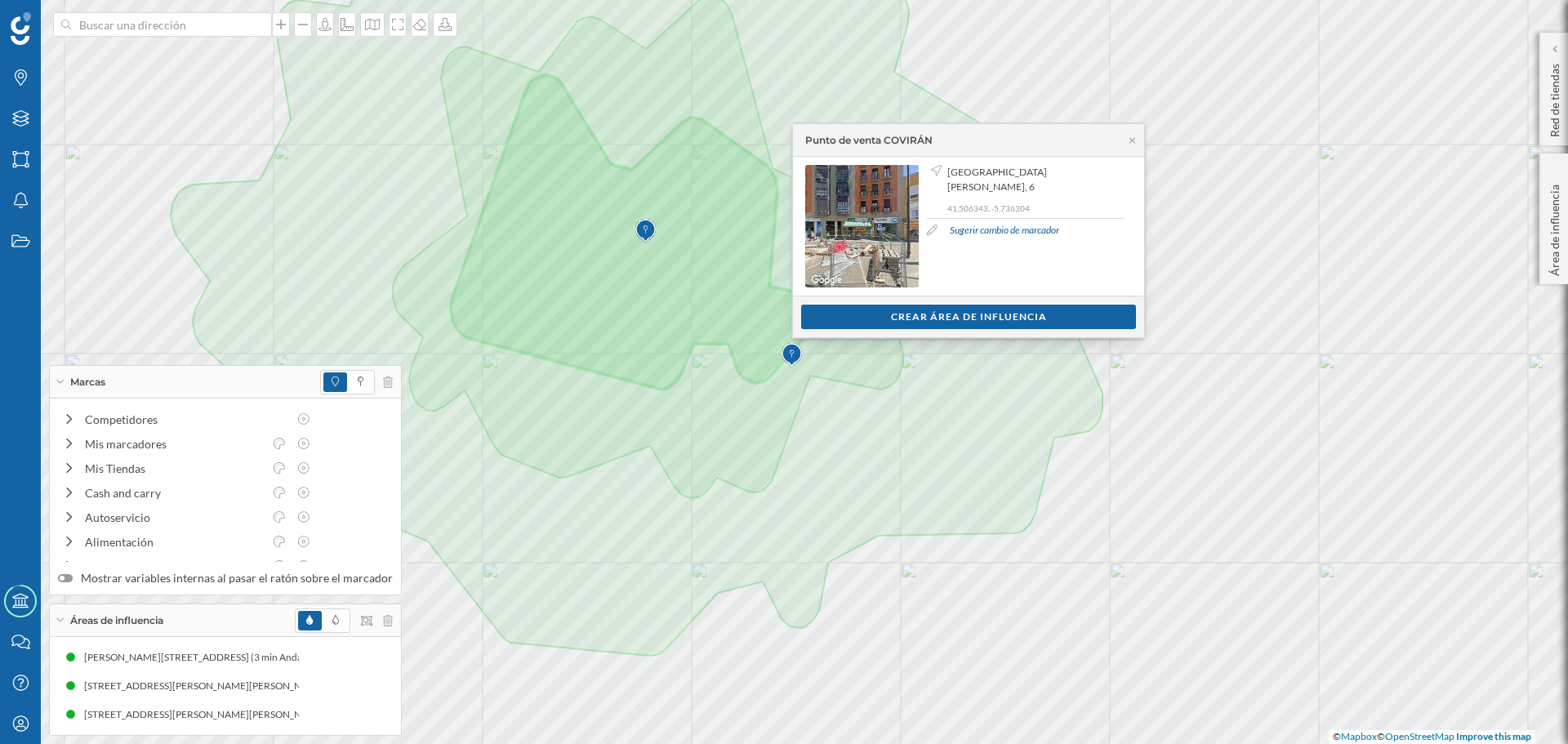
click at [1134, 145] on div "Punto de venta COVIRÁN" at bounding box center [969, 140] width 352 height 33
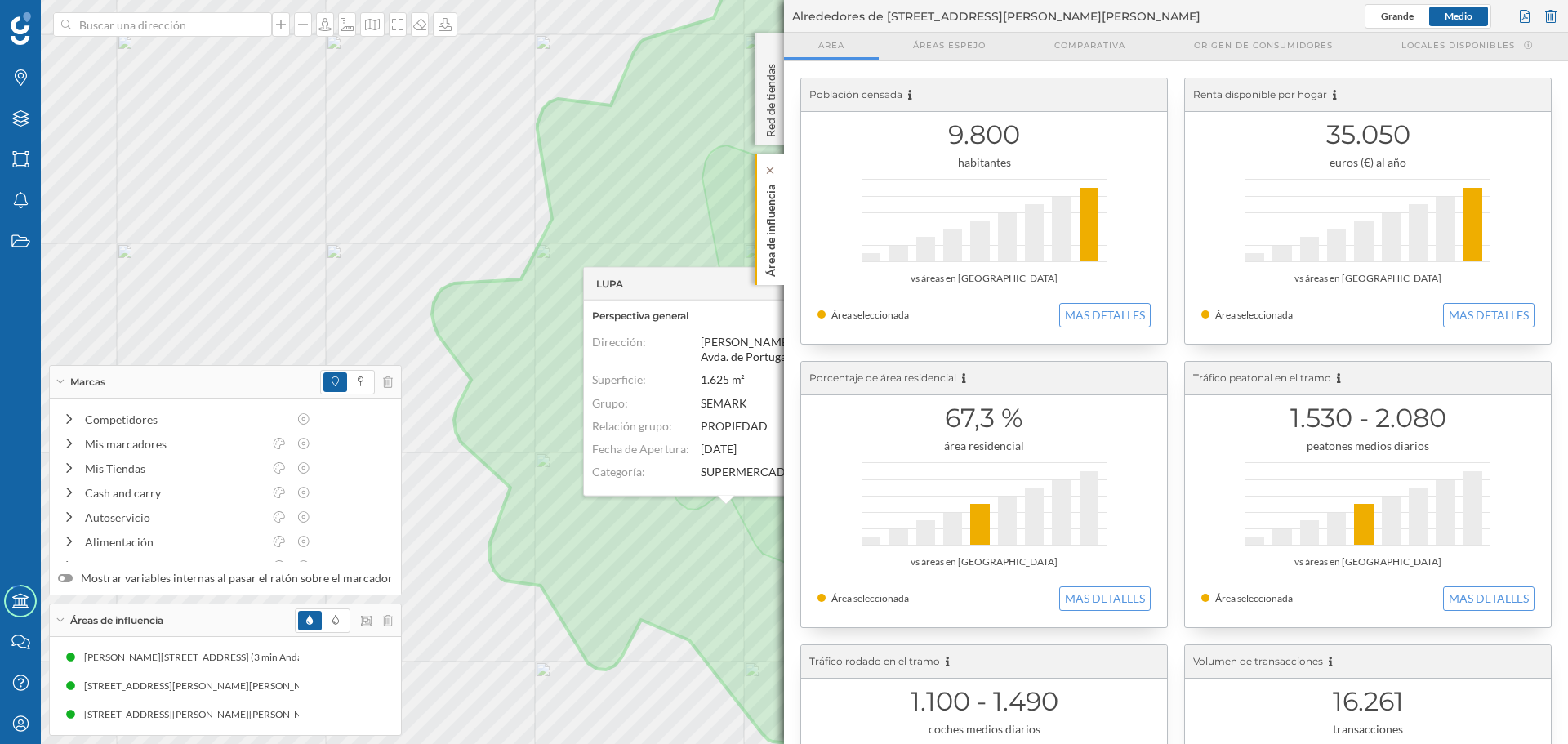
click at [770, 248] on p "Área de influencia" at bounding box center [771, 227] width 17 height 99
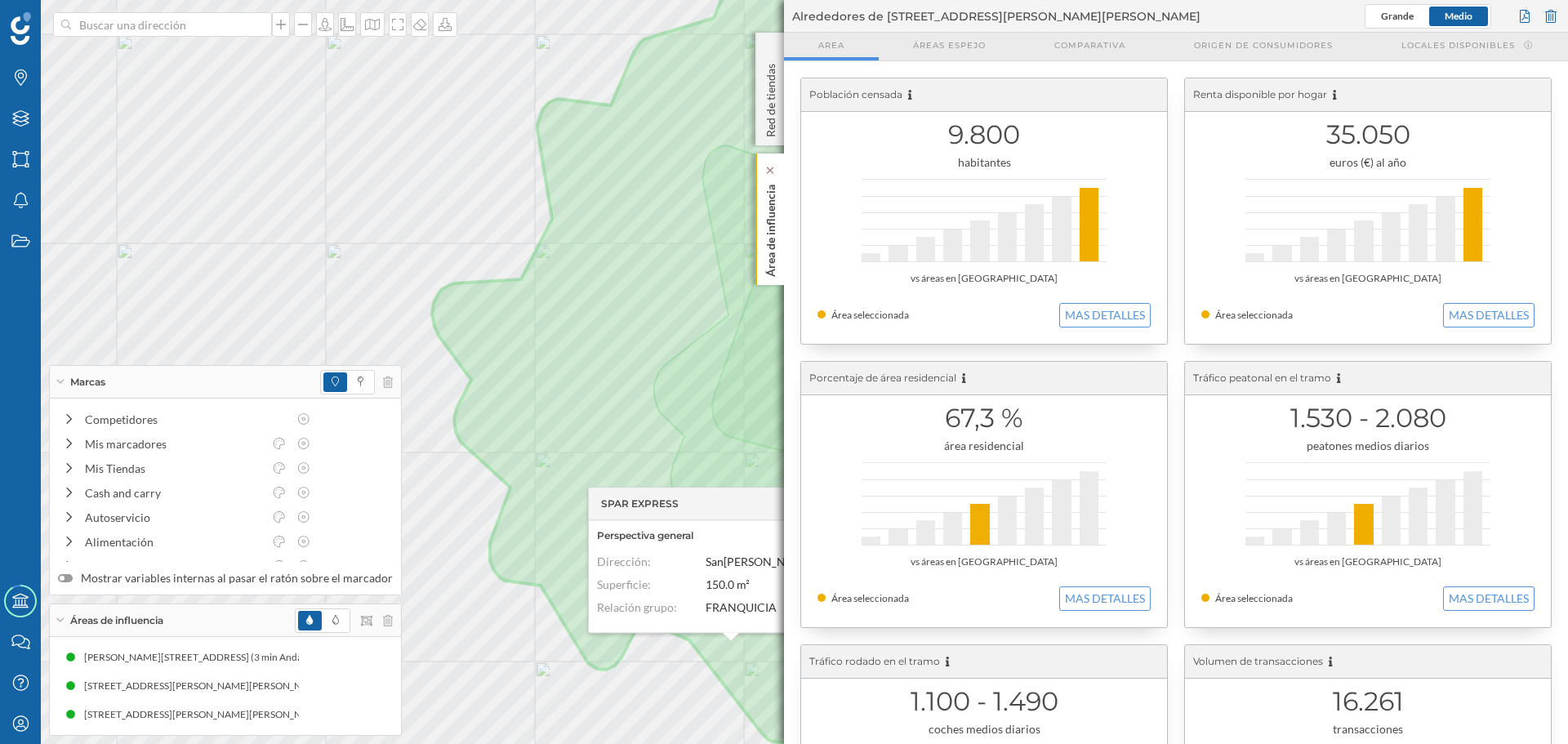
click at [766, 234] on p "Área de influencia" at bounding box center [771, 227] width 17 height 99
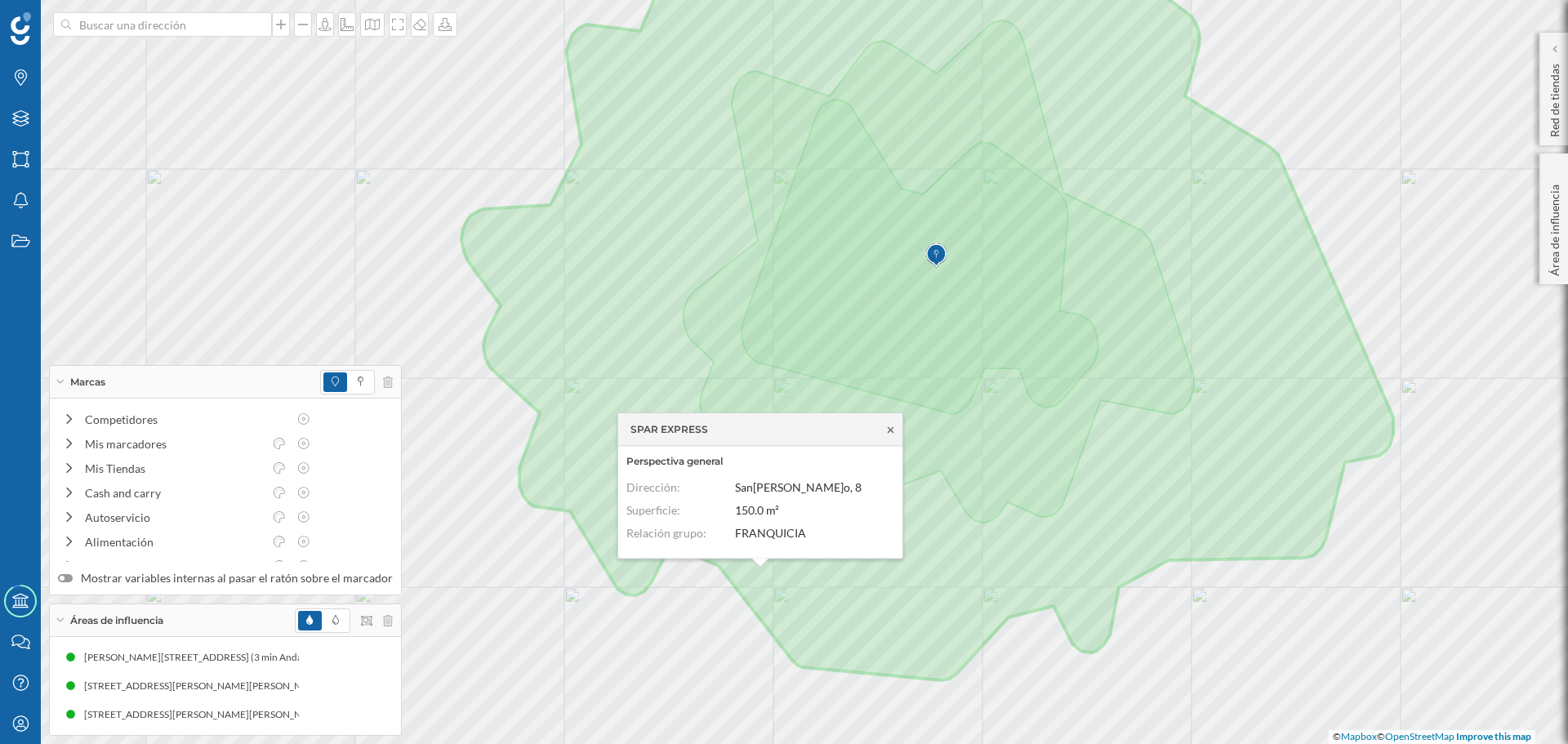
click at [888, 427] on icon at bounding box center [890, 428] width 6 height 6
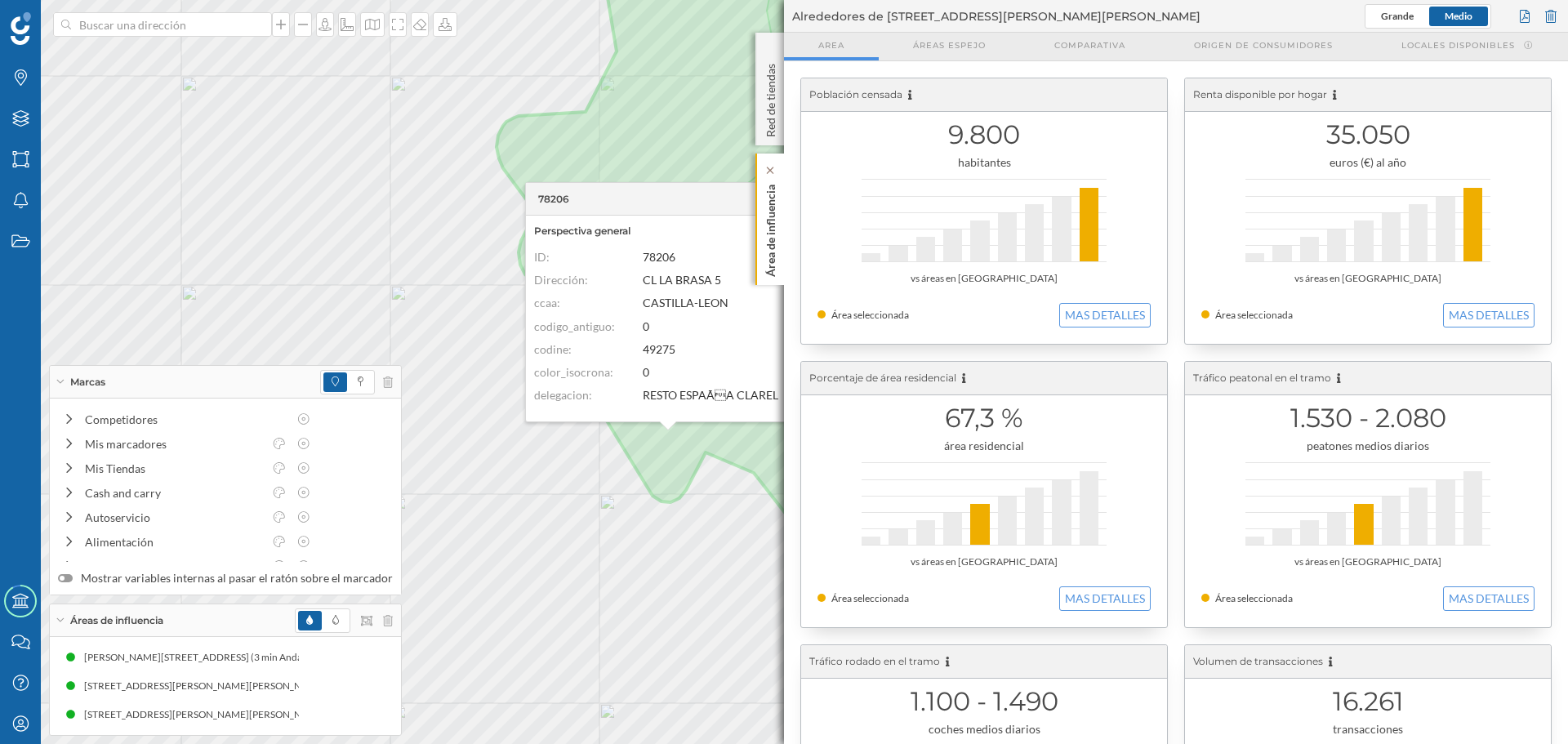
click at [765, 215] on p "Área de influencia" at bounding box center [771, 227] width 17 height 99
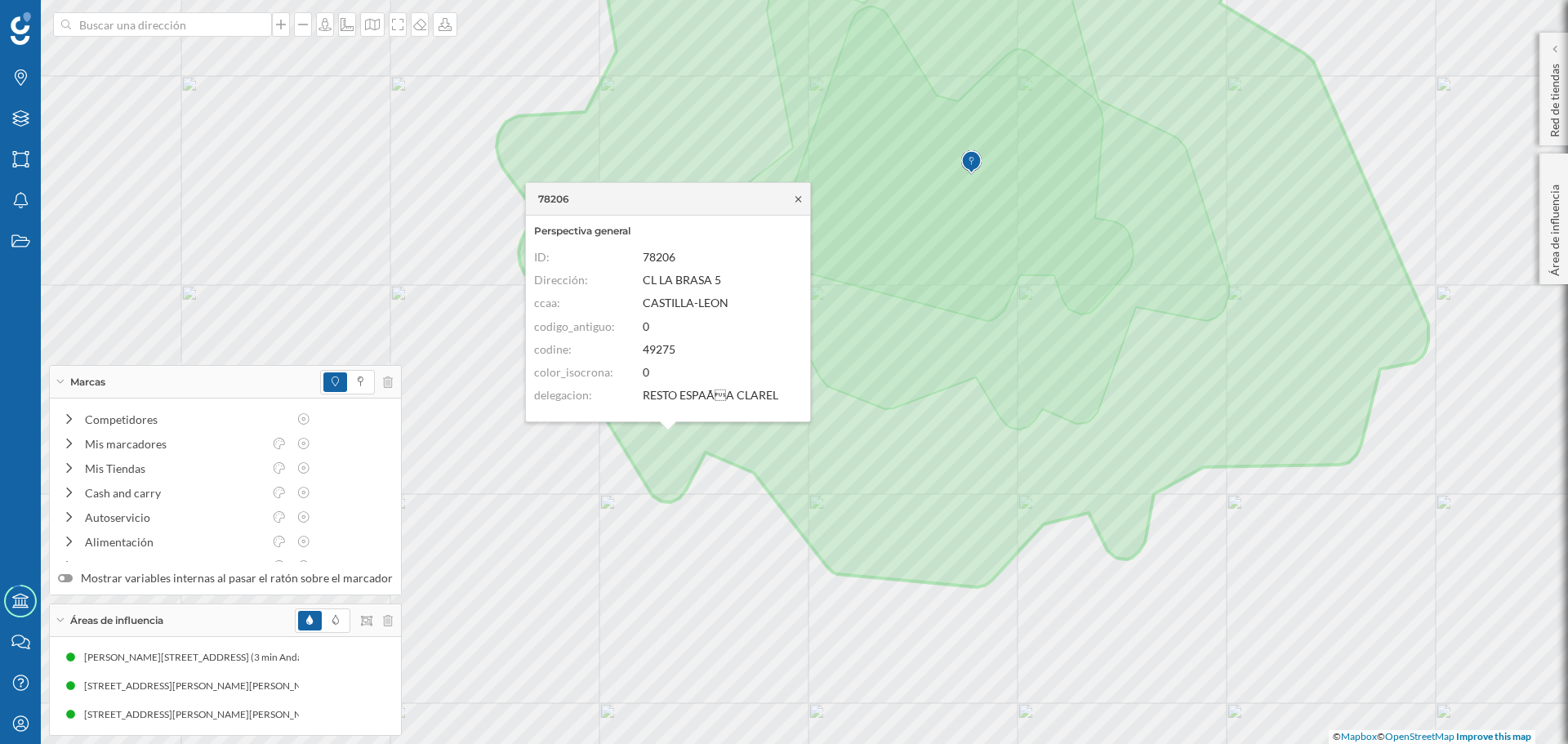
click at [799, 201] on icon at bounding box center [798, 200] width 13 height 10
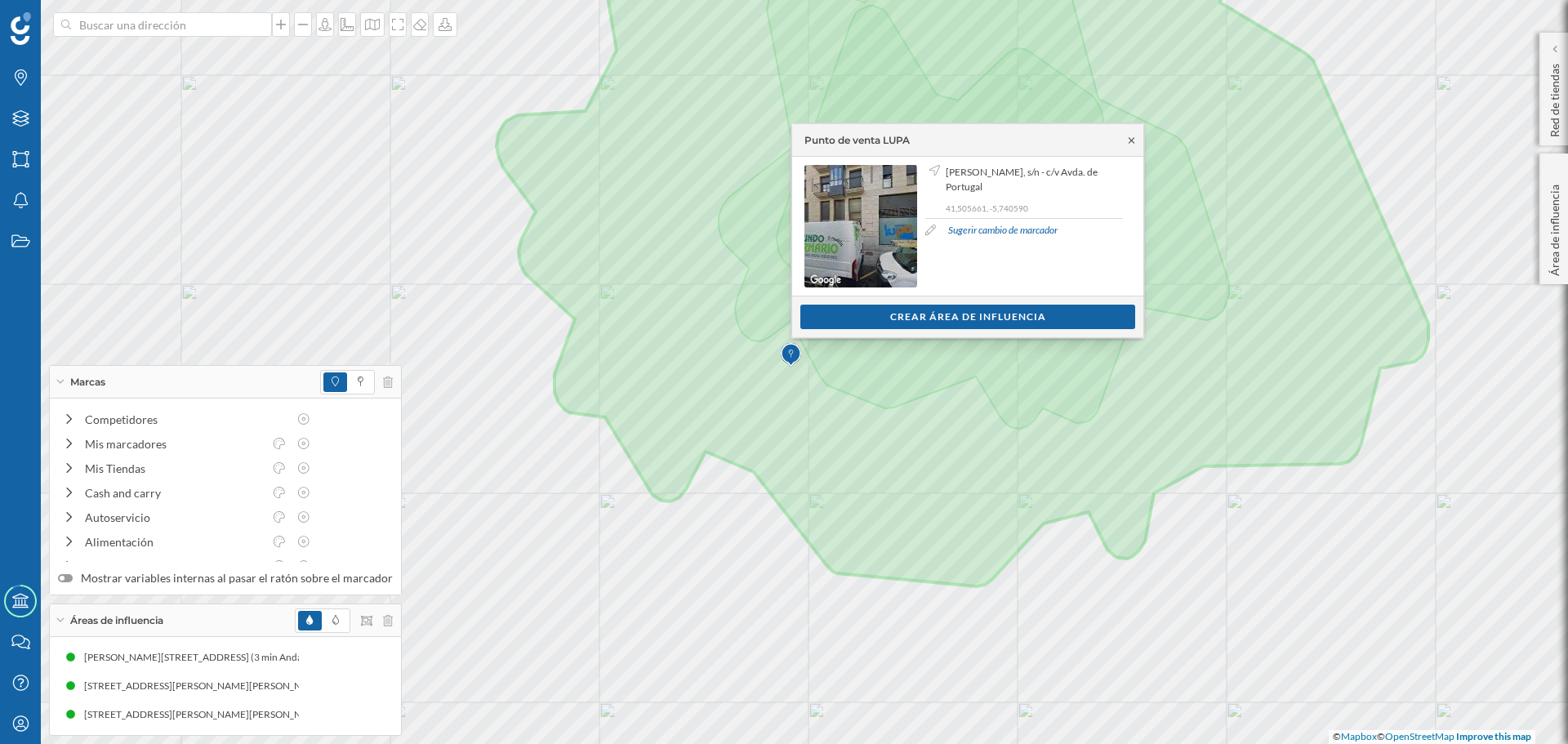
click at [1130, 142] on icon at bounding box center [1131, 140] width 13 height 10
